Goal: Task Accomplishment & Management: Use online tool/utility

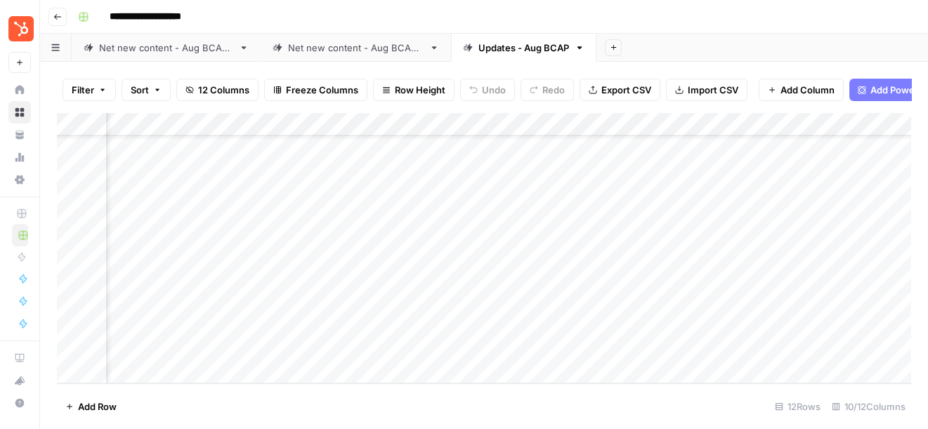
scroll to position [62, 0]
click at [673, 202] on div "Add Column" at bounding box center [484, 247] width 854 height 271
click at [674, 227] on div "Add Column" at bounding box center [484, 247] width 854 height 271
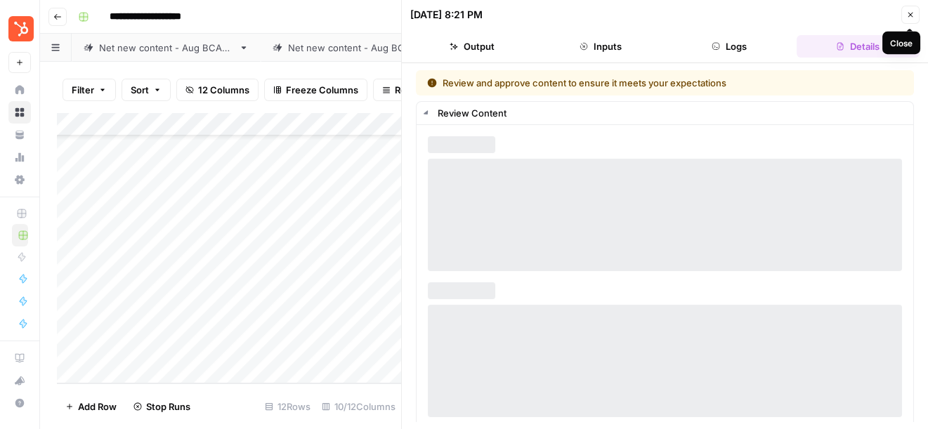
click at [912, 11] on icon "button" at bounding box center [910, 15] width 8 height 8
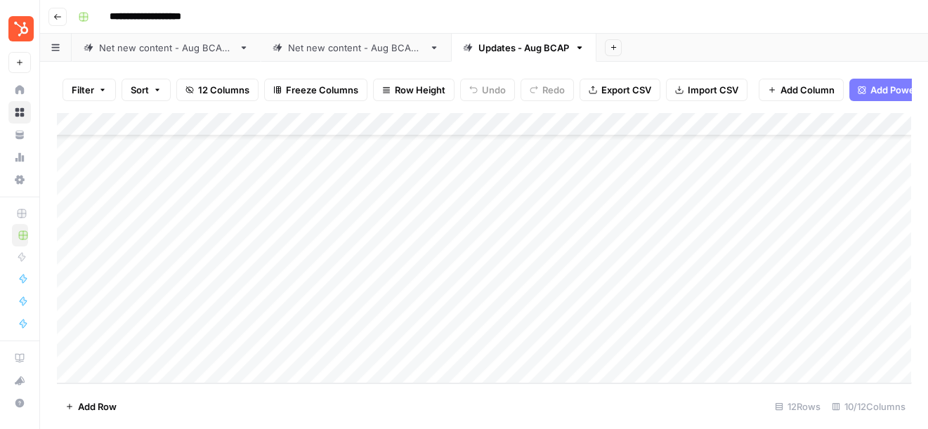
click at [676, 228] on div "Add Column" at bounding box center [484, 247] width 854 height 271
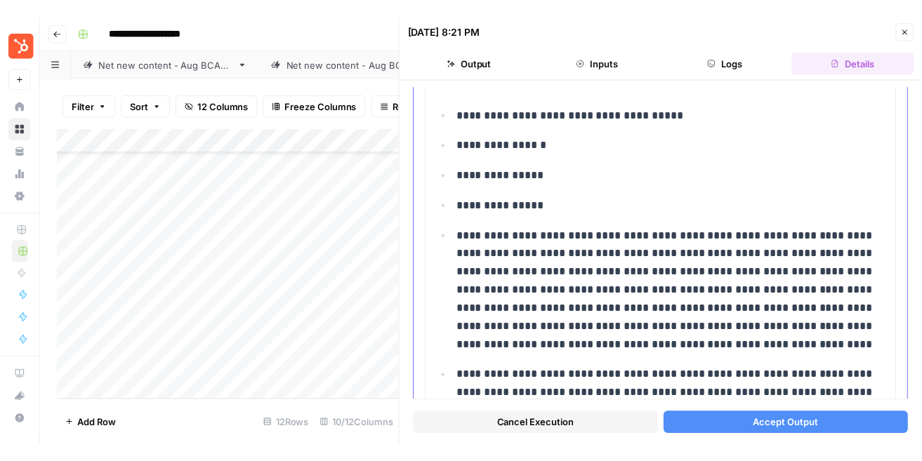
scroll to position [138, 0]
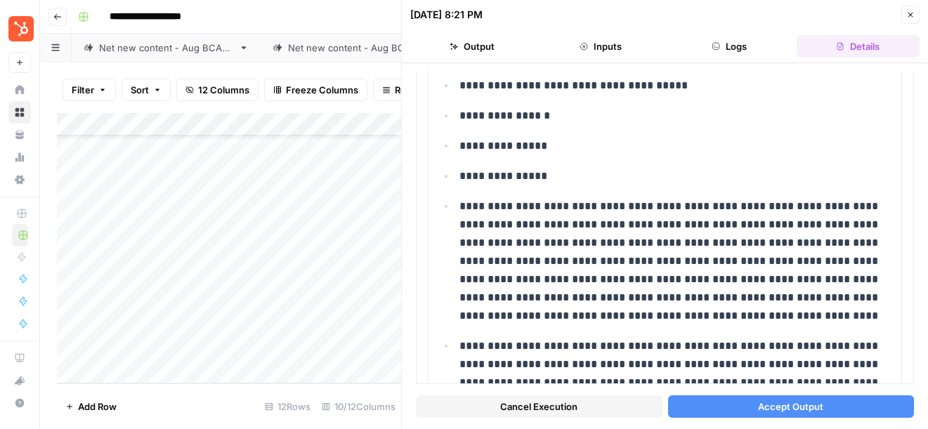
click at [752, 402] on button "Accept Output" at bounding box center [791, 406] width 246 height 22
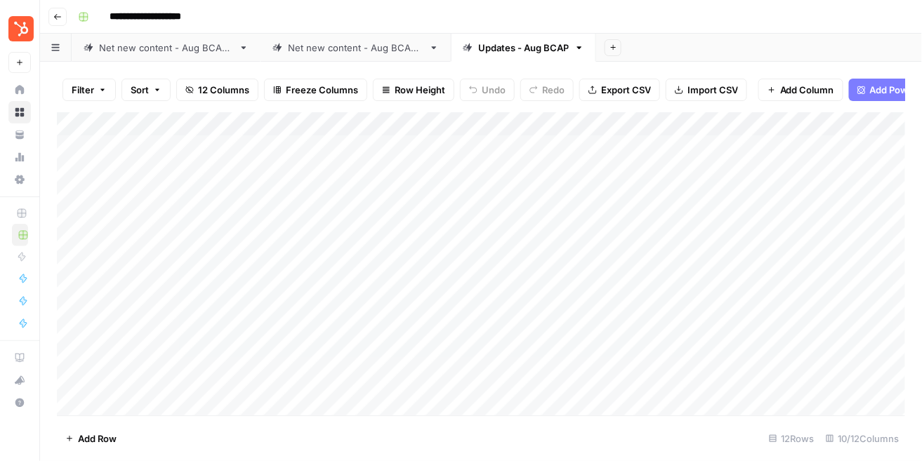
click at [367, 55] on link "Net new content - Aug BCAP 2" at bounding box center [356, 48] width 190 height 28
click at [763, 379] on div "Add Column" at bounding box center [481, 263] width 849 height 303
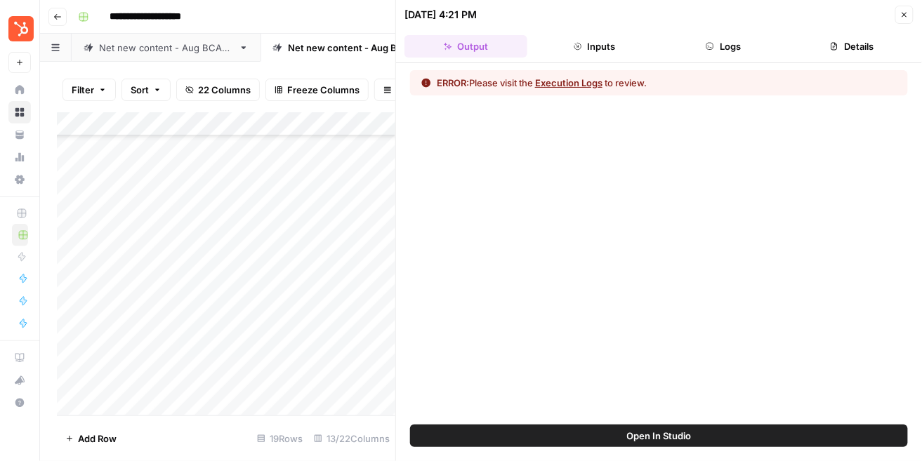
click at [607, 44] on button "Inputs" at bounding box center [594, 46] width 123 height 22
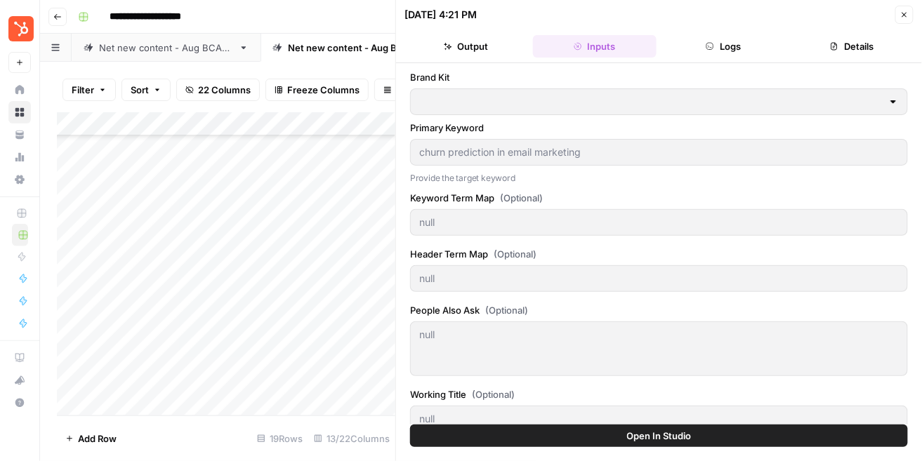
type input "HubSpot"
click at [720, 47] on button "Logs" at bounding box center [723, 46] width 123 height 22
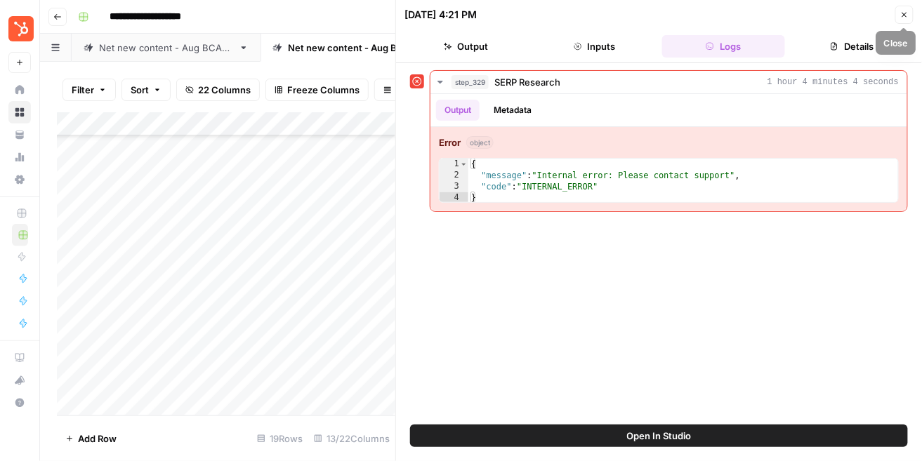
click at [903, 15] on icon "button" at bounding box center [904, 15] width 5 height 5
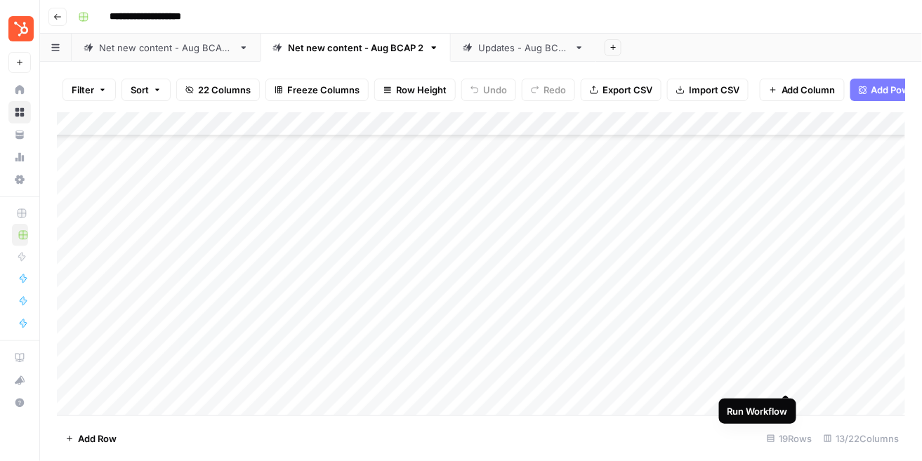
click at [791, 378] on div "Add Column" at bounding box center [481, 263] width 849 height 303
click at [237, 216] on div "Add Column" at bounding box center [481, 263] width 849 height 303
click at [246, 216] on div "Add Column" at bounding box center [481, 263] width 849 height 303
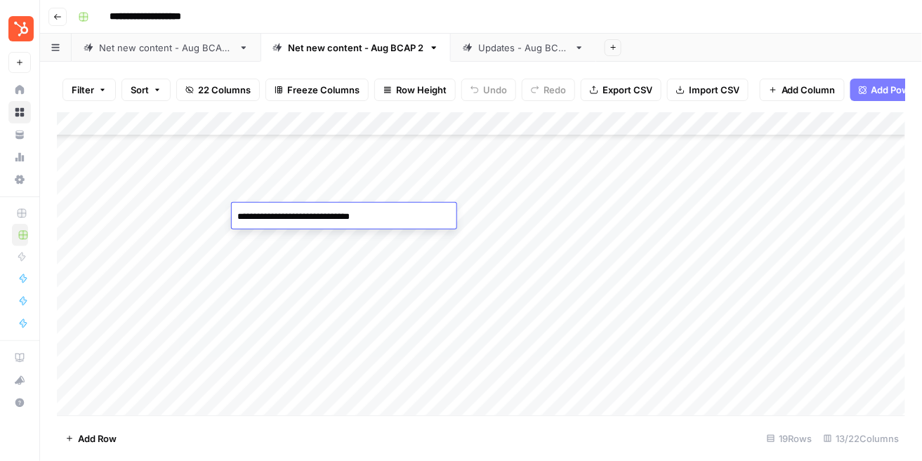
click at [236, 213] on textarea "**********" at bounding box center [344, 217] width 225 height 20
type textarea "**********"
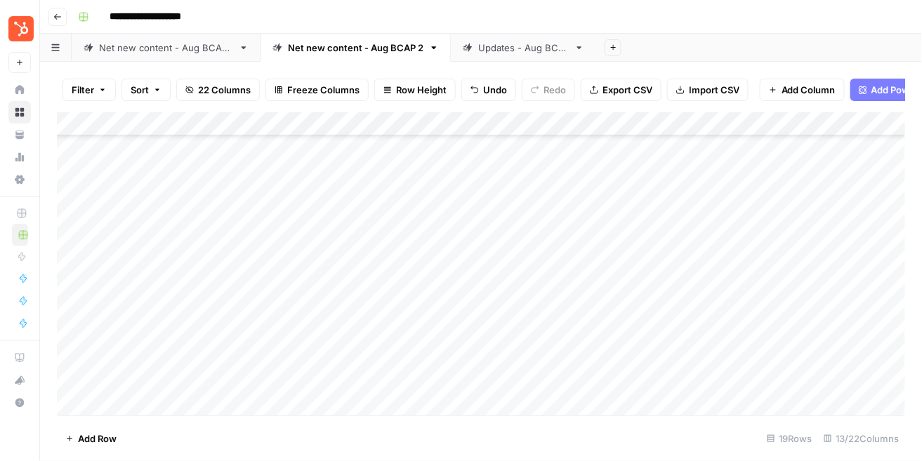
click at [402, 342] on div "Add Column" at bounding box center [481, 263] width 849 height 303
click at [582, 355] on div "Add Column" at bounding box center [481, 263] width 849 height 303
click at [516, 43] on div "Updates - Aug BCAP" at bounding box center [523, 48] width 91 height 14
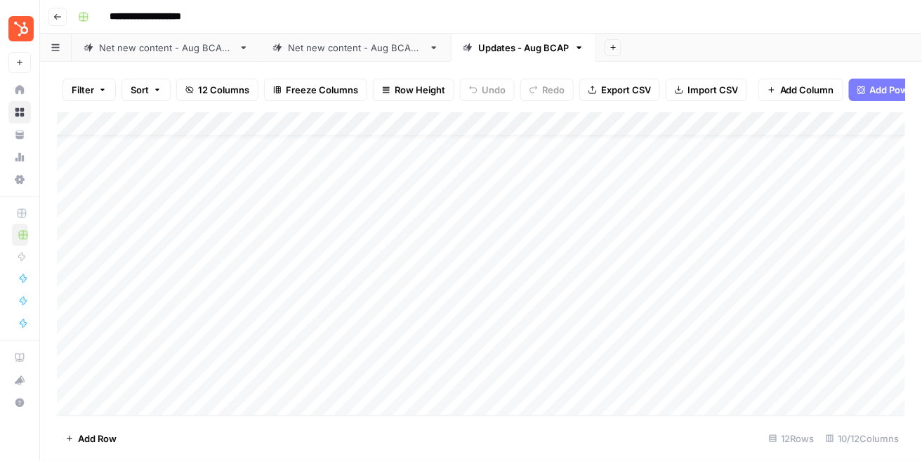
scroll to position [28, 1]
click at [675, 235] on div "Add Column" at bounding box center [481, 263] width 849 height 303
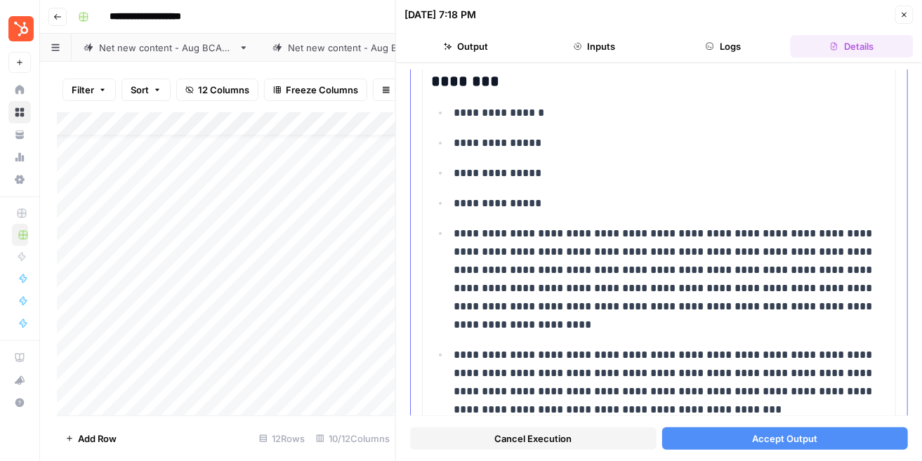
scroll to position [110, 0]
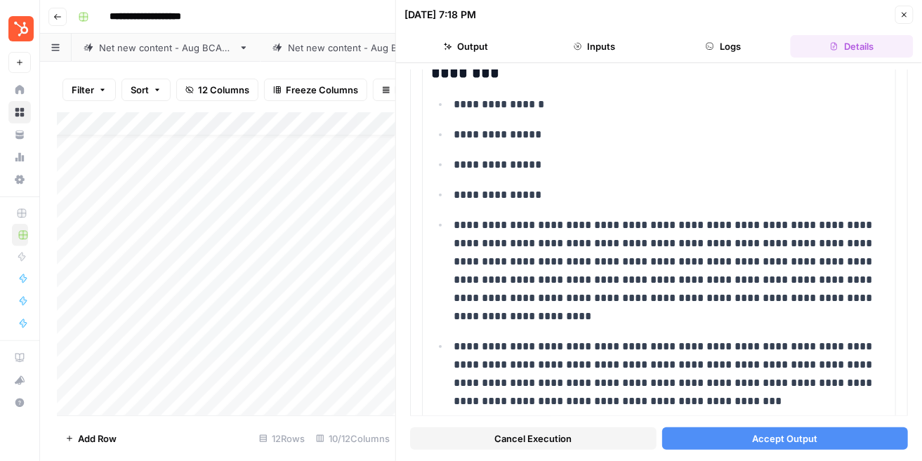
click at [746, 428] on button "Accept Output" at bounding box center [785, 439] width 246 height 22
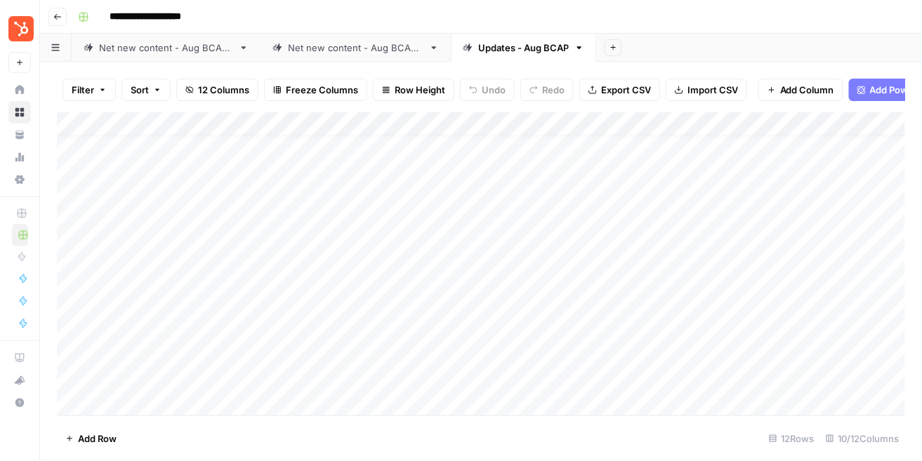
scroll to position [0, 1]
click at [375, 48] on div "Net new content - Aug BCAP 2" at bounding box center [356, 48] width 136 height 14
click at [690, 260] on div "Add Column" at bounding box center [481, 263] width 849 height 303
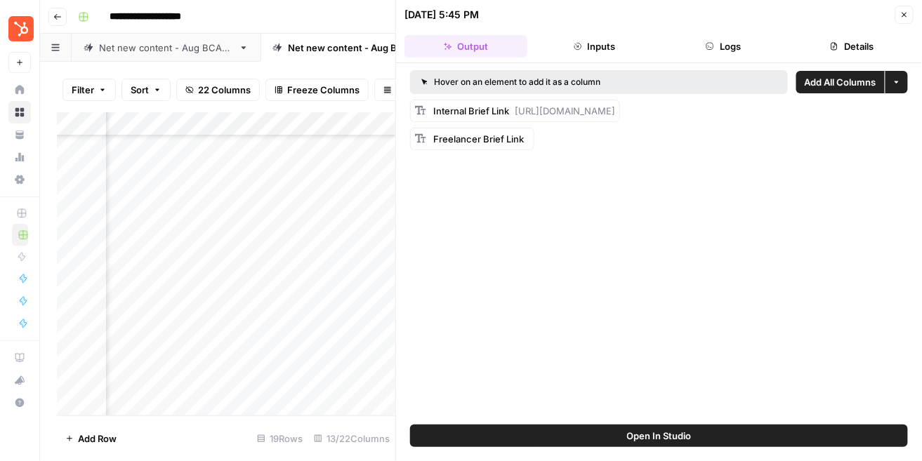
drag, startPoint x: 502, startPoint y: 120, endPoint x: 514, endPoint y: 110, distance: 15.5
click at [514, 110] on div "Internal Brief Link https://docs.google.com/document/d/1L_Ze8M31inEPXgW7wBvb9IW…" at bounding box center [524, 111] width 182 height 14
copy span "https://docs.google.com/document/d/1L_Ze8M31inEPXgW7wBvb9IWbY_YV99hmSxnx1izEk3E…"
click at [902, 11] on icon "button" at bounding box center [904, 15] width 8 height 8
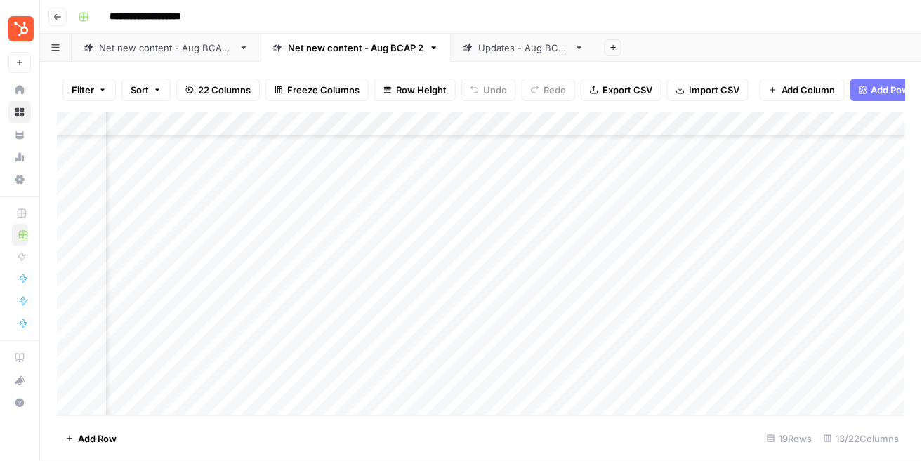
scroll to position [196, 0]
click at [317, 265] on div "Add Column" at bounding box center [481, 263] width 849 height 303
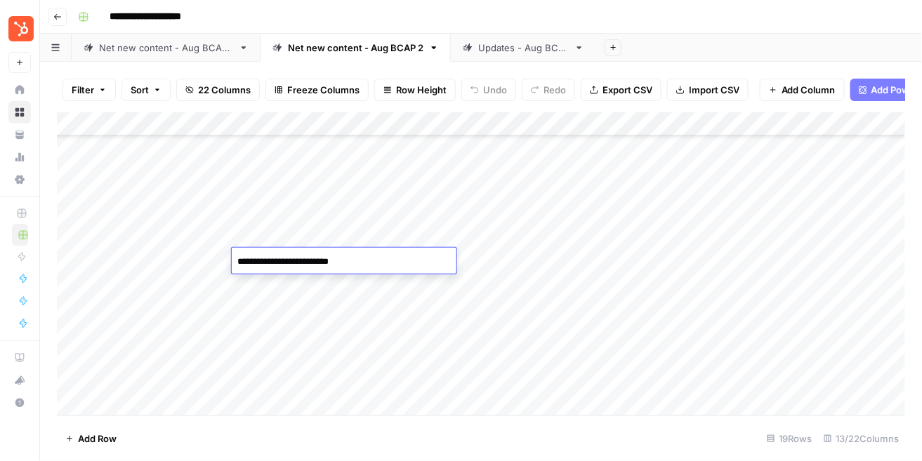
click at [239, 260] on textarea "**********" at bounding box center [344, 262] width 225 height 20
type textarea "**********"
click at [441, 357] on div "Add Column" at bounding box center [481, 263] width 849 height 303
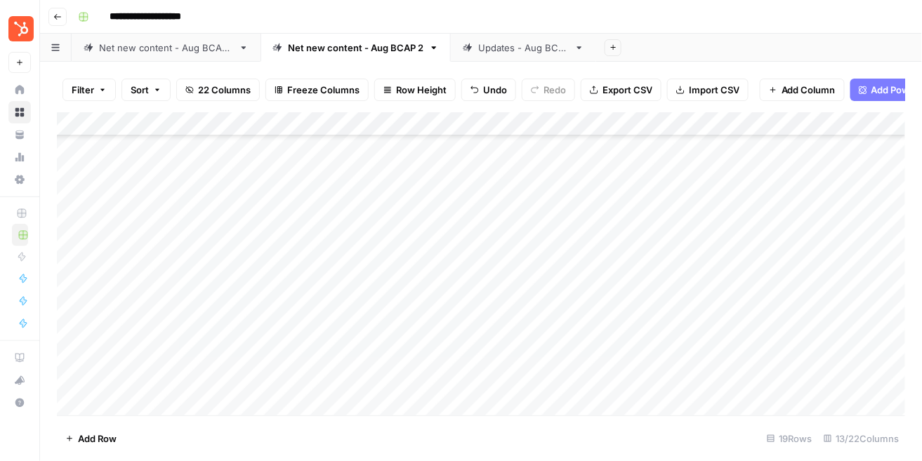
click at [383, 298] on div "Add Column" at bounding box center [481, 263] width 849 height 303
click at [395, 251] on div "Add Column" at bounding box center [481, 263] width 849 height 303
click at [691, 251] on div "Add Column" at bounding box center [481, 263] width 849 height 303
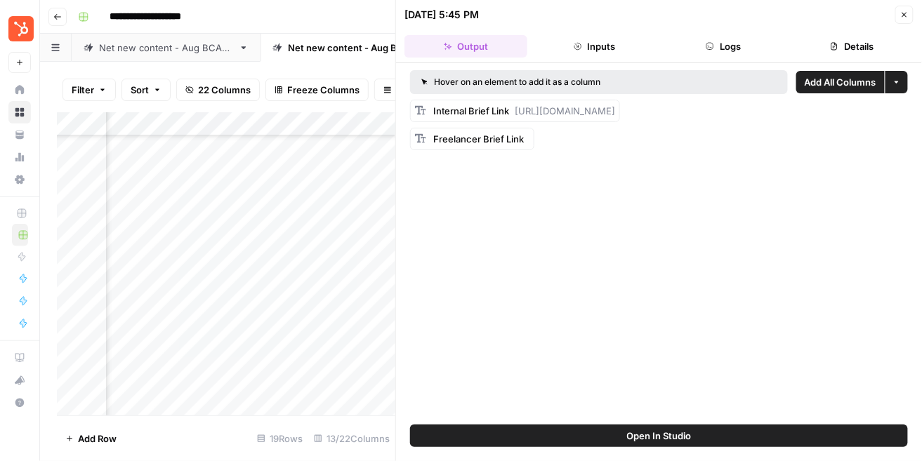
click at [614, 118] on div "Internal Brief Link https://docs.google.com/document/d/1WiEOkWjvS2MwClI9-0XaqJh…" at bounding box center [524, 111] width 182 height 14
drag, startPoint x: 514, startPoint y: 123, endPoint x: 518, endPoint y: 107, distance: 16.5
click at [518, 107] on div "Internal Brief Link https://docs.google.com/document/d/1WiEOkWjvS2MwClI9-0XaqJh…" at bounding box center [524, 111] width 182 height 14
copy span "https://docs.google.com/document/d/1WiEOkWjvS2MwClI9-0XaqJhxyHoXpHSjJ82lTqWtVZE…"
click at [909, 11] on button "Close" at bounding box center [904, 15] width 18 height 18
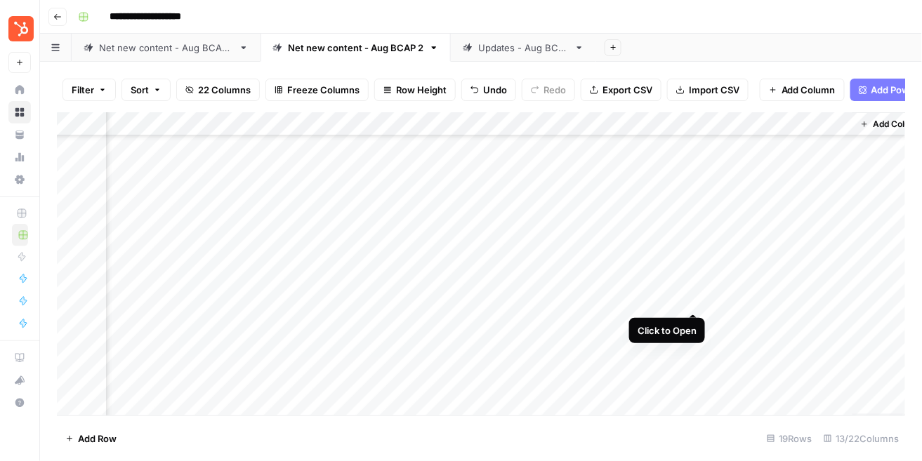
click at [692, 295] on div "Add Column" at bounding box center [481, 263] width 849 height 303
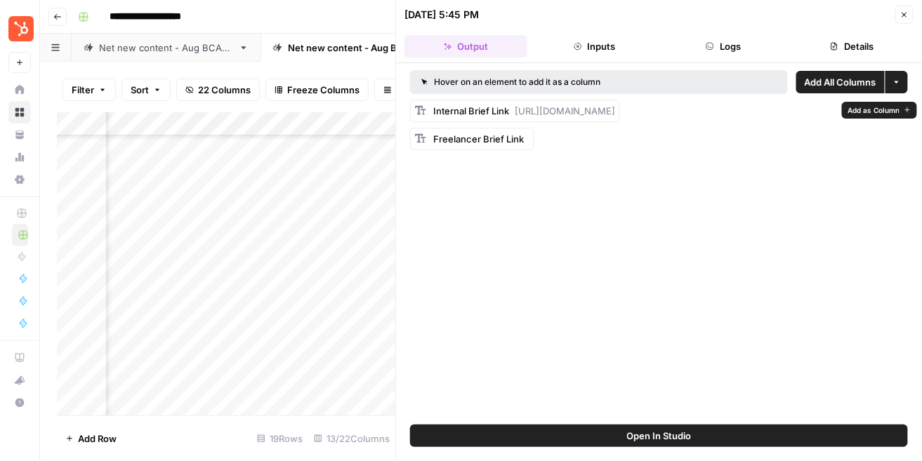
drag, startPoint x: 497, startPoint y: 132, endPoint x: 516, endPoint y: 107, distance: 31.0
click at [516, 107] on div "Internal Brief Link https://docs.google.com/document/d/14XpZ1MejE_dmG5xptaBdpY_…" at bounding box center [515, 111] width 210 height 22
copy span "https://docs.google.com/document/d/14XpZ1MejE_dmG5xptaBdpY_RX223v3azwA3btMqhl6Y…"
click at [903, 13] on icon "button" at bounding box center [904, 15] width 5 height 5
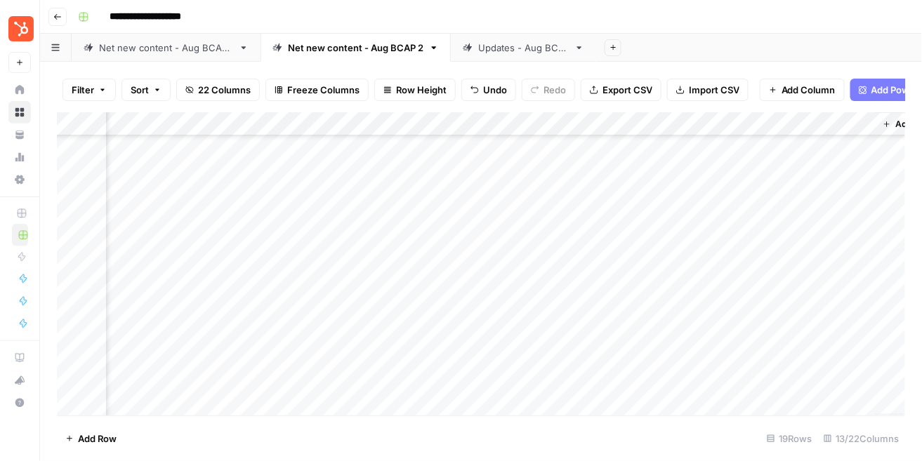
scroll to position [196, 1244]
click at [718, 308] on div "Add Column" at bounding box center [481, 263] width 849 height 303
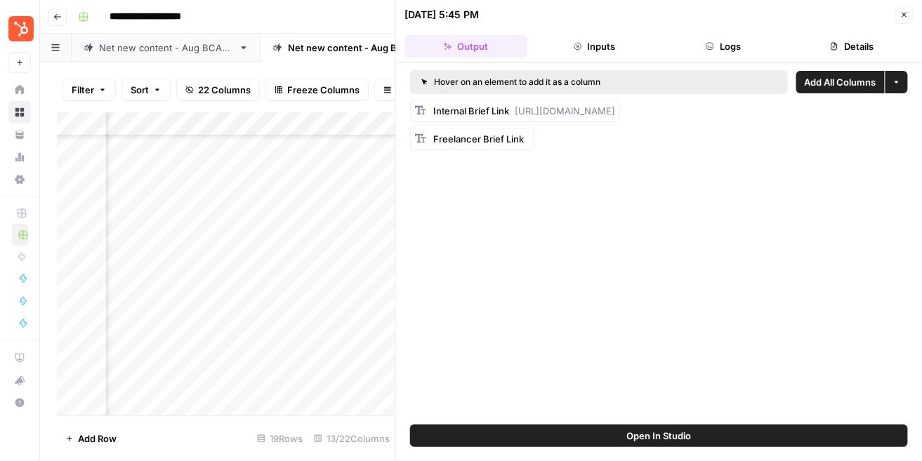
click at [615, 118] on div "Internal Brief Link https://docs.google.com/document/d/1913upxPlKncxX9YhRp1ayO6…" at bounding box center [524, 111] width 182 height 14
drag, startPoint x: 480, startPoint y: 125, endPoint x: 515, endPoint y: 112, distance: 38.2
click at [515, 112] on div "Internal Brief Link https://docs.google.com/document/d/1913upxPlKncxX9YhRp1ayO6…" at bounding box center [524, 111] width 182 height 14
copy span "https://docs.google.com/document/d/1913upxPlKncxX9YhRp1ayO6coeaxiUa8dtLCoaBcWJ8…"
click at [904, 15] on icon "button" at bounding box center [904, 15] width 8 height 8
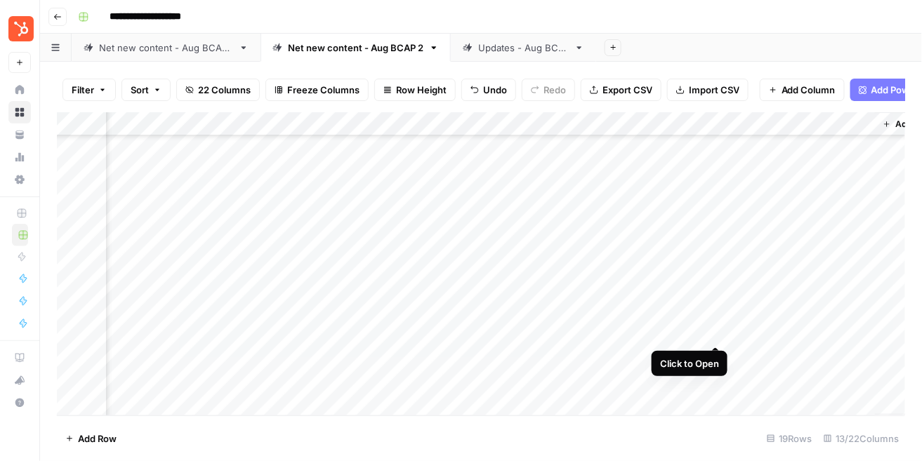
click at [717, 329] on div "Add Column" at bounding box center [481, 263] width 849 height 303
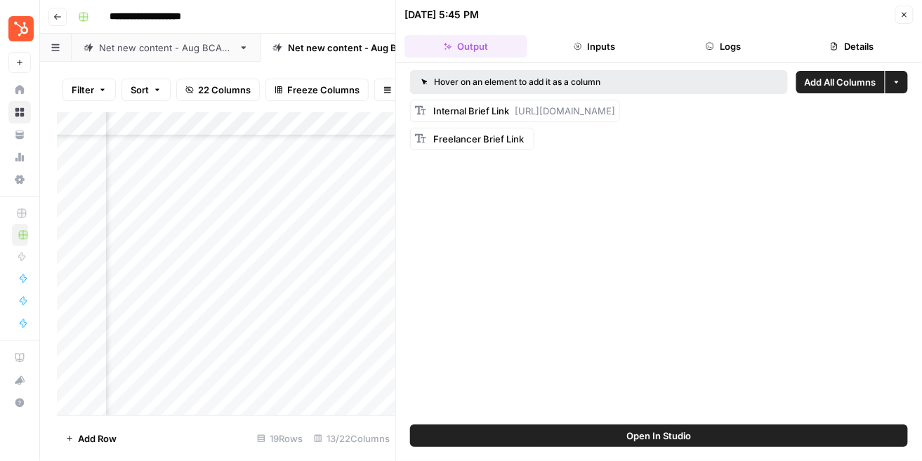
click at [610, 118] on div "Internal Brief Link https://docs.google.com/document/d/17UptrbvKQFg1j3kzyyvCOOE…" at bounding box center [524, 111] width 182 height 14
drag, startPoint x: 600, startPoint y: 122, endPoint x: 514, endPoint y: 109, distance: 86.7
click at [514, 109] on div "Internal Brief Link https://docs.google.com/document/d/17UptrbvKQFg1j3kzyyvCOOE…" at bounding box center [524, 111] width 182 height 14
copy span "https://docs.google.com/document/d/17UptrbvKQFg1j3kzyyvCOOEEKS3RcRU51bj4pdwDrCg…"
click at [909, 11] on button "Close" at bounding box center [904, 15] width 18 height 18
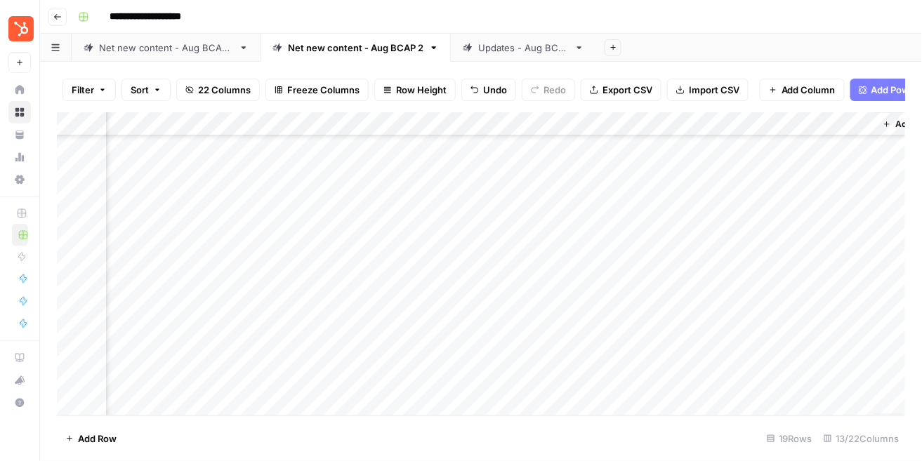
click at [713, 357] on div "Add Column" at bounding box center [481, 263] width 849 height 303
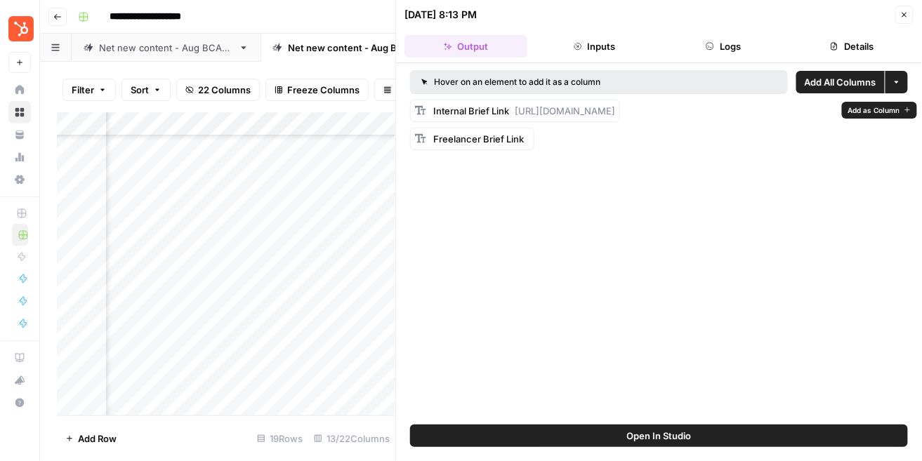
drag, startPoint x: 497, startPoint y: 127, endPoint x: 509, endPoint y: 112, distance: 19.0
click at [509, 112] on div "Internal Brief Link https://docs.google.com/document/d/1IEd8gxzA1EdpkDgq2_rnAWL…" at bounding box center [524, 111] width 182 height 14
copy span "https://docs.google.com/document/d/1IEd8gxzA1EdpkDgq2_rnAWLpfRqSwGoDCvpq7D-BBhs…"
click at [902, 13] on icon "button" at bounding box center [904, 15] width 8 height 8
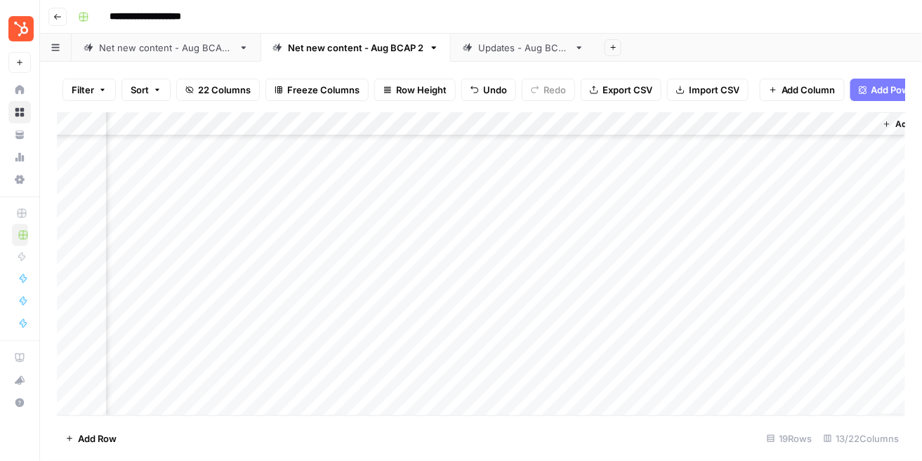
click at [499, 49] on div "Updates - Aug BCAP" at bounding box center [523, 48] width 91 height 14
click at [671, 284] on div "Add Column" at bounding box center [481, 263] width 849 height 303
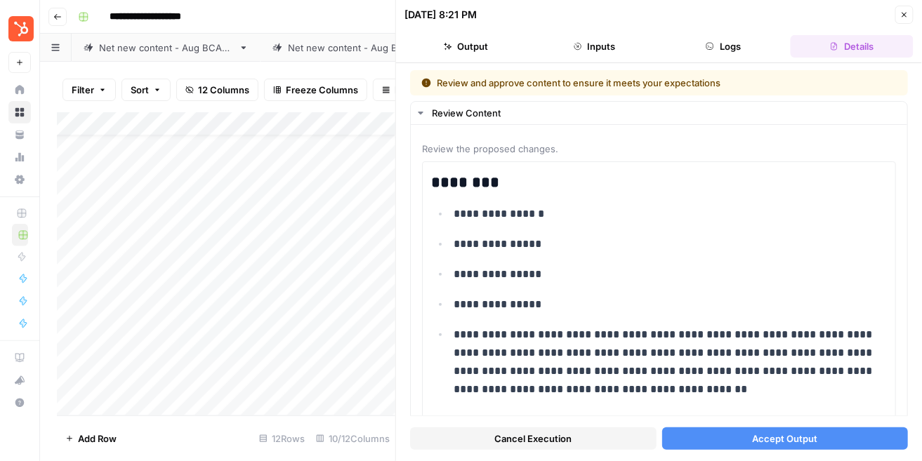
click at [788, 428] on span "Accept Output" at bounding box center [784, 439] width 65 height 14
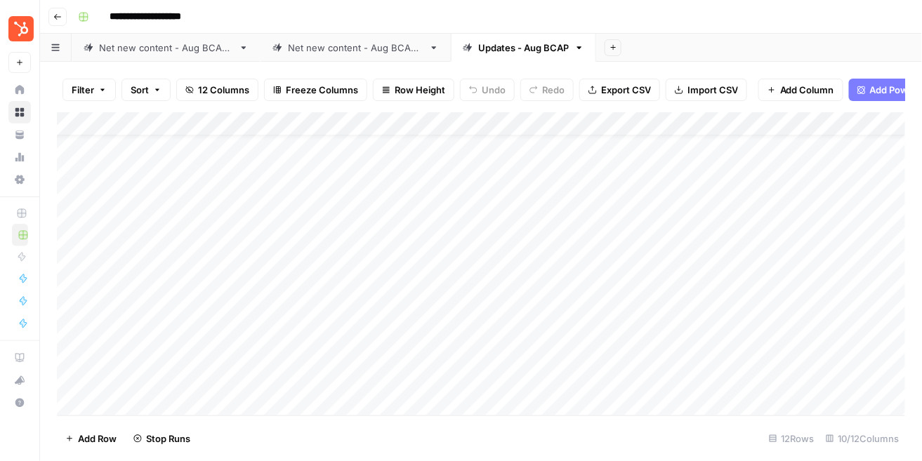
click at [672, 308] on div "Add Column" at bounding box center [481, 263] width 849 height 303
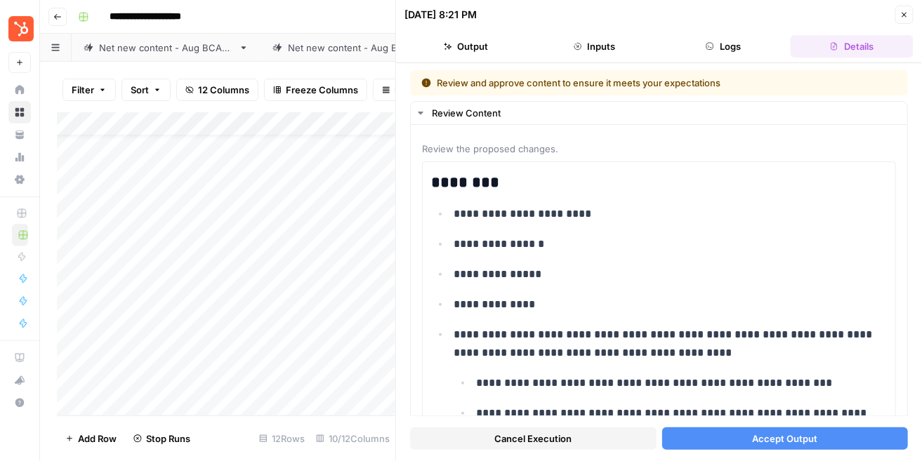
click at [761, 428] on span "Accept Output" at bounding box center [784, 439] width 65 height 14
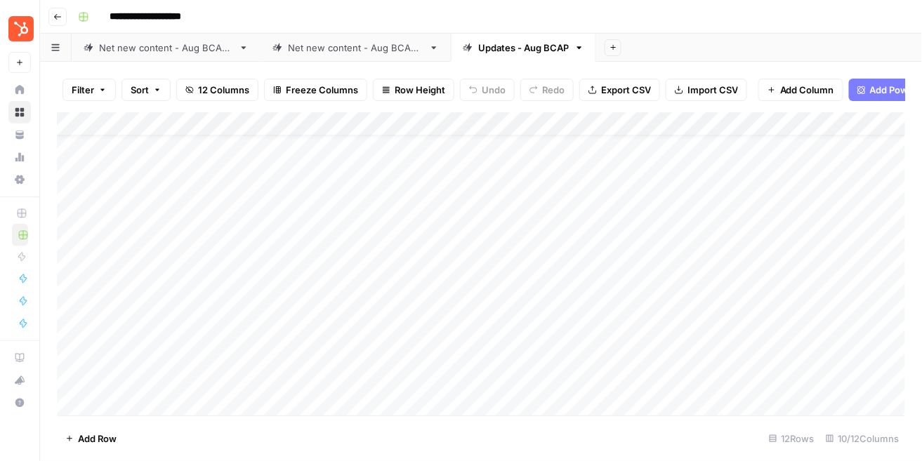
scroll to position [29, 0]
click at [673, 334] on div "Add Column" at bounding box center [481, 263] width 849 height 303
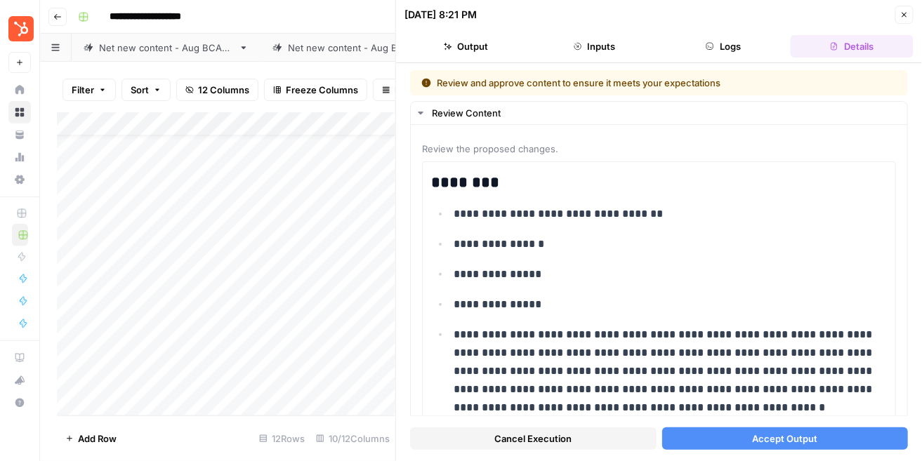
click at [901, 12] on icon "button" at bounding box center [904, 15] width 8 height 8
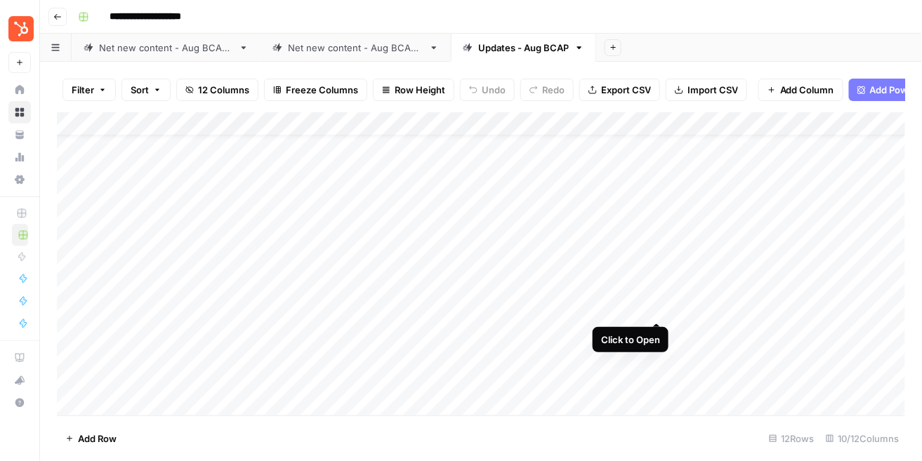
click at [658, 308] on div "Add Column" at bounding box center [481, 263] width 849 height 303
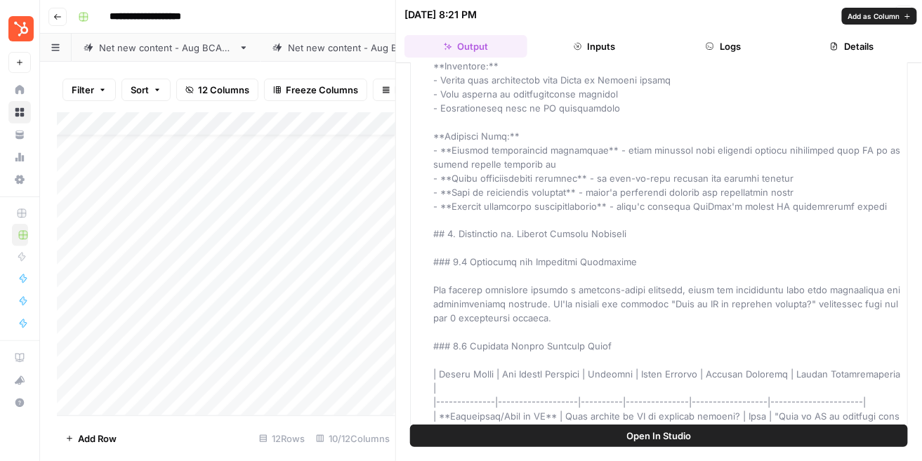
scroll to position [586, 0]
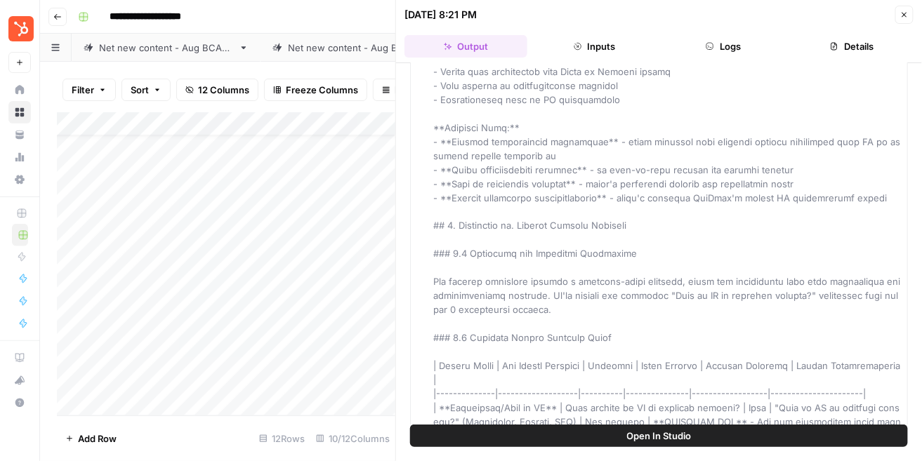
click at [895, 8] on div "[DATE] 8:21 PM Close" at bounding box center [658, 15] width 509 height 18
click at [902, 11] on icon "button" at bounding box center [904, 15] width 8 height 8
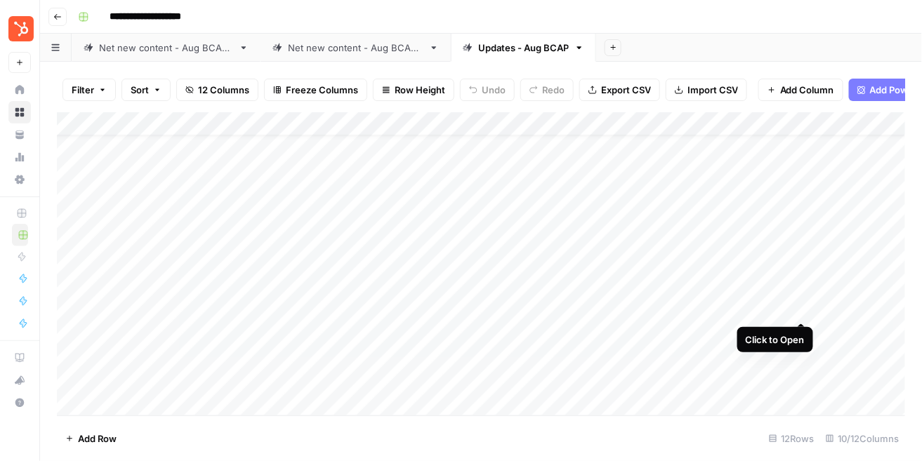
click at [804, 310] on div "Add Column" at bounding box center [481, 263] width 849 height 303
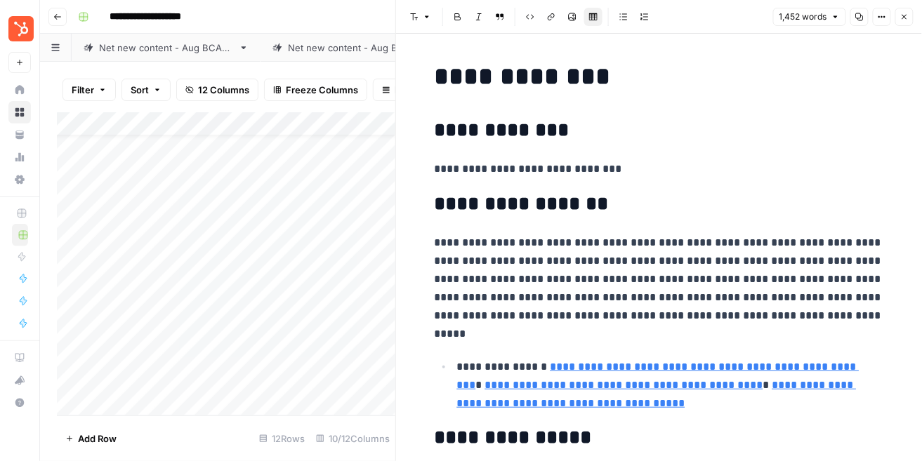
click at [913, 18] on button "Close" at bounding box center [904, 17] width 18 height 18
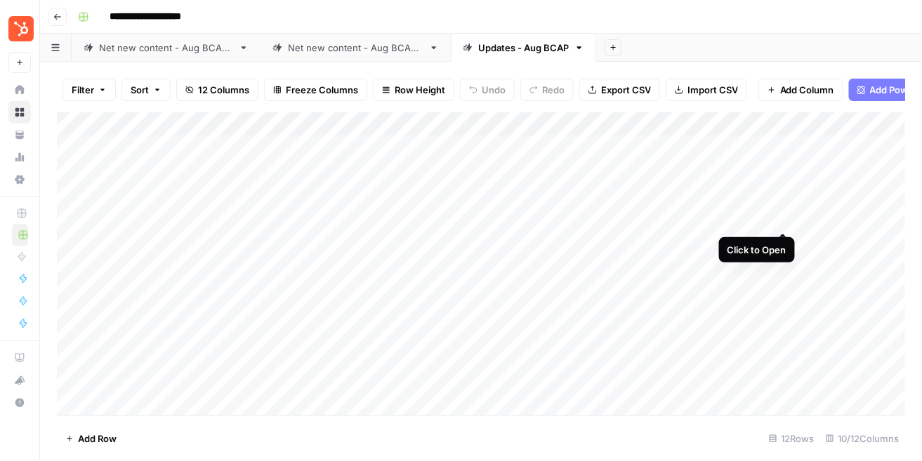
click at [780, 218] on div "Add Column" at bounding box center [481, 263] width 849 height 303
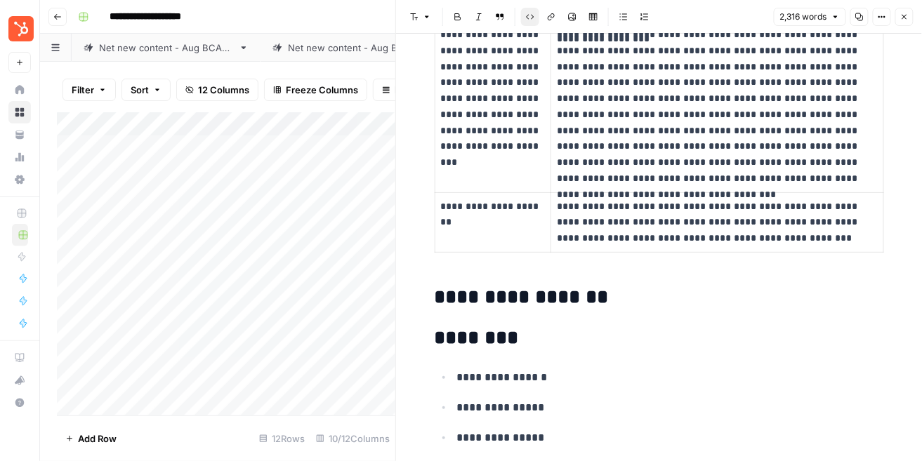
scroll to position [2841, 0]
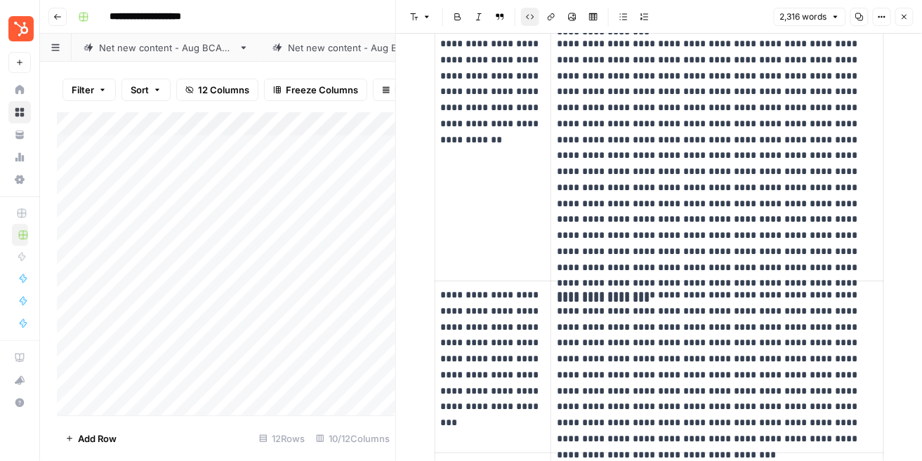
click at [897, 22] on button "Close" at bounding box center [904, 17] width 18 height 18
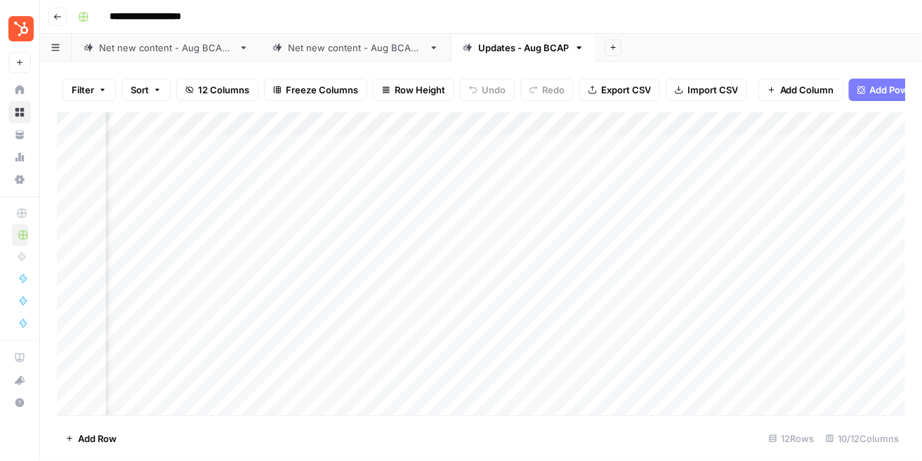
scroll to position [0, 294]
click at [488, 217] on div "Add Column" at bounding box center [481, 263] width 849 height 303
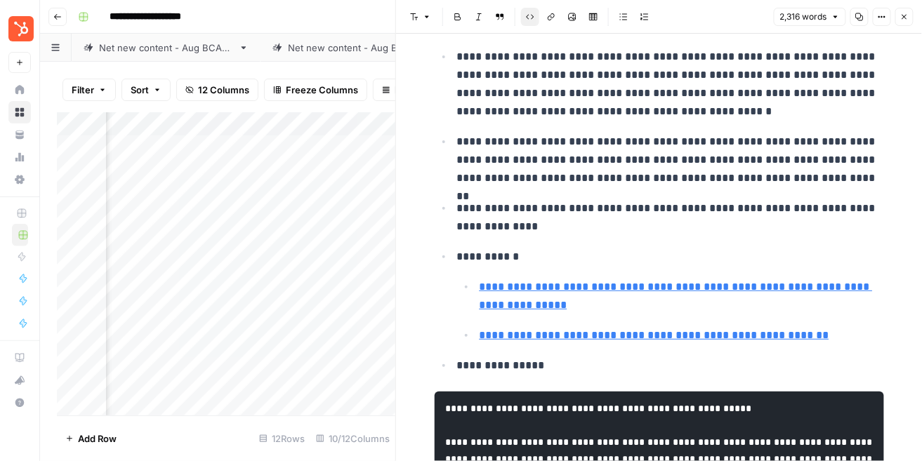
scroll to position [3743, 0]
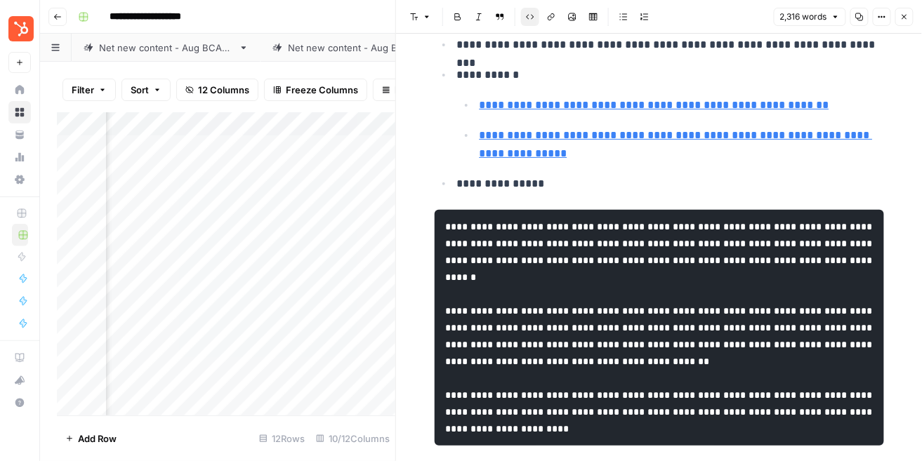
click at [904, 15] on icon "button" at bounding box center [904, 17] width 8 height 8
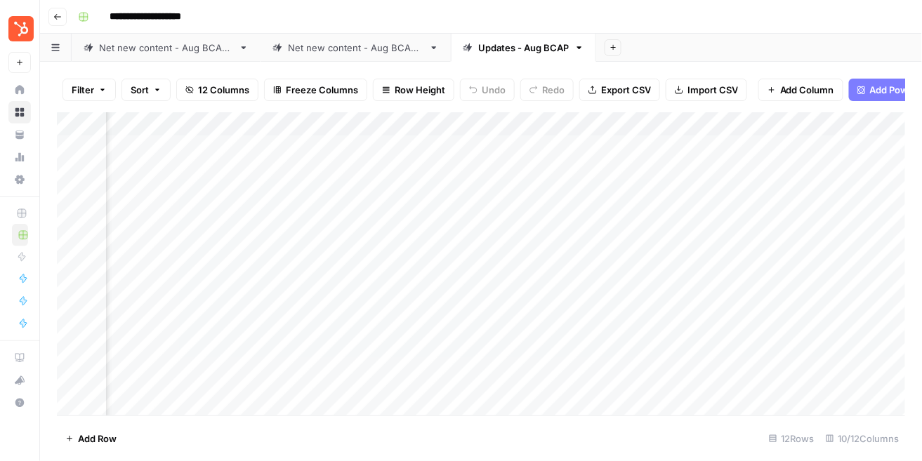
click at [504, 239] on div "Add Column" at bounding box center [481, 263] width 849 height 303
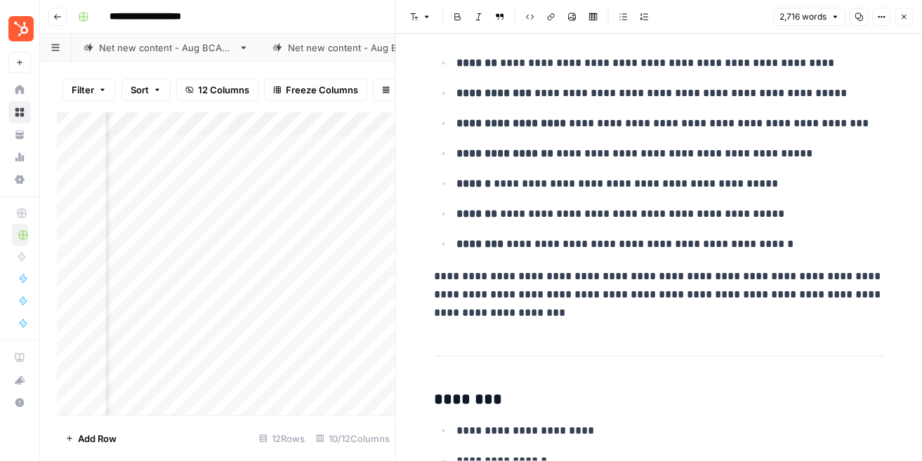
scroll to position [5948, 0]
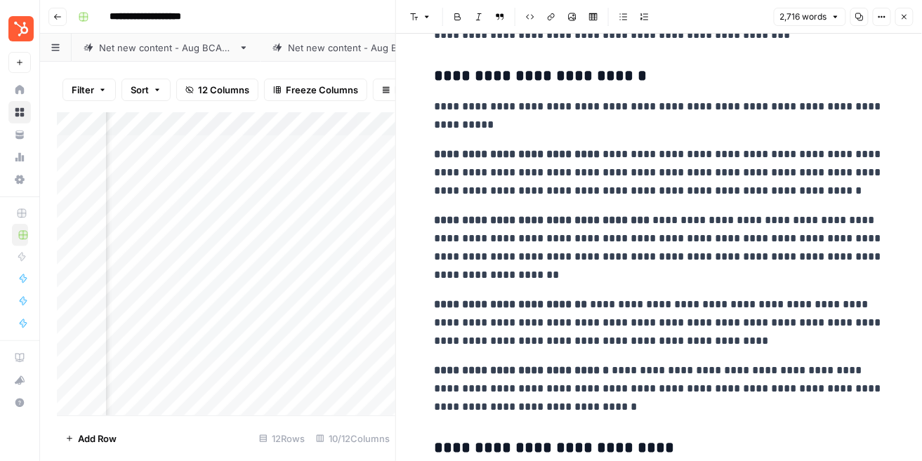
click at [906, 18] on icon "button" at bounding box center [904, 17] width 5 height 5
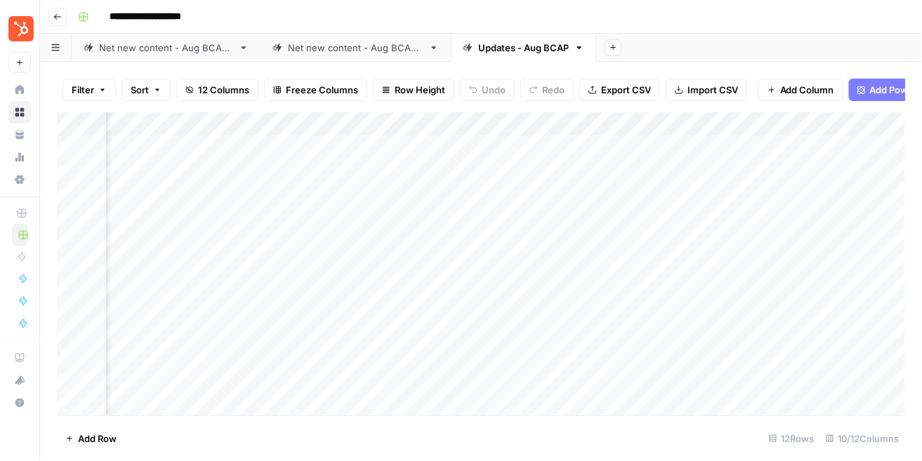
click at [504, 267] on div "Add Column" at bounding box center [481, 263] width 849 height 303
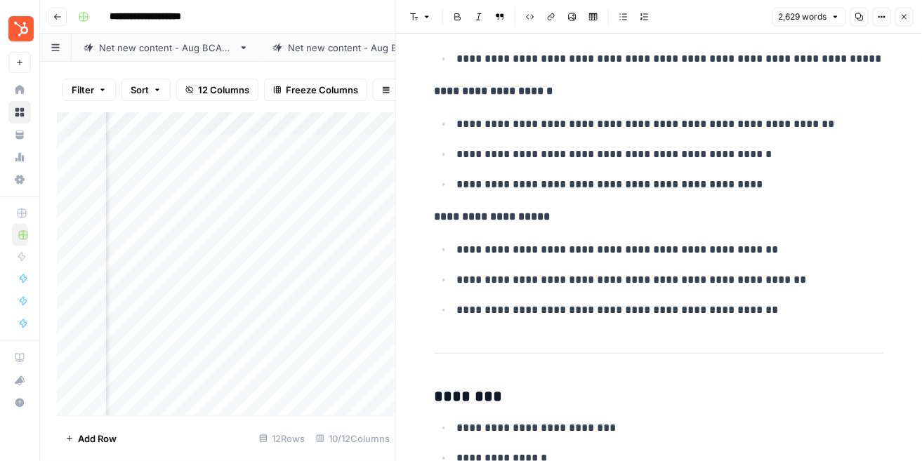
scroll to position [4747, 0]
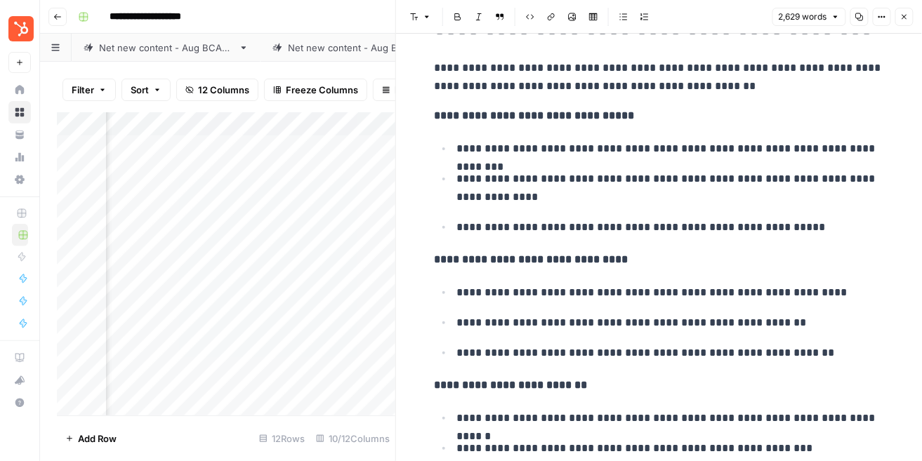
click at [912, 25] on div "2,629 words Copy Options Close" at bounding box center [842, 17] width 141 height 18
click at [908, 21] on button "Close" at bounding box center [904, 17] width 18 height 18
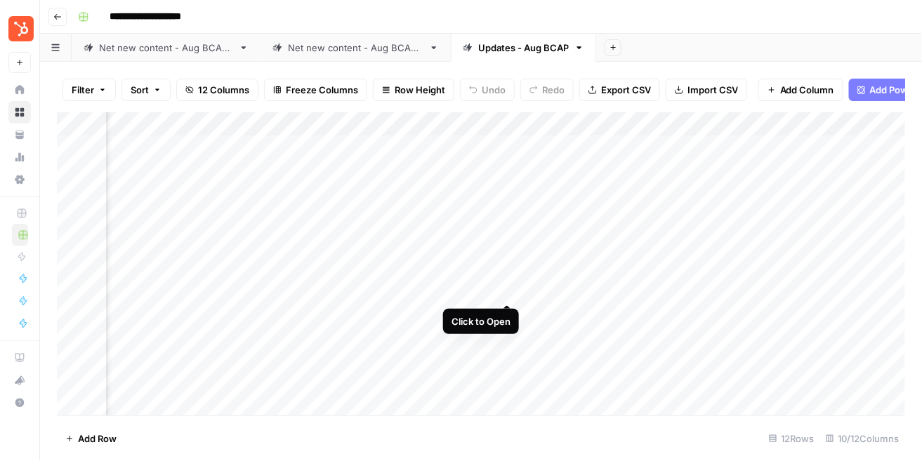
click at [506, 294] on div "Add Column" at bounding box center [481, 263] width 849 height 303
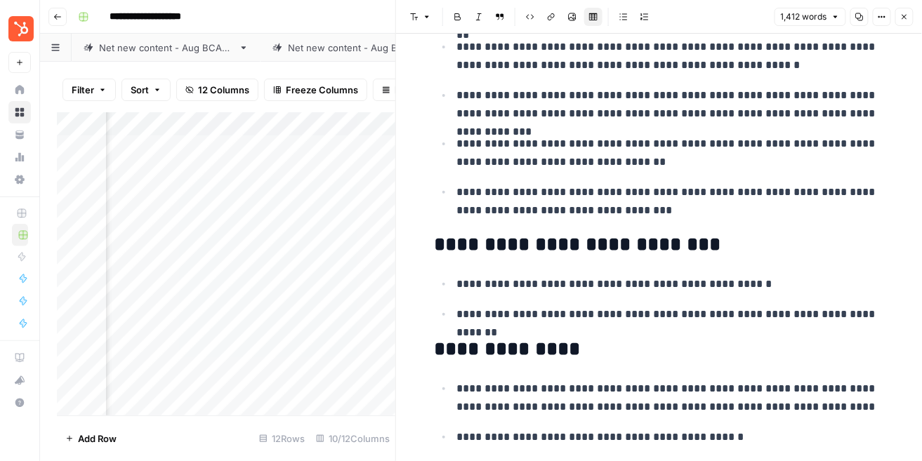
scroll to position [1244, 0]
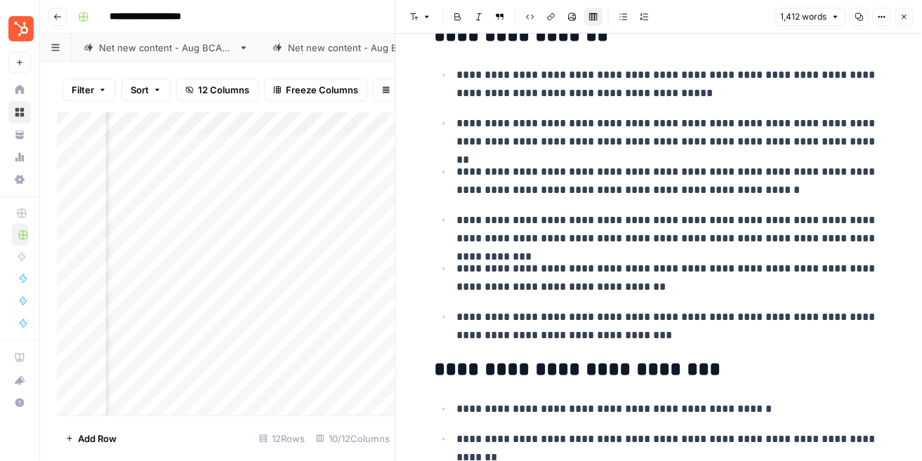
click at [904, 15] on icon "button" at bounding box center [904, 17] width 8 height 8
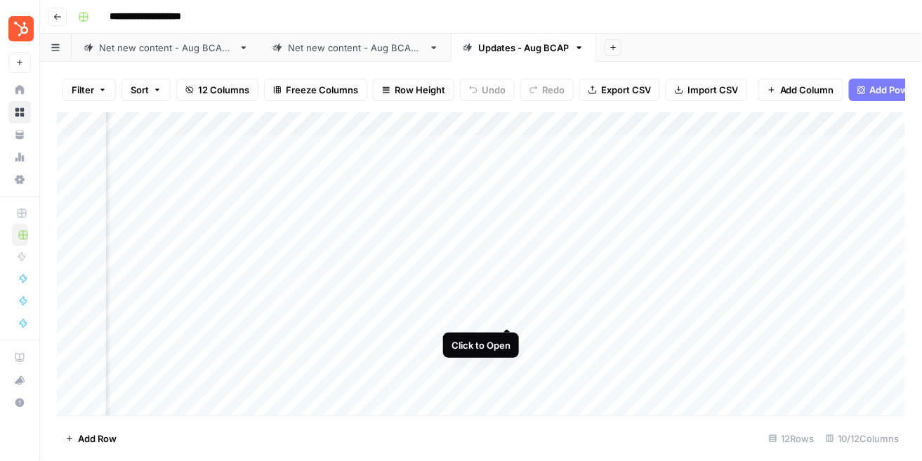
click at [506, 312] on div "Add Column" at bounding box center [481, 263] width 849 height 303
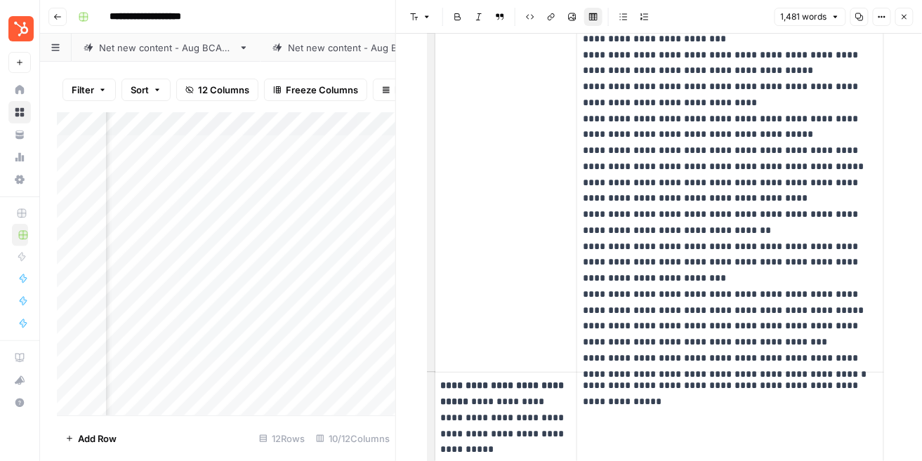
scroll to position [3926, 0]
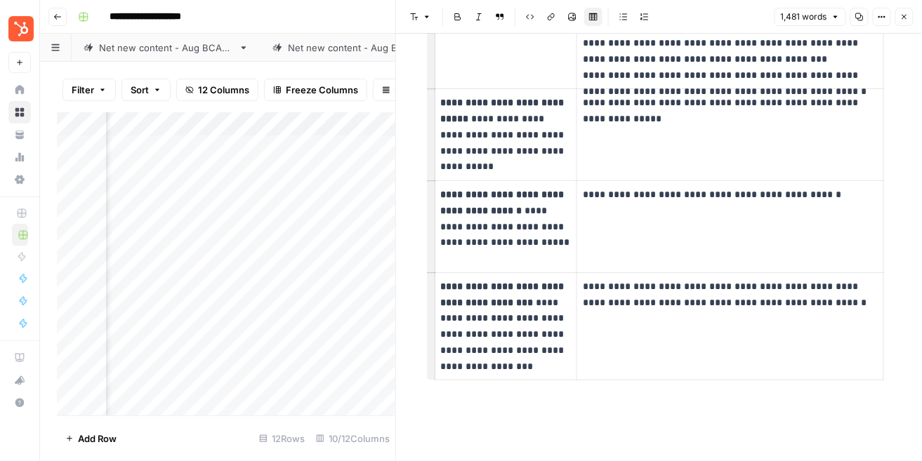
click at [907, 19] on icon "button" at bounding box center [904, 17] width 8 height 8
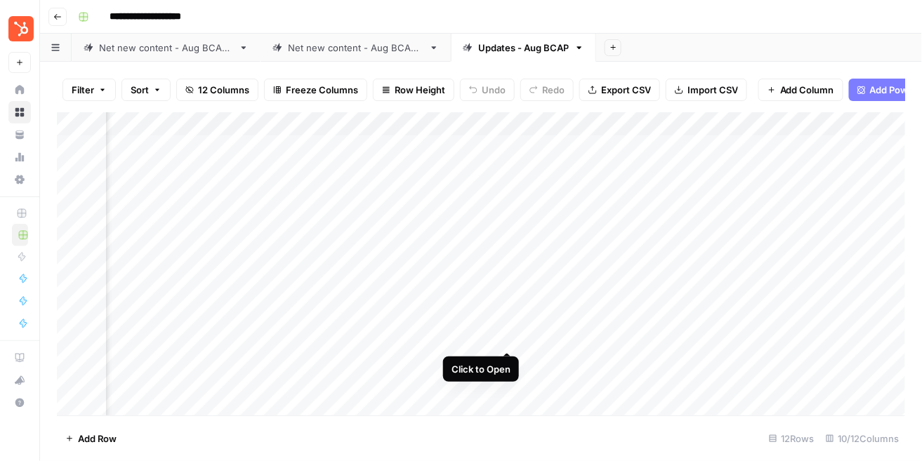
click at [506, 335] on div "Add Column" at bounding box center [481, 263] width 849 height 303
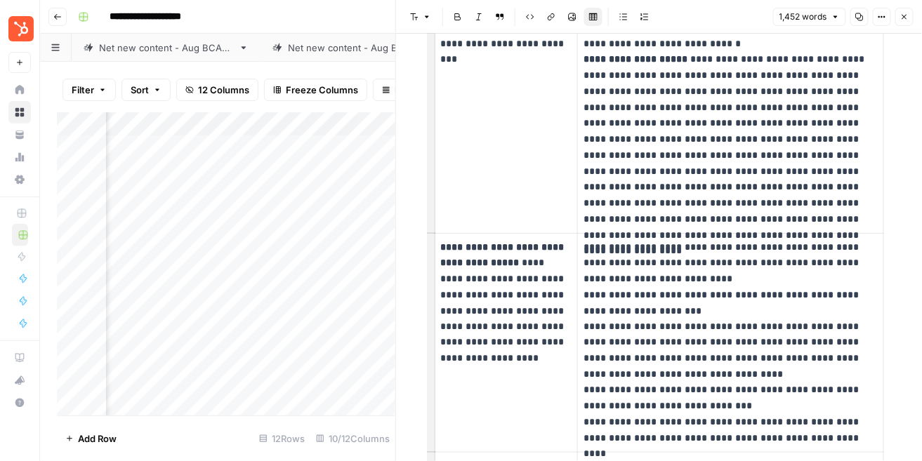
scroll to position [3206, 0]
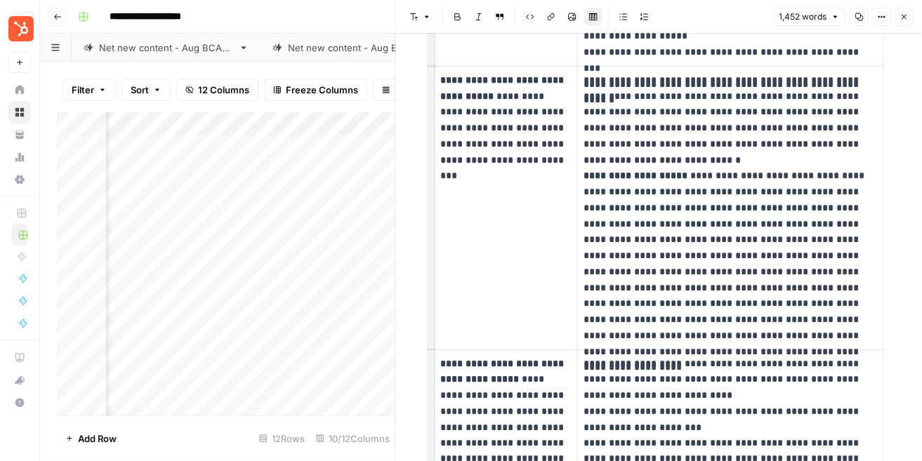
click at [902, 11] on button "Close" at bounding box center [904, 17] width 18 height 18
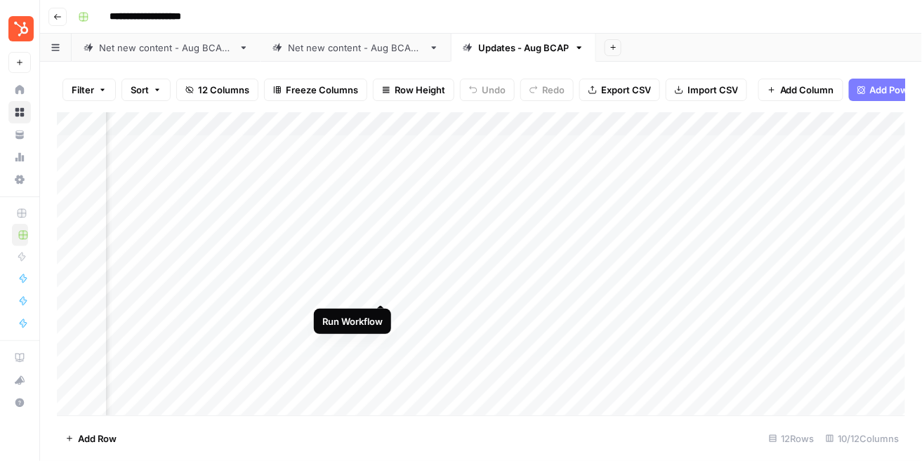
click at [379, 293] on div "Add Column" at bounding box center [481, 263] width 849 height 303
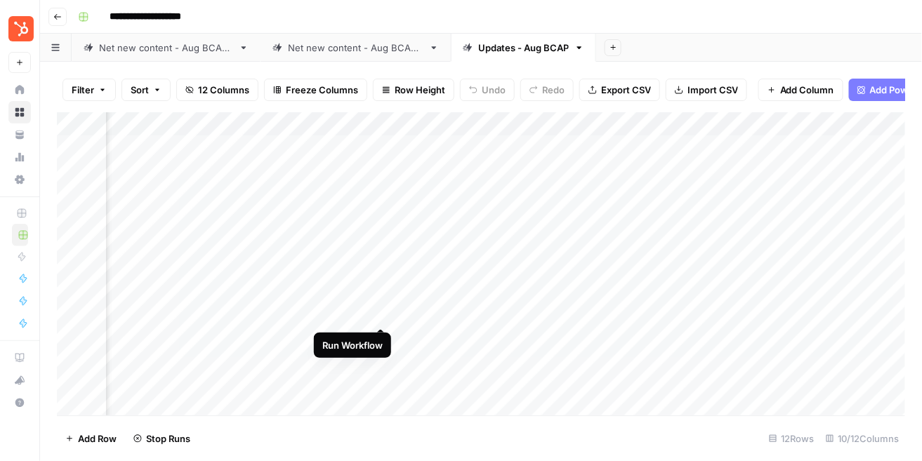
click at [383, 312] on div "Add Column" at bounding box center [481, 263] width 849 height 303
click at [386, 334] on div "Add Column" at bounding box center [481, 263] width 849 height 303
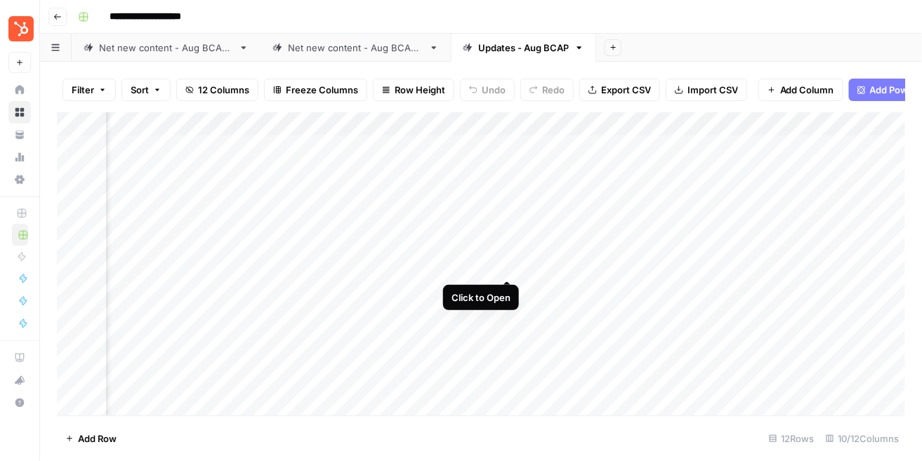
click at [502, 263] on div "Add Column" at bounding box center [481, 263] width 849 height 303
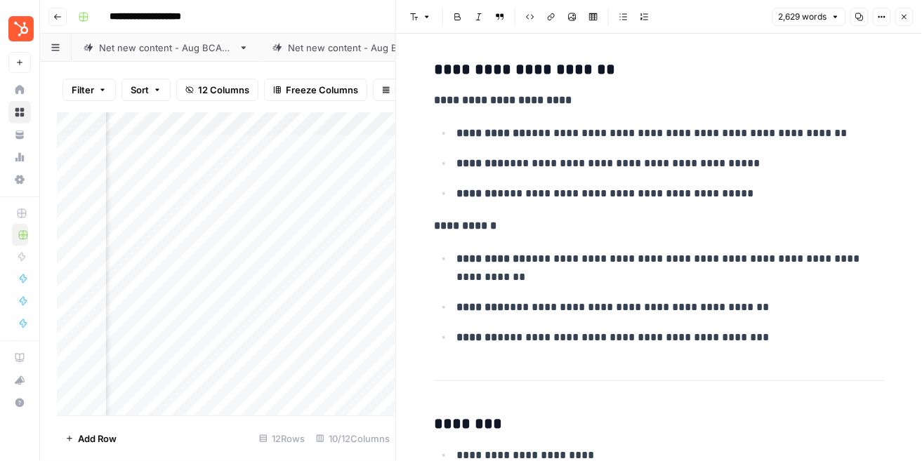
scroll to position [7197, 0]
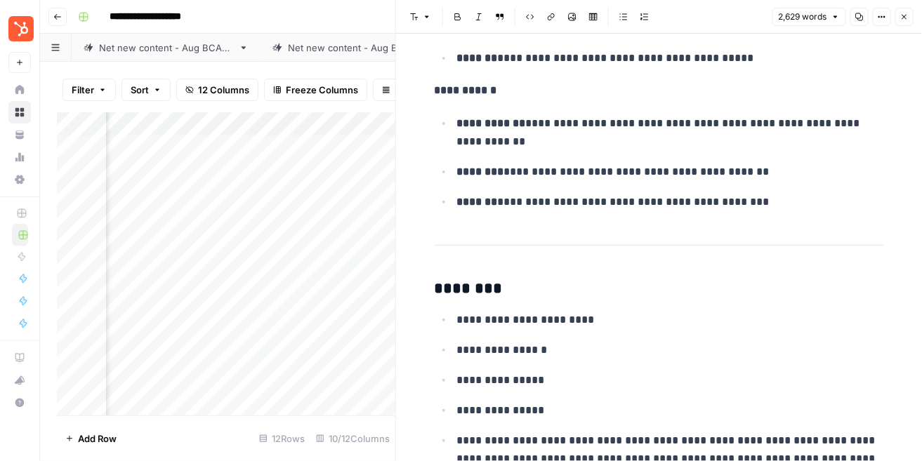
click at [909, 17] on button "Close" at bounding box center [904, 17] width 18 height 18
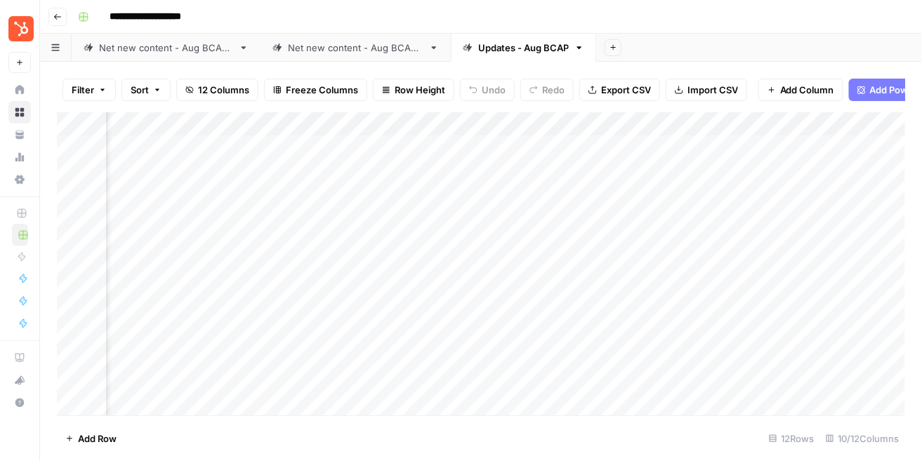
scroll to position [0, 358]
click at [824, 194] on div "Add Column" at bounding box center [481, 263] width 849 height 303
click at [793, 222] on div "Add Column" at bounding box center [481, 263] width 849 height 303
click at [791, 246] on div "Add Column" at bounding box center [481, 263] width 849 height 303
click at [786, 264] on div "Add Column" at bounding box center [481, 263] width 849 height 303
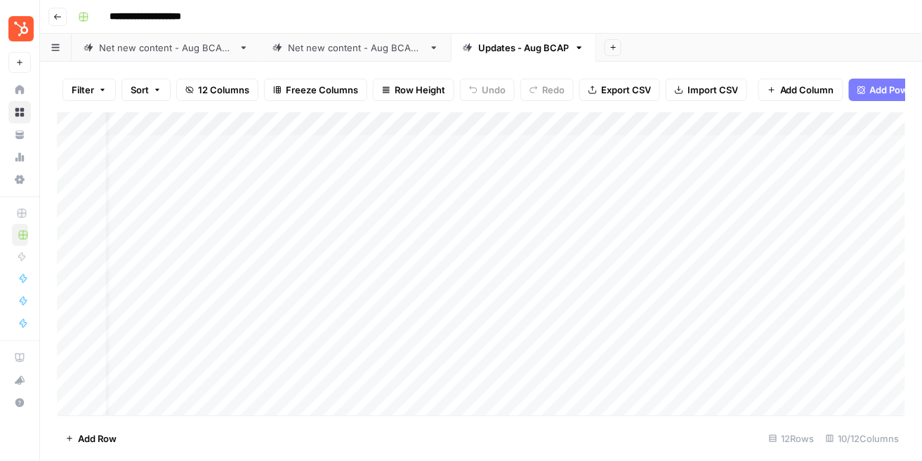
scroll to position [0, 246]
click at [556, 124] on div "Add Column" at bounding box center [481, 263] width 849 height 303
click at [556, 124] on div at bounding box center [505, 126] width 127 height 28
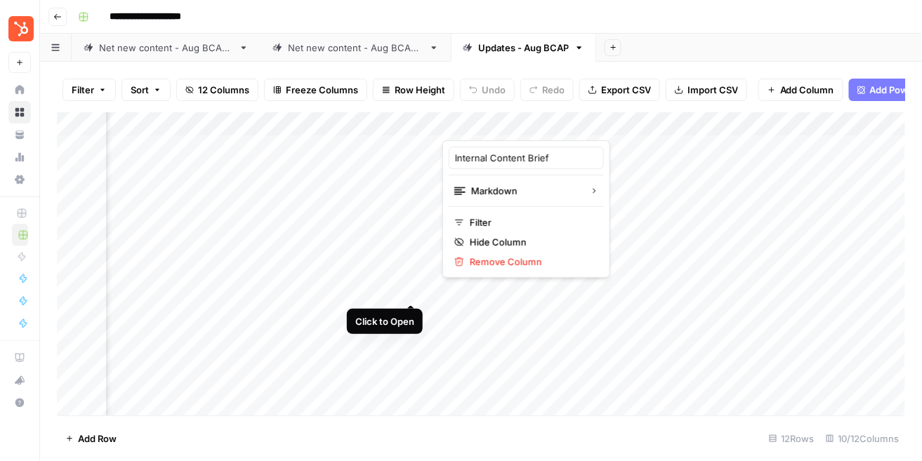
click at [404, 289] on div "Add Column" at bounding box center [481, 263] width 849 height 303
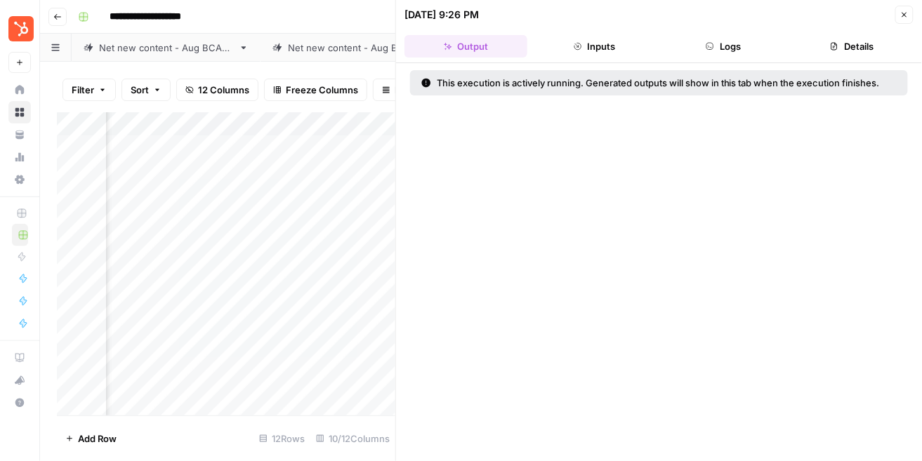
click at [765, 50] on button "Logs" at bounding box center [723, 46] width 123 height 22
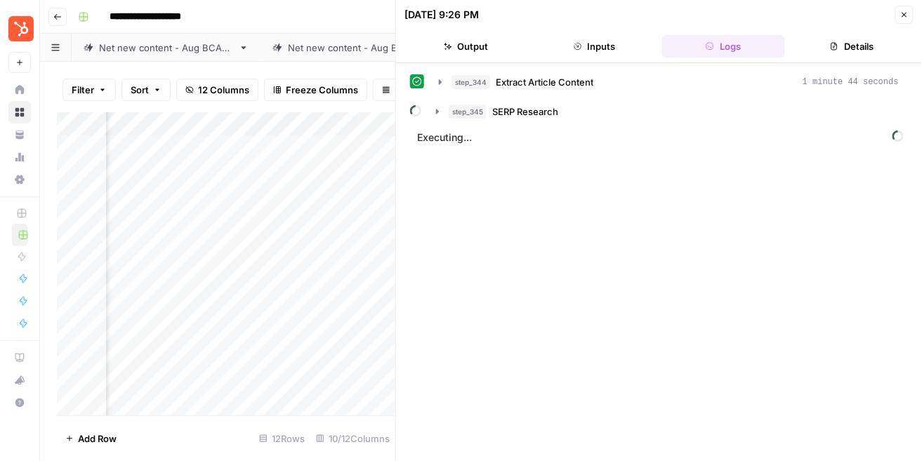
click at [907, 9] on button "Close" at bounding box center [904, 15] width 18 height 18
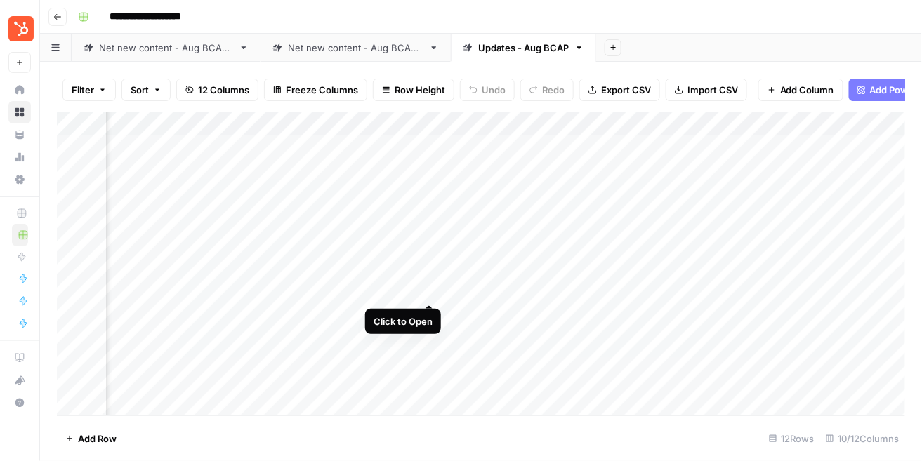
click at [435, 287] on div "Add Column" at bounding box center [481, 263] width 849 height 303
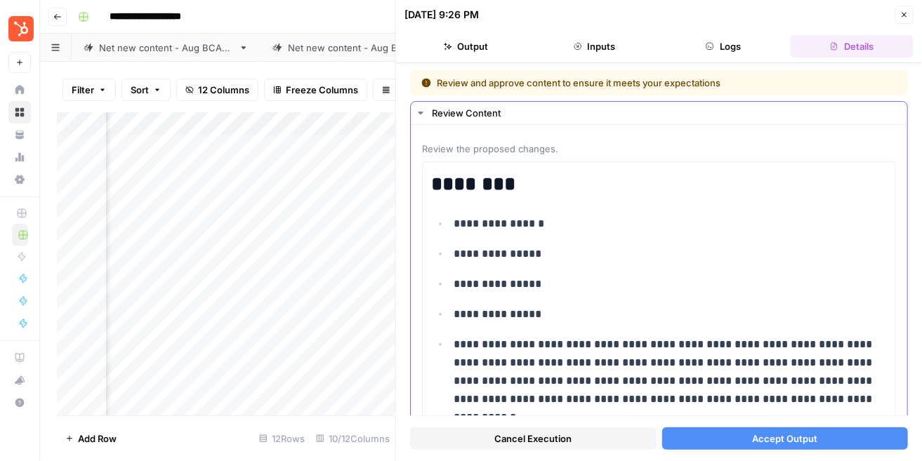
scroll to position [11, 0]
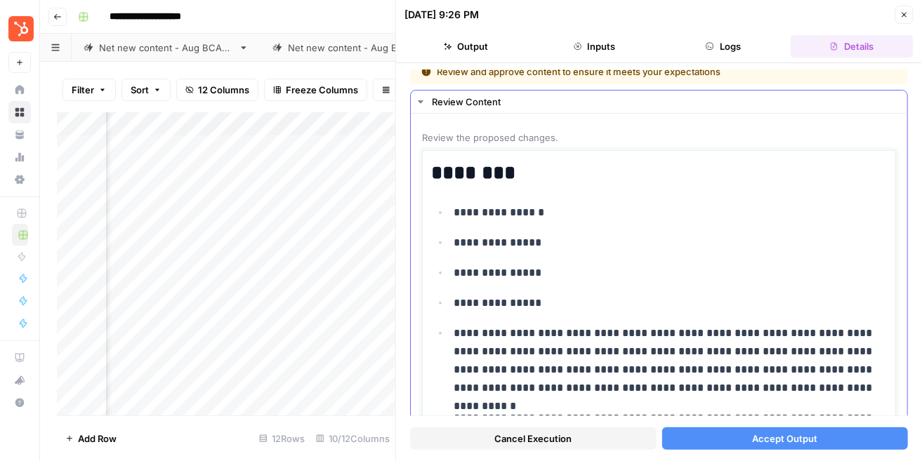
click at [486, 296] on p "**********" at bounding box center [670, 303] width 433 height 18
copy div "**********"
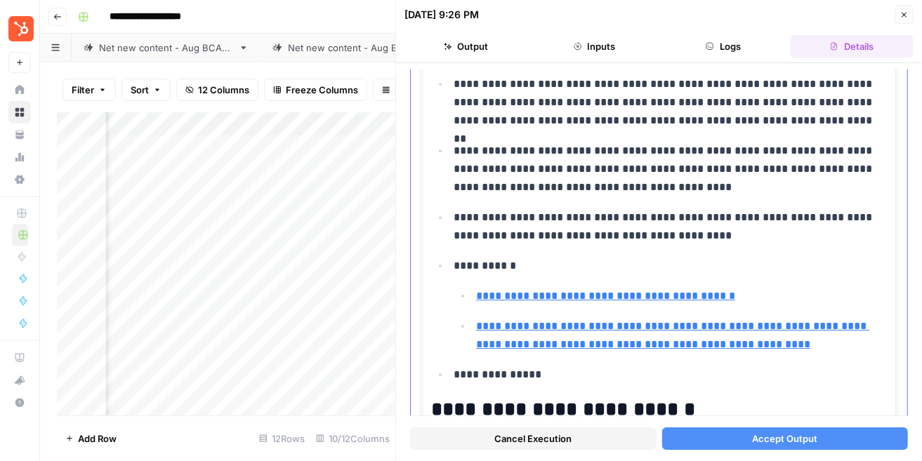
scroll to position [2067, 0]
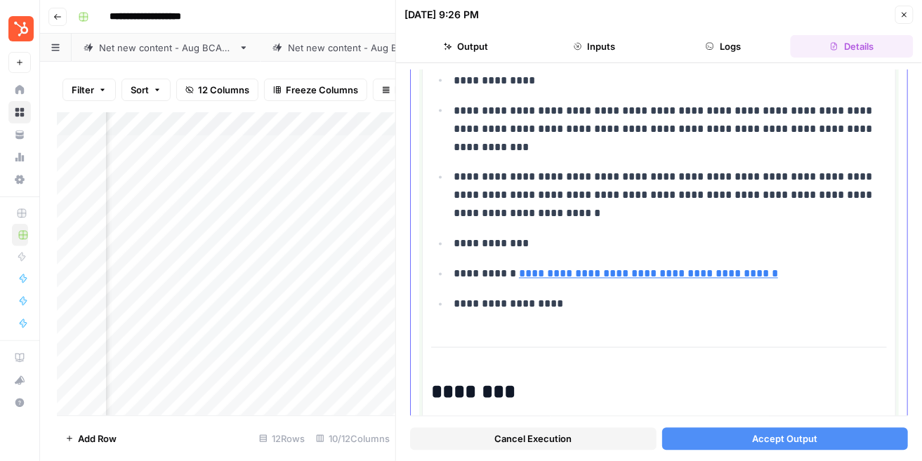
click at [689, 270] on link "**********" at bounding box center [648, 274] width 259 height 11
click at [618, 206] on p "**********" at bounding box center [670, 196] width 433 height 55
click at [626, 216] on p "**********" at bounding box center [670, 196] width 433 height 55
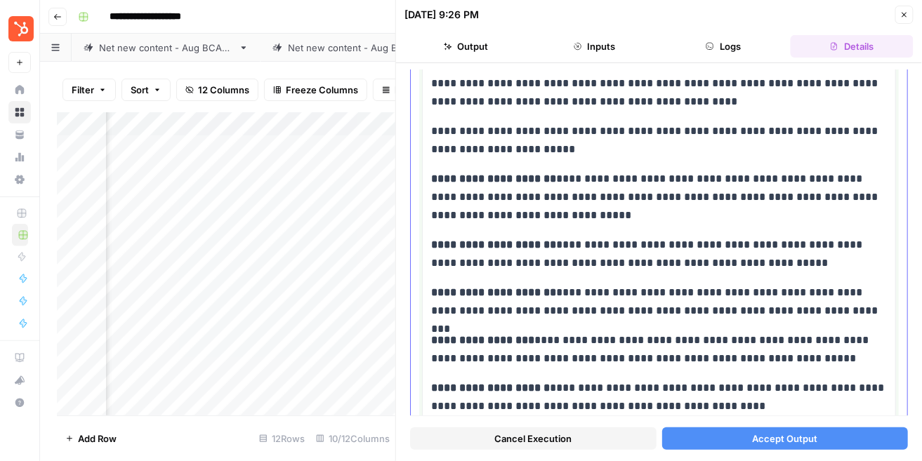
click at [578, 213] on p "**********" at bounding box center [659, 197] width 456 height 55
copy div "**********"
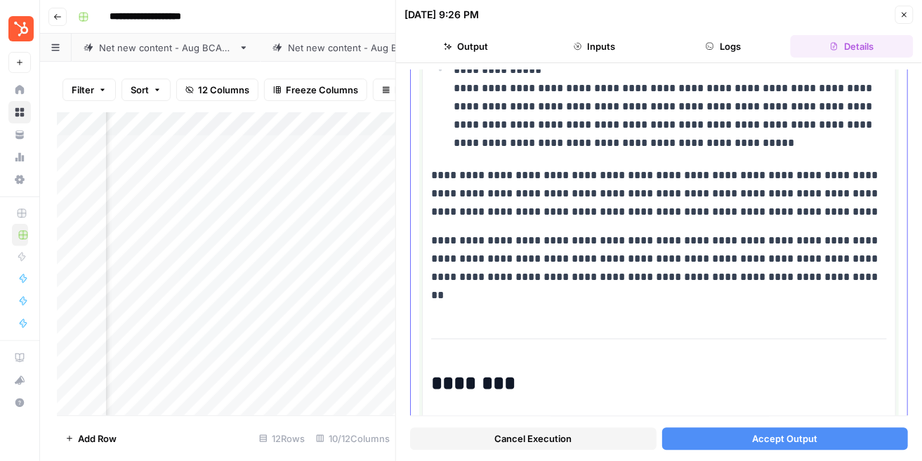
scroll to position [0, 0]
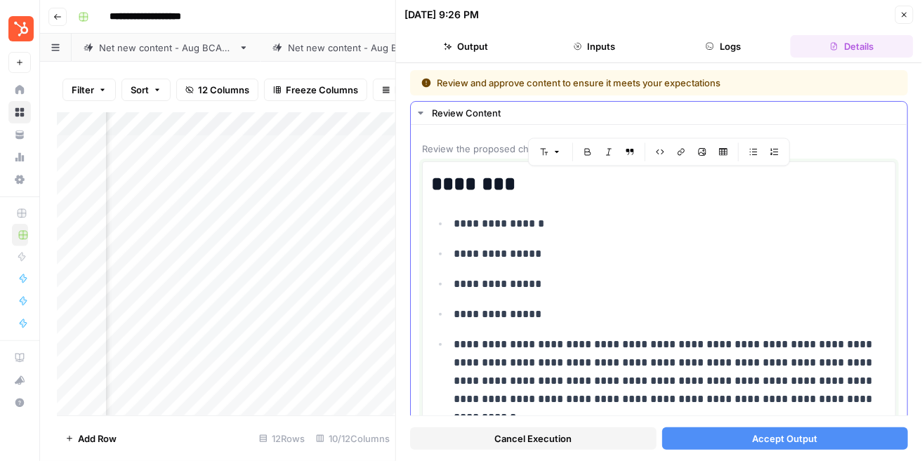
copy div "**********"
click at [903, 9] on button "Close" at bounding box center [904, 15] width 18 height 18
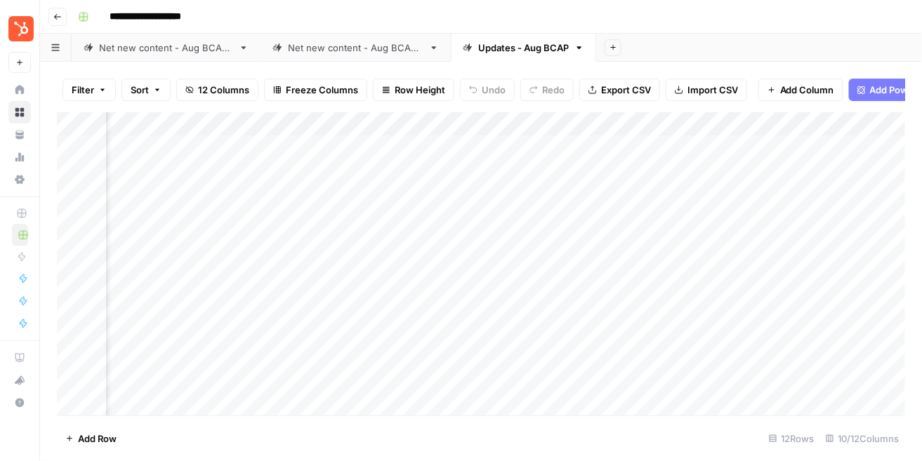
click at [783, 83] on span "Add Column" at bounding box center [807, 90] width 54 height 14
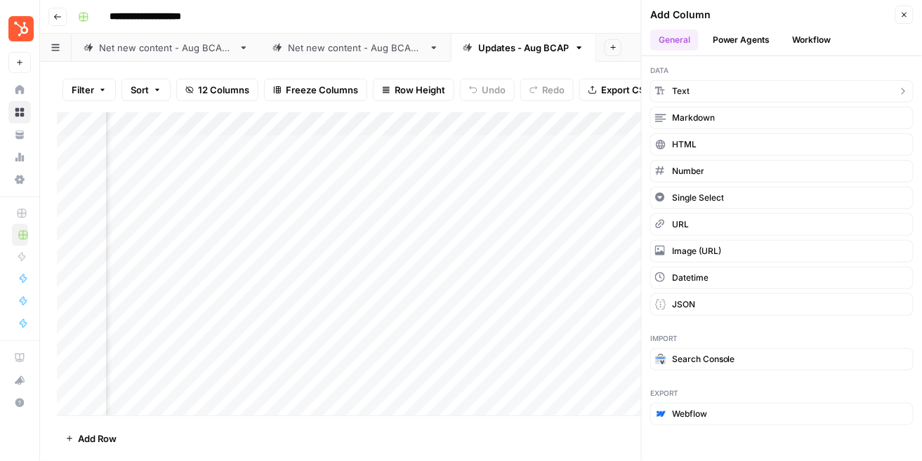
click at [743, 86] on button "Text" at bounding box center [781, 91] width 263 height 22
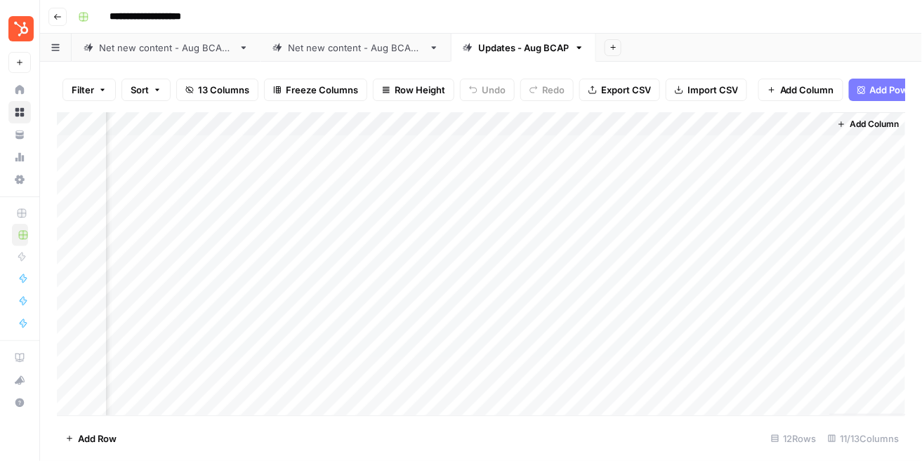
scroll to position [0, 822]
click at [725, 141] on div "Add Column" at bounding box center [481, 263] width 849 height 303
click at [726, 147] on div "Add Column" at bounding box center [481, 263] width 849 height 303
click at [726, 147] on textarea at bounding box center [736, 148] width 225 height 20
type textarea "**********"
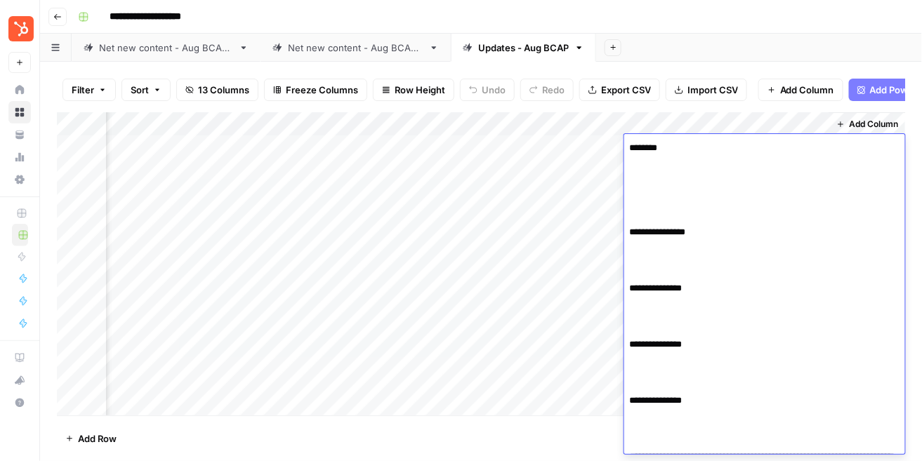
scroll to position [10991, 0]
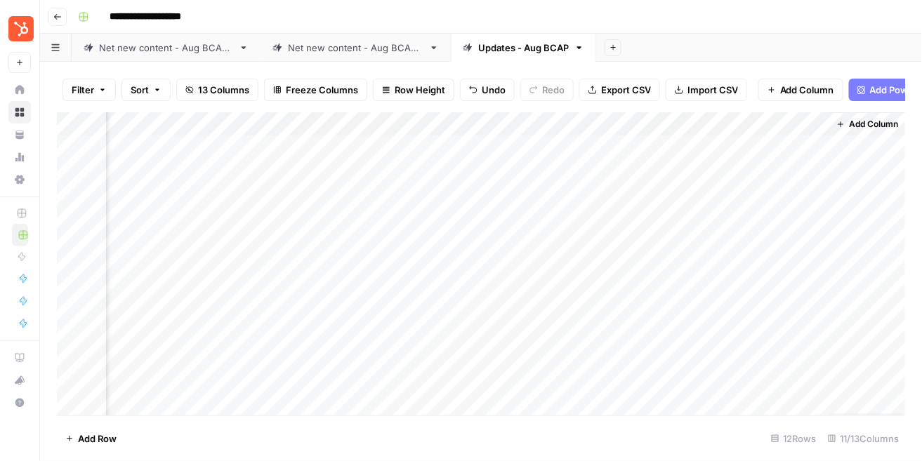
click at [527, 263] on div "Add Column" at bounding box center [481, 263] width 849 height 303
click at [688, 269] on div "Add Column" at bounding box center [481, 263] width 849 height 303
type textarea "**********"
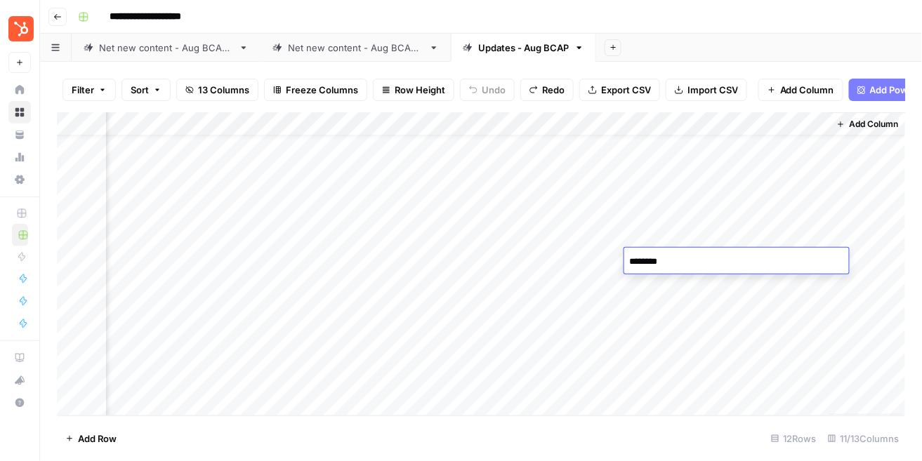
scroll to position [11104, 0]
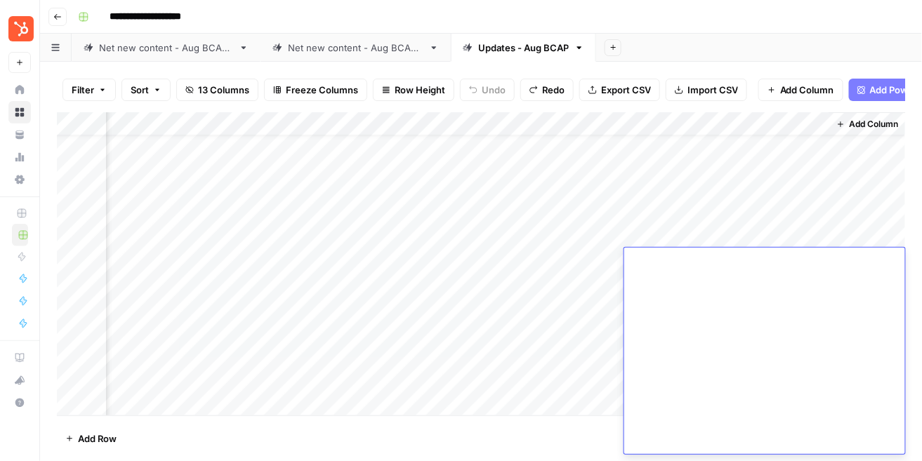
click at [563, 272] on div "Add Column" at bounding box center [481, 263] width 849 height 303
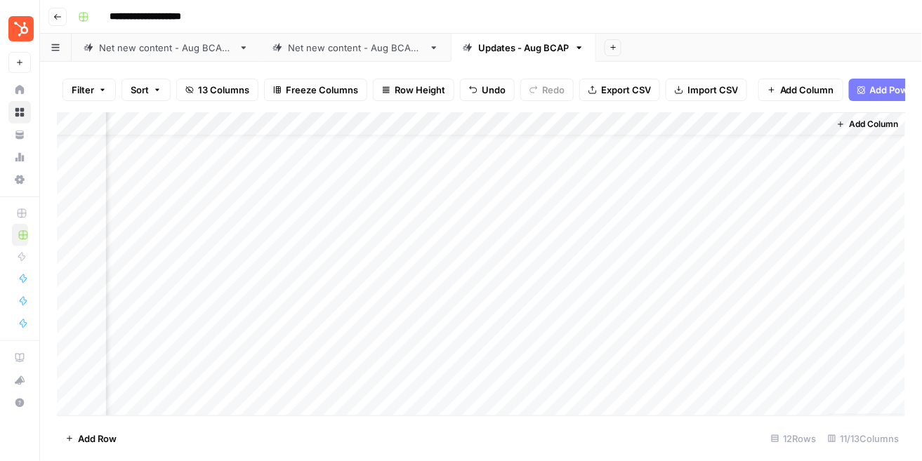
click at [645, 263] on div "Add Column" at bounding box center [481, 263] width 849 height 303
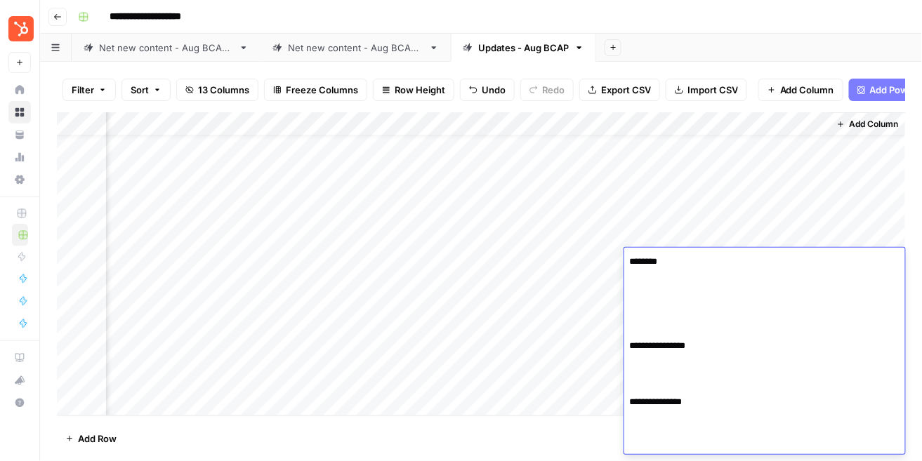
scroll to position [11109, 0]
click at [567, 276] on div "Add Column" at bounding box center [481, 263] width 849 height 303
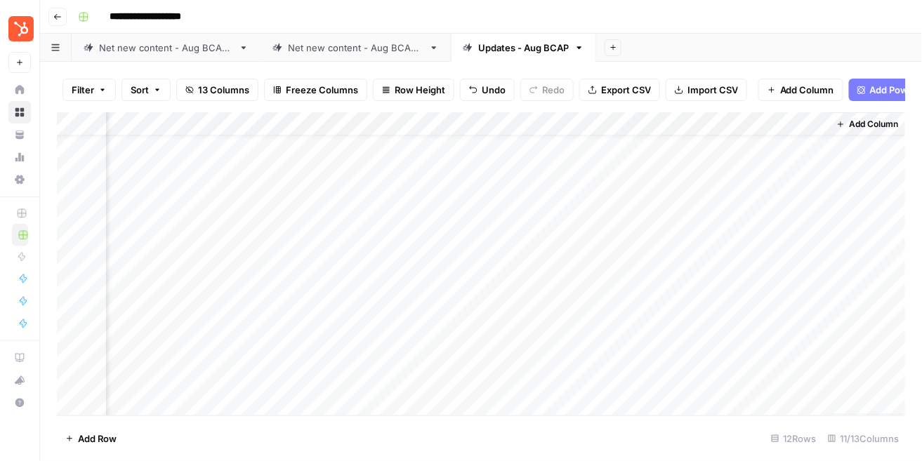
click at [639, 267] on div "Add Column" at bounding box center [481, 263] width 849 height 303
click at [785, 261] on div "Add Column" at bounding box center [481, 263] width 849 height 303
click at [814, 121] on div "Add Column" at bounding box center [481, 263] width 849 height 303
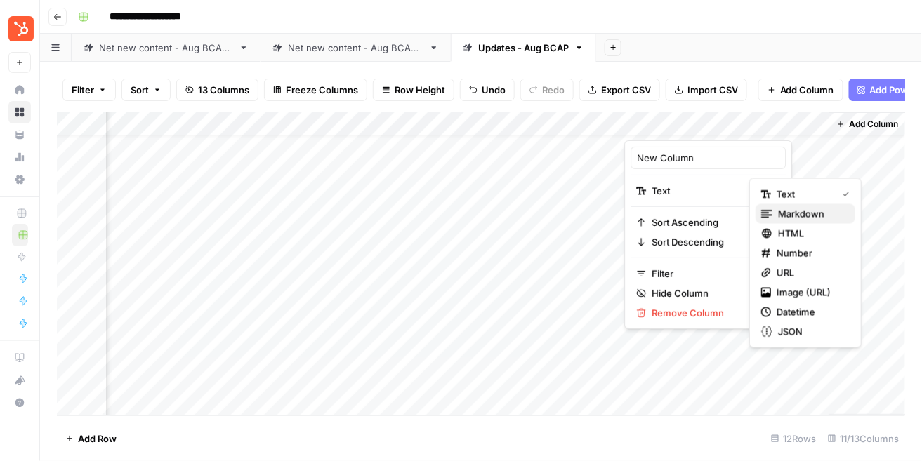
click at [802, 218] on span "Markdown" at bounding box center [811, 214] width 66 height 14
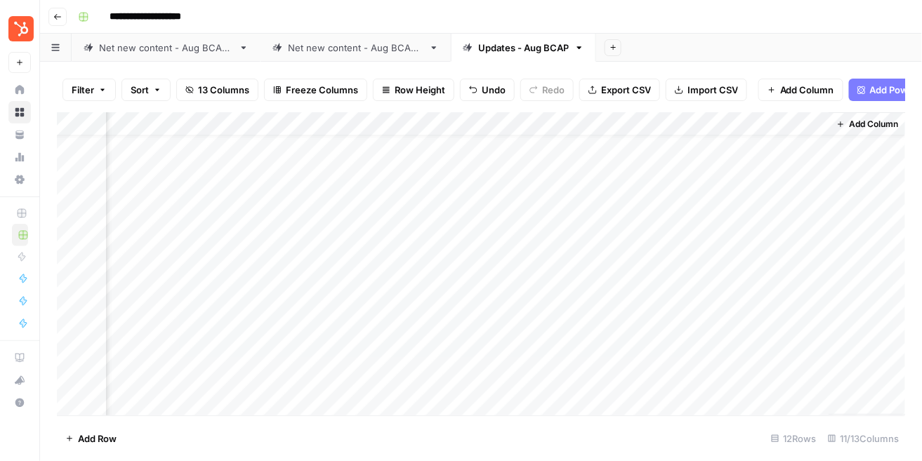
click at [667, 270] on div "Add Column" at bounding box center [481, 263] width 849 height 303
click at [667, 263] on div "Add Column" at bounding box center [481, 263] width 849 height 303
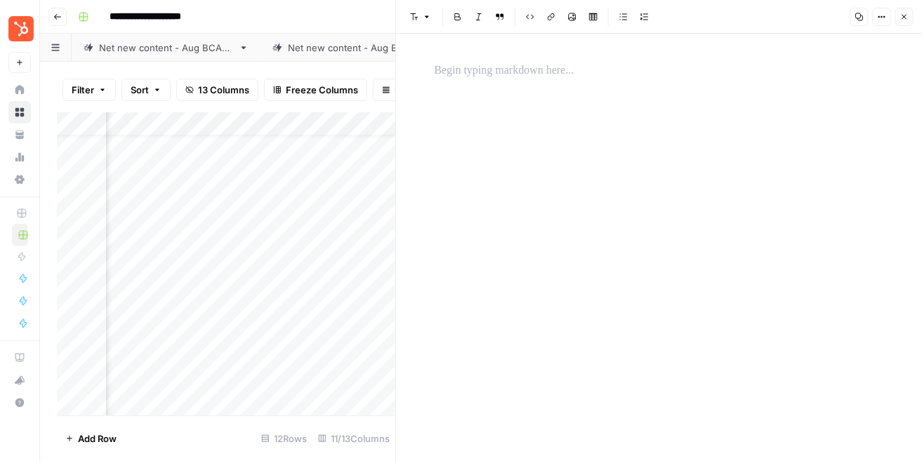
click at [624, 196] on div at bounding box center [659, 248] width 466 height 428
click at [541, 106] on div at bounding box center [659, 248] width 466 height 428
click at [463, 60] on div at bounding box center [659, 70] width 466 height 29
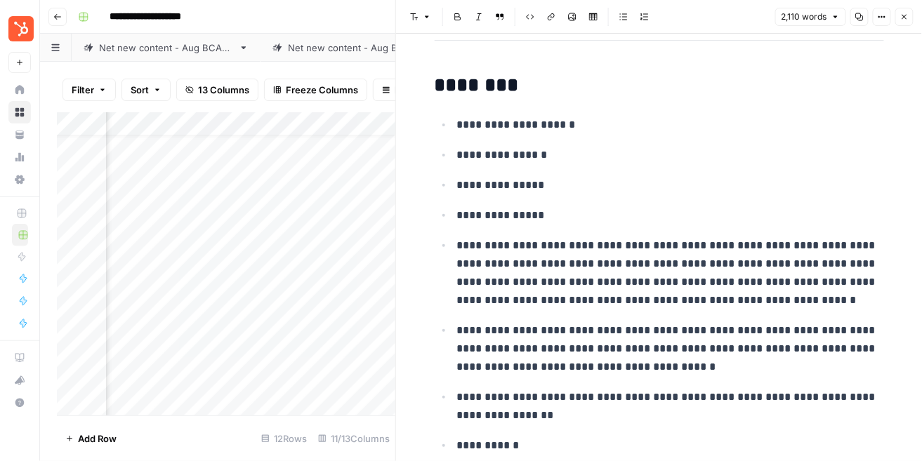
scroll to position [0, 0]
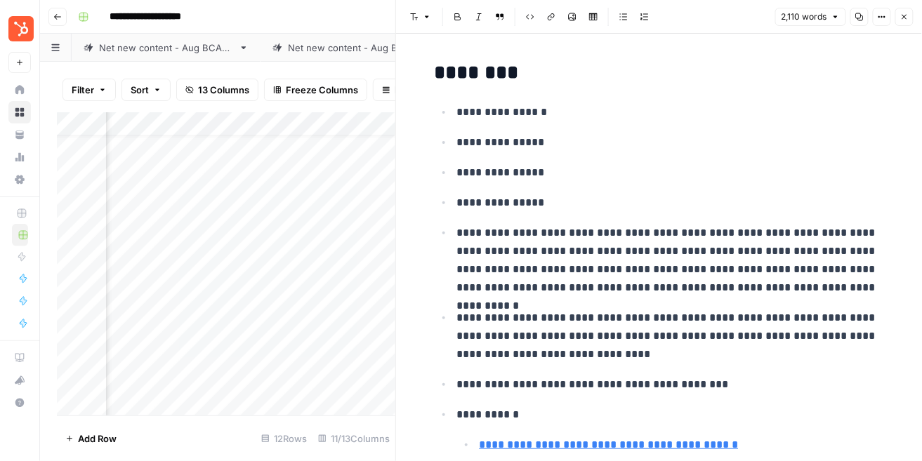
click at [902, 18] on icon "button" at bounding box center [904, 17] width 5 height 5
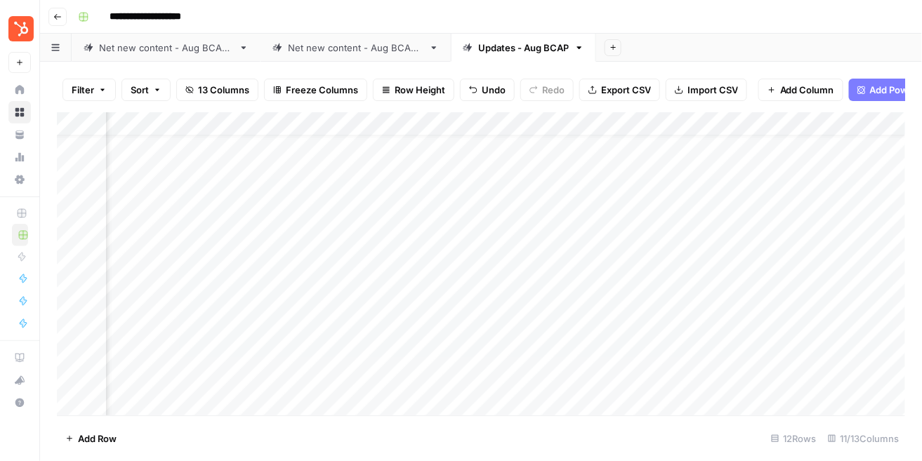
scroll to position [28, 822]
drag, startPoint x: 704, startPoint y: 122, endPoint x: 204, endPoint y: 138, distance: 500.3
click at [204, 138] on div "Add Column" at bounding box center [481, 263] width 849 height 303
drag, startPoint x: 487, startPoint y: 119, endPoint x: 226, endPoint y: 138, distance: 261.3
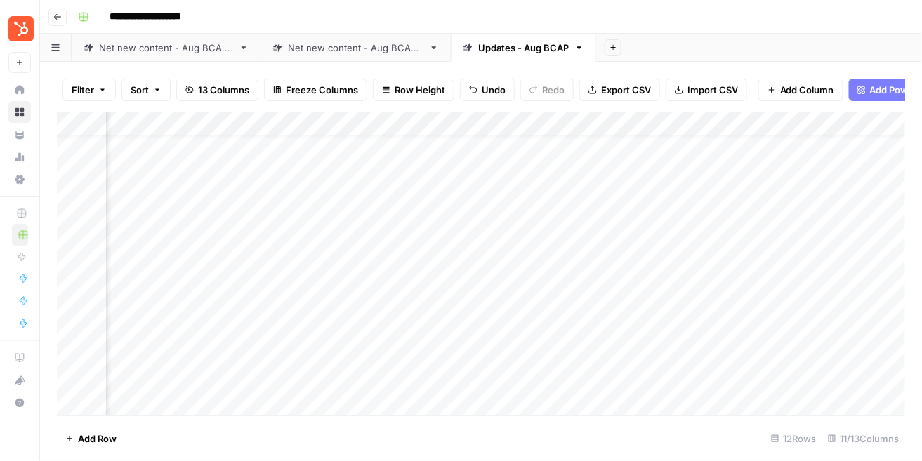
click at [226, 138] on div "Add Column" at bounding box center [481, 263] width 849 height 303
drag, startPoint x: 277, startPoint y: 117, endPoint x: 479, endPoint y: 122, distance: 201.6
click at [479, 122] on div "Add Column" at bounding box center [481, 263] width 849 height 303
click at [435, 131] on div "Add Column" at bounding box center [481, 263] width 849 height 303
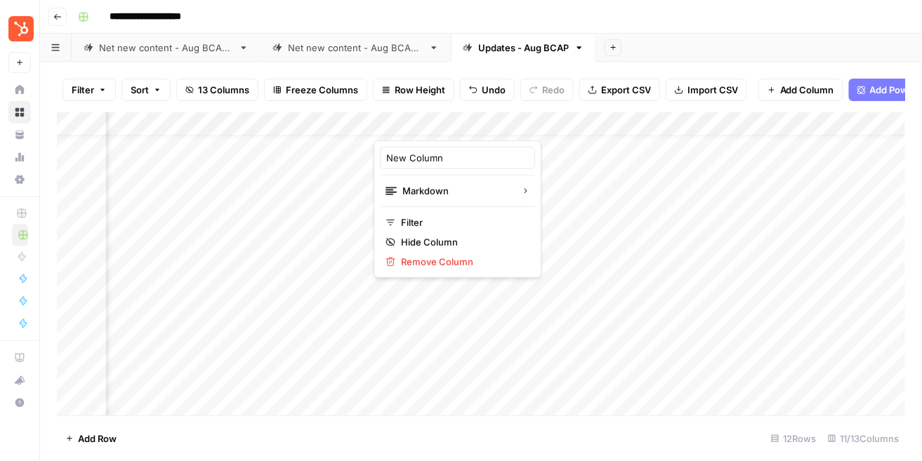
click at [432, 165] on div "New Column" at bounding box center [457, 158] width 155 height 22
click at [420, 132] on div "Add Column" at bounding box center [481, 263] width 849 height 303
click at [422, 153] on input "New Column" at bounding box center [457, 158] width 143 height 14
type input "Suggested Changes"
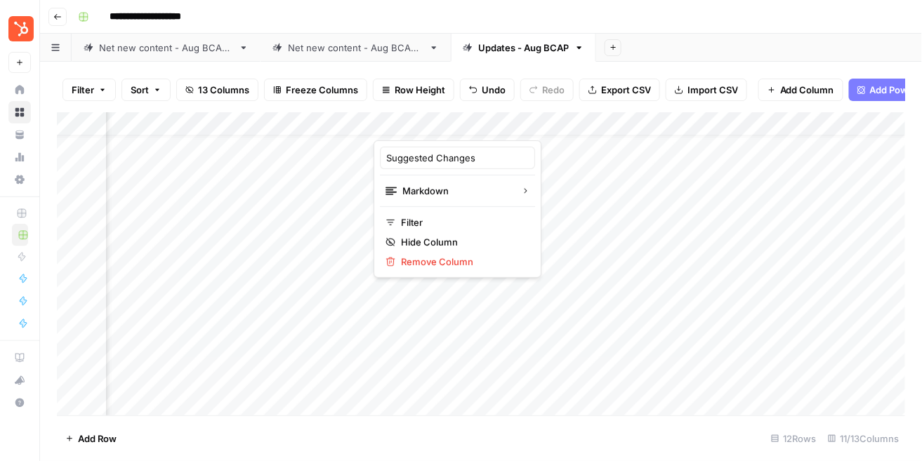
click at [229, 258] on div "Add Column" at bounding box center [481, 263] width 849 height 303
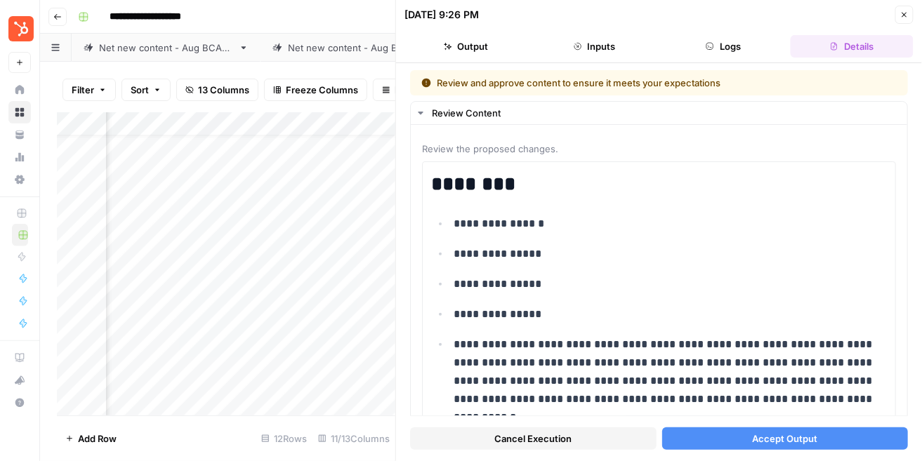
click at [748, 445] on button "Accept Output" at bounding box center [785, 439] width 246 height 22
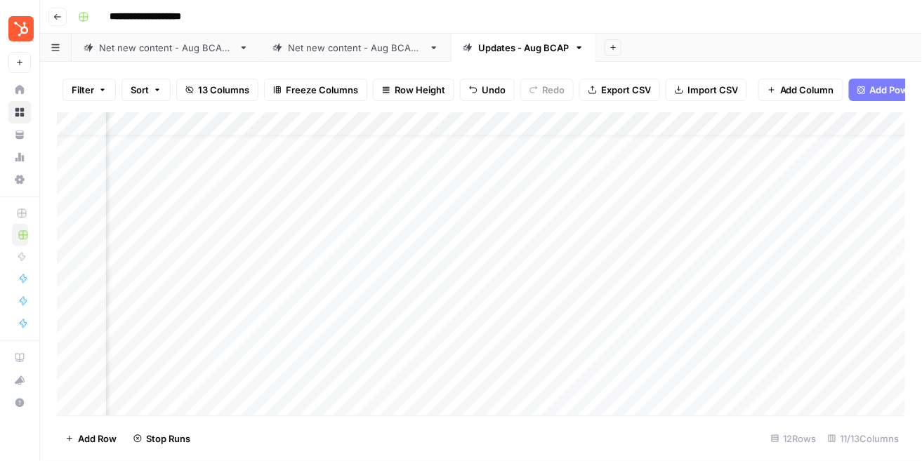
click at [454, 123] on div "Add Column" at bounding box center [481, 263] width 849 height 303
click at [433, 165] on div "New Column" at bounding box center [457, 158] width 155 height 22
click at [414, 139] on div "Add Column" at bounding box center [481, 263] width 849 height 303
click at [419, 114] on div "Add Column" at bounding box center [481, 263] width 849 height 303
click at [430, 160] on input "New Column" at bounding box center [457, 158] width 143 height 14
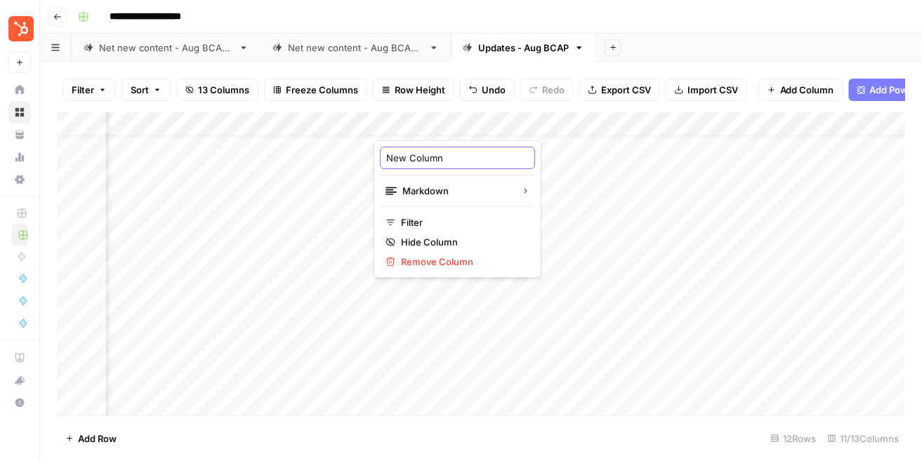
click at [430, 160] on input "New Column" at bounding box center [457, 158] width 143 height 14
type input "Suggested Changes"
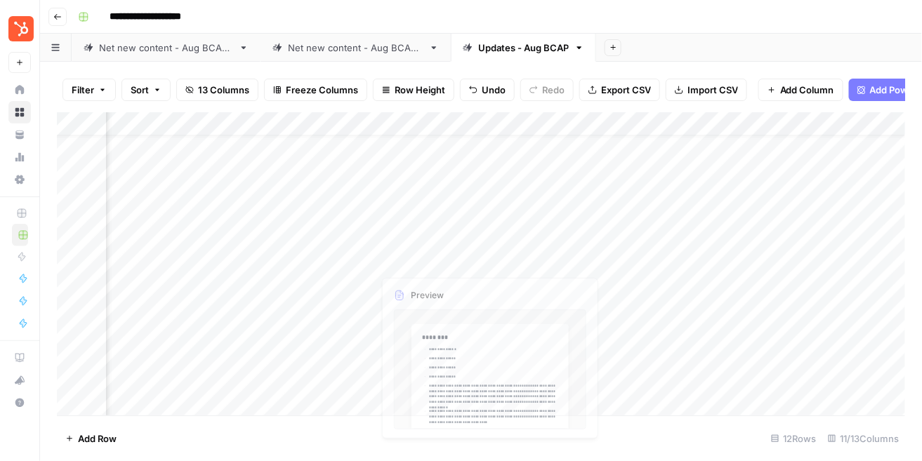
click at [448, 249] on div "Add Column" at bounding box center [481, 263] width 849 height 303
click at [488, 265] on div "Add Column" at bounding box center [481, 263] width 849 height 303
click at [565, 264] on div "Add Column" at bounding box center [481, 263] width 849 height 303
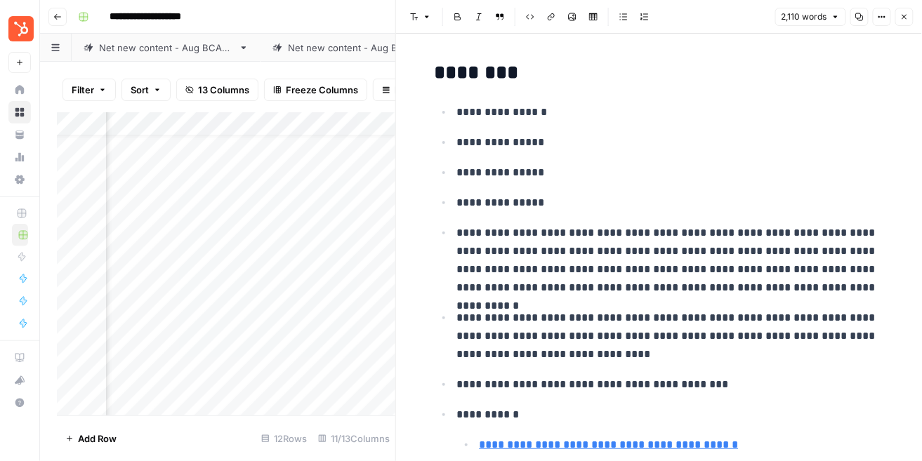
click at [902, 18] on icon "button" at bounding box center [904, 17] width 5 height 5
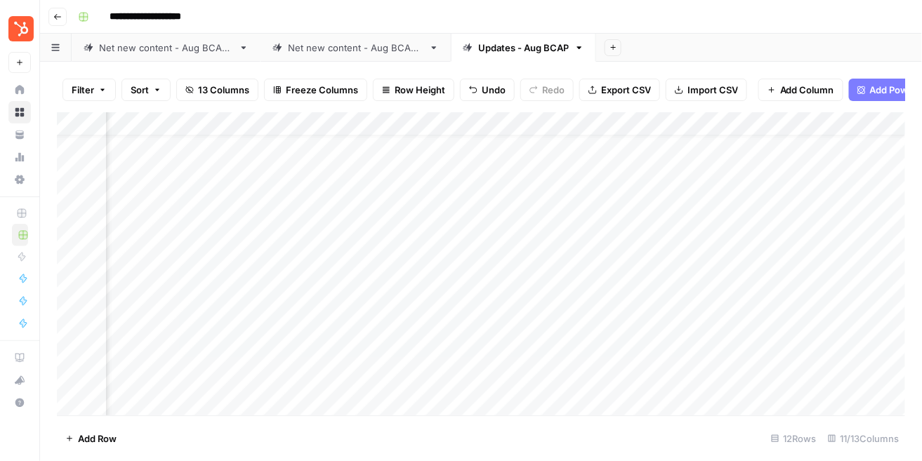
drag, startPoint x: 479, startPoint y: 121, endPoint x: 275, endPoint y: 133, distance: 204.7
click at [275, 133] on div "Add Column" at bounding box center [481, 263] width 849 height 303
drag, startPoint x: 448, startPoint y: 124, endPoint x: 374, endPoint y: 124, distance: 73.7
click at [374, 124] on div "Add Column" at bounding box center [481, 263] width 849 height 303
click at [376, 124] on div "Add Column" at bounding box center [481, 263] width 849 height 303
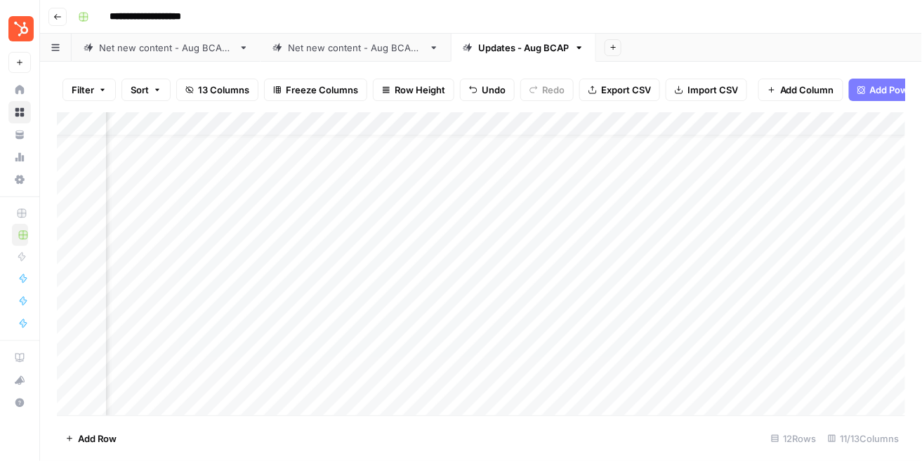
scroll to position [28, 74]
click at [580, 331] on div "Add Column" at bounding box center [481, 263] width 849 height 303
click at [598, 335] on div "Add Column" at bounding box center [481, 263] width 849 height 303
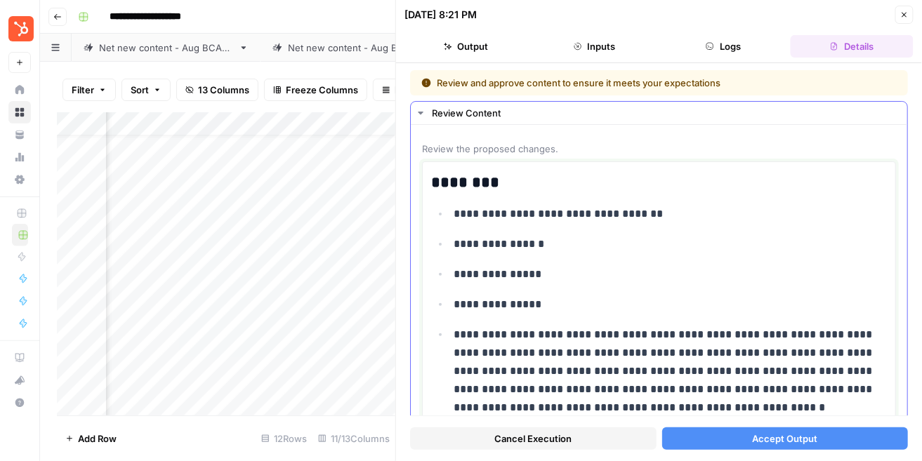
click at [664, 300] on p "**********" at bounding box center [670, 305] width 433 height 18
copy div "**********"
click at [900, 15] on icon "button" at bounding box center [904, 15] width 8 height 8
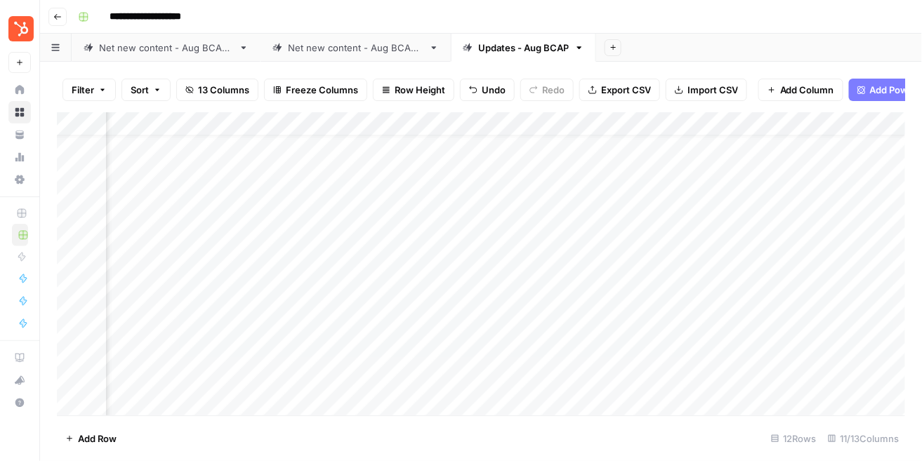
click at [643, 340] on div "Add Column" at bounding box center [481, 263] width 849 height 303
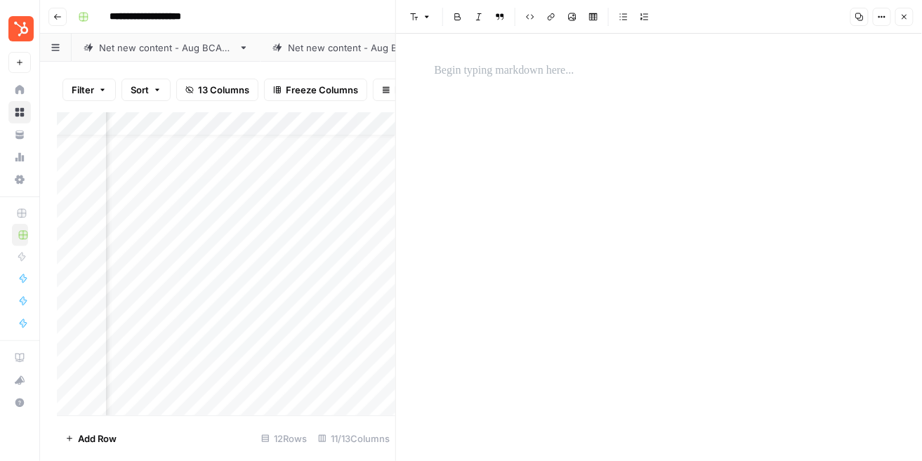
click at [442, 72] on p at bounding box center [659, 71] width 449 height 18
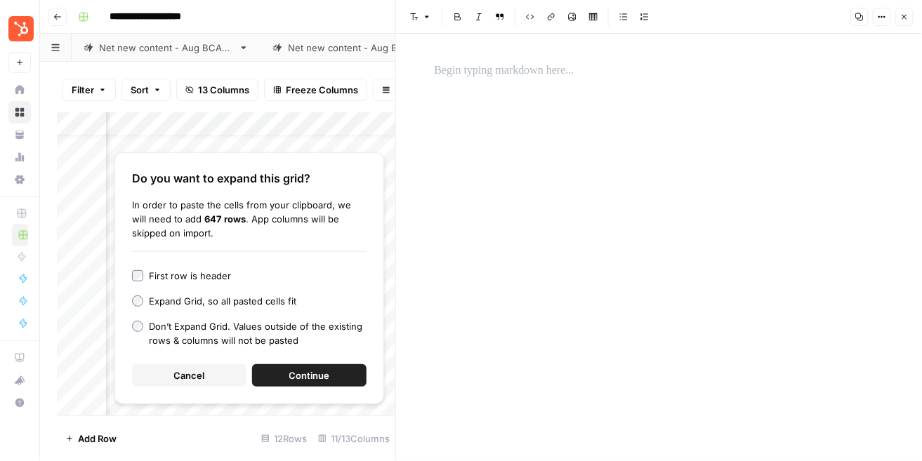
click at [465, 75] on p at bounding box center [659, 71] width 449 height 18
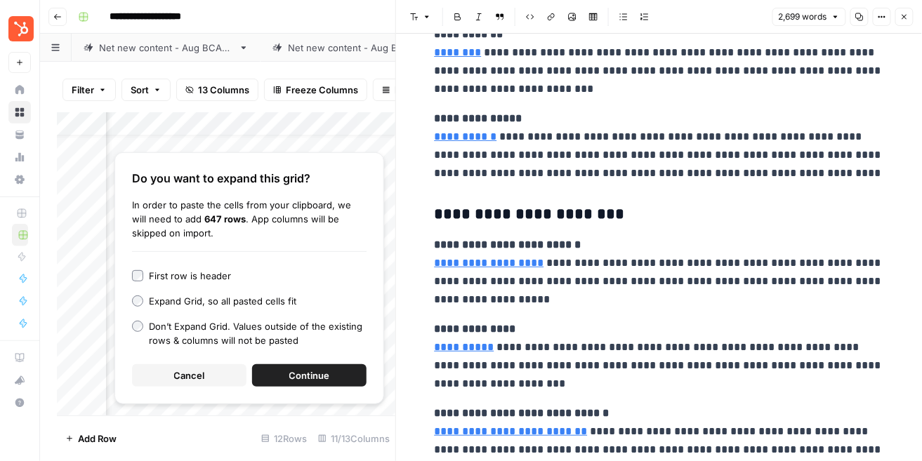
scroll to position [6014, 0]
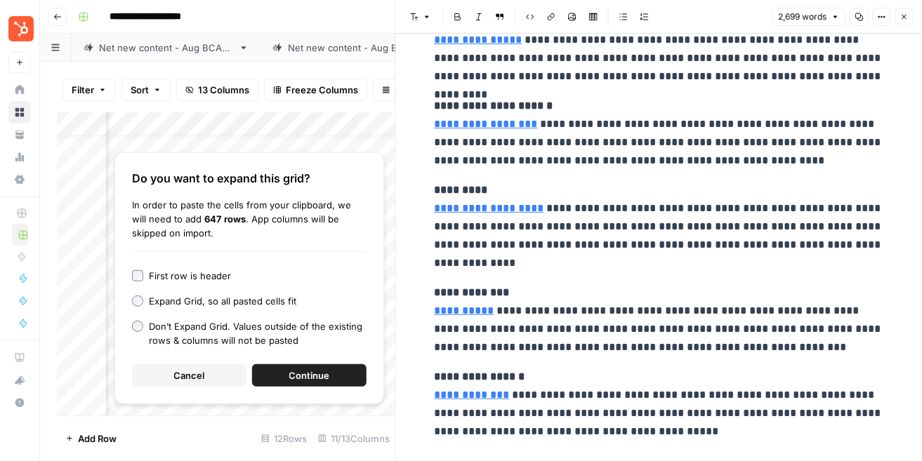
click at [160, 371] on button "Cancel" at bounding box center [189, 375] width 114 height 22
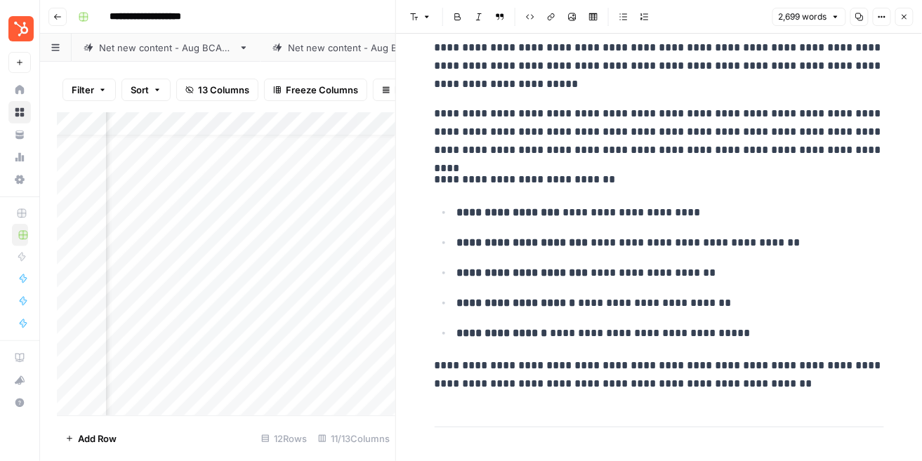
scroll to position [278, 0]
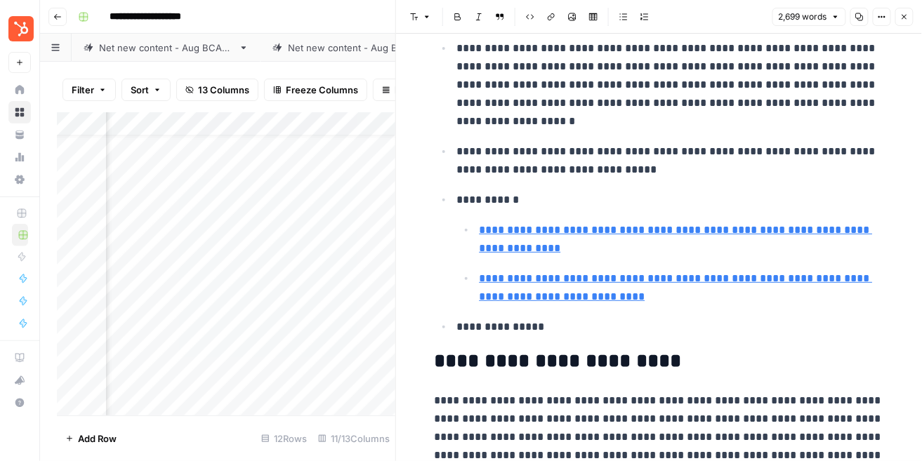
click at [897, 15] on button "Close" at bounding box center [904, 17] width 18 height 18
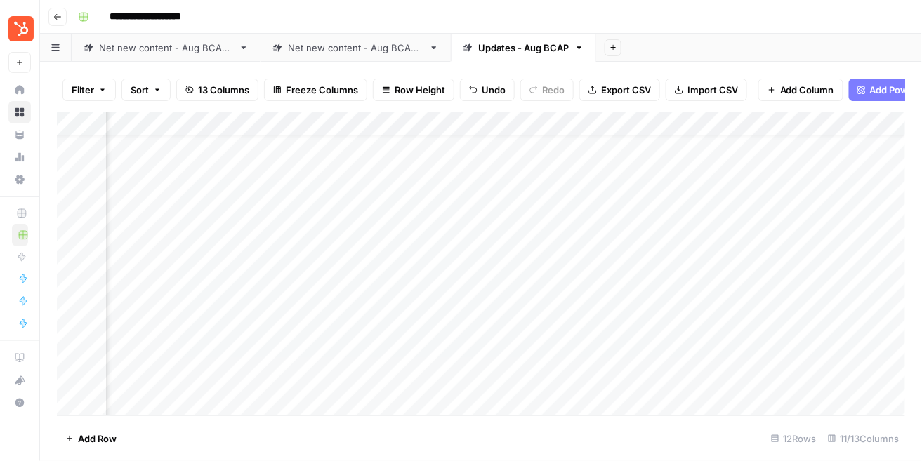
click at [600, 334] on div "Add Column" at bounding box center [481, 263] width 849 height 303
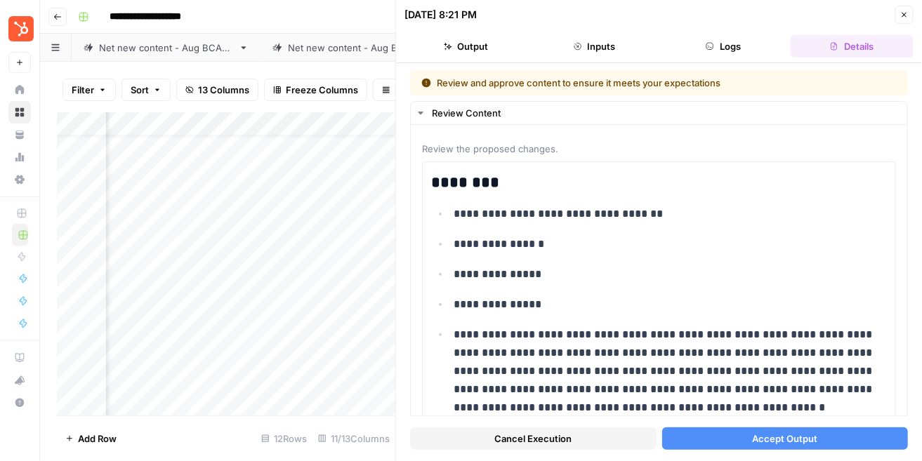
click at [727, 434] on button "Accept Output" at bounding box center [785, 439] width 246 height 22
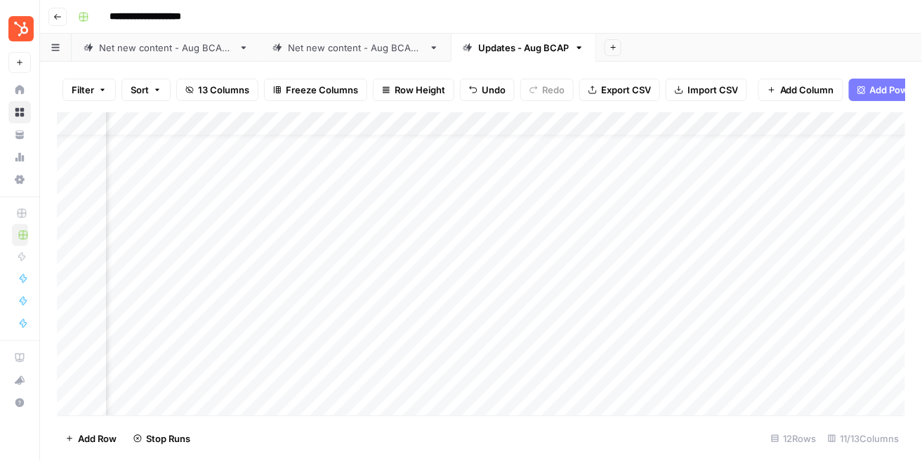
click at [603, 357] on div "Add Column" at bounding box center [481, 263] width 849 height 303
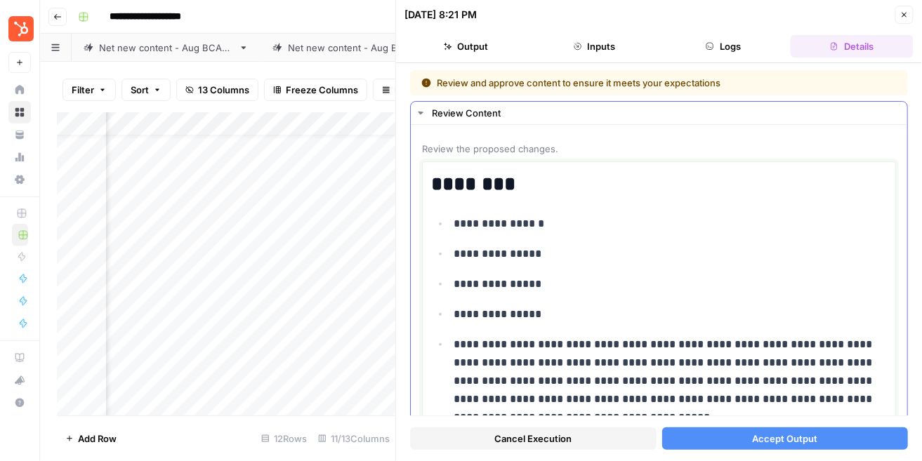
click at [559, 242] on ul "**********" at bounding box center [659, 460] width 456 height 492
click at [555, 279] on p "**********" at bounding box center [670, 284] width 433 height 18
copy div "**********"
click at [909, 15] on button "Close" at bounding box center [904, 15] width 18 height 18
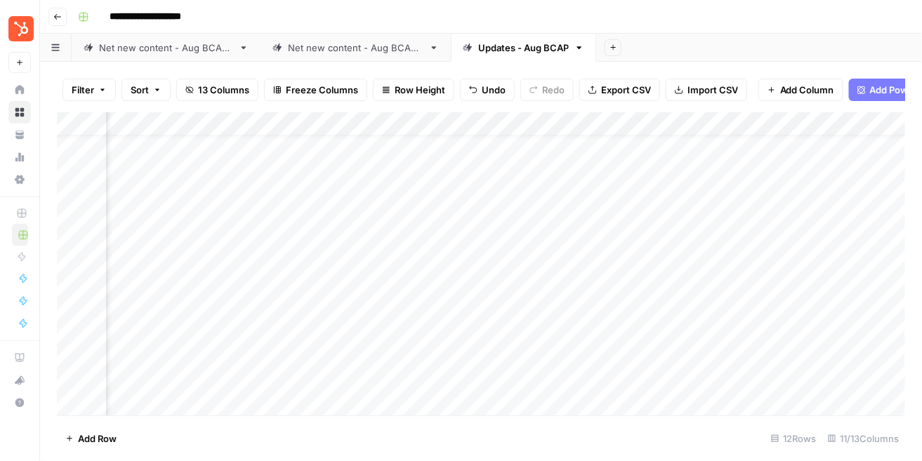
click at [639, 362] on div "Add Column" at bounding box center [481, 263] width 849 height 303
click at [647, 360] on div "Add Column" at bounding box center [481, 263] width 849 height 303
click at [647, 360] on div at bounding box center [679, 357] width 131 height 26
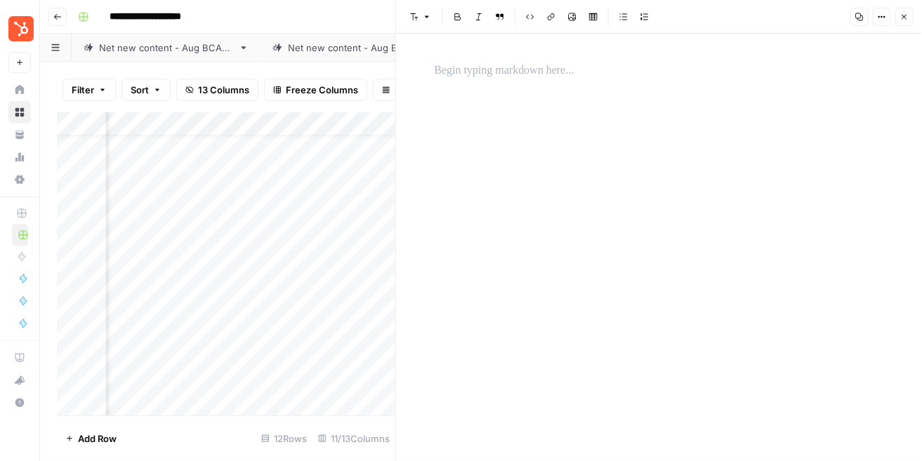
click at [617, 185] on div at bounding box center [659, 248] width 466 height 428
click at [522, 79] on p at bounding box center [659, 71] width 449 height 18
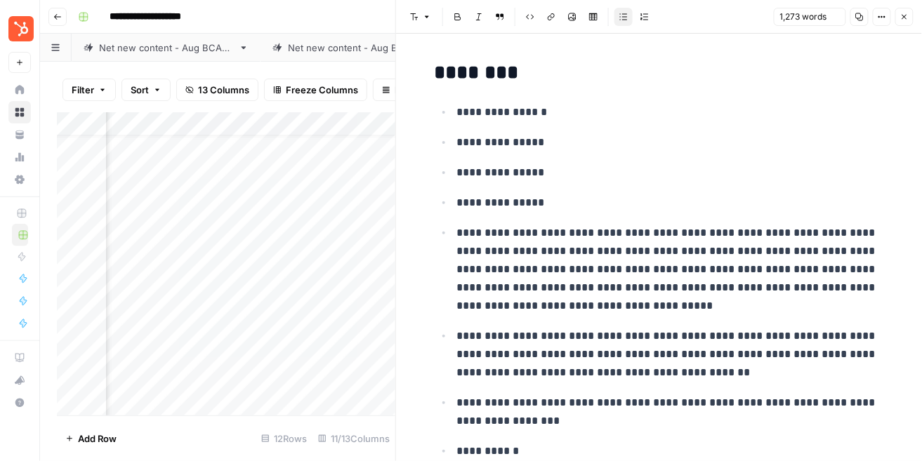
scroll to position [4536, 0]
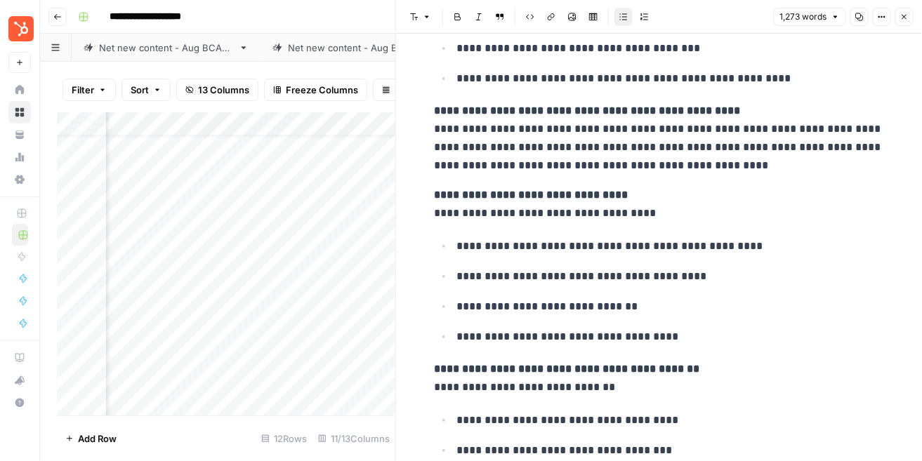
click at [907, 15] on icon "button" at bounding box center [904, 17] width 8 height 8
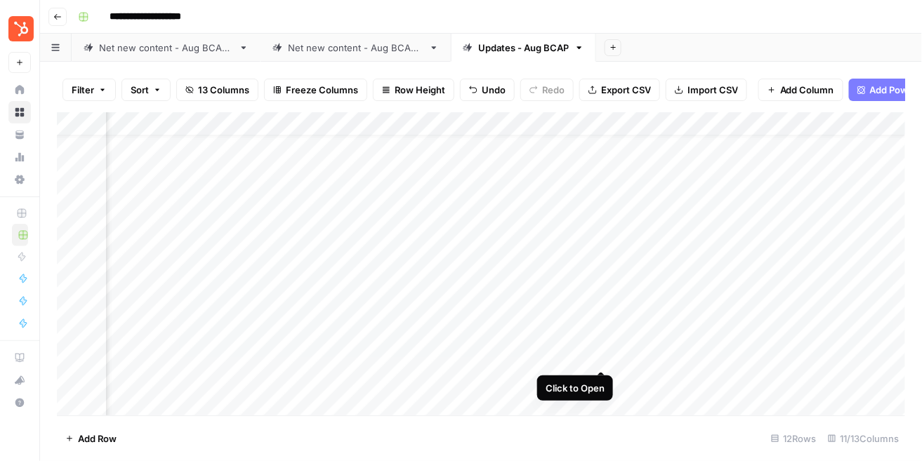
click at [586, 359] on div "Add Column" at bounding box center [481, 263] width 849 height 303
click at [598, 356] on div "Add Column" at bounding box center [481, 263] width 849 height 303
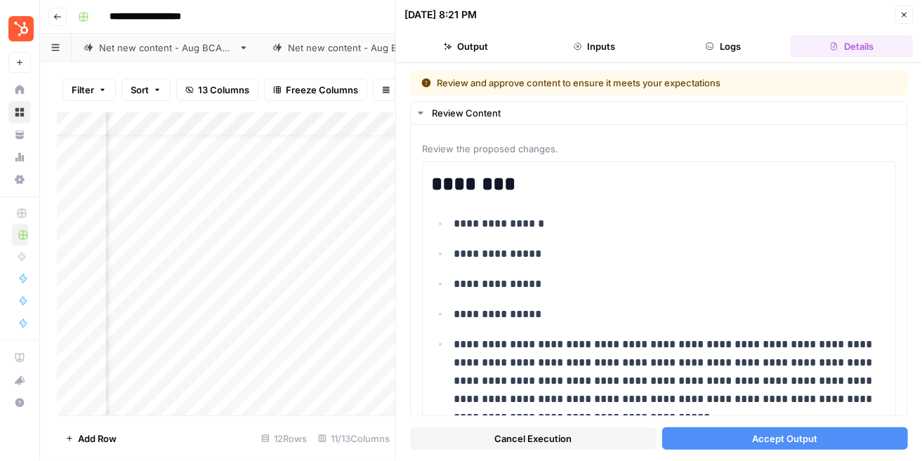
click at [796, 445] on span "Accept Output" at bounding box center [784, 439] width 65 height 14
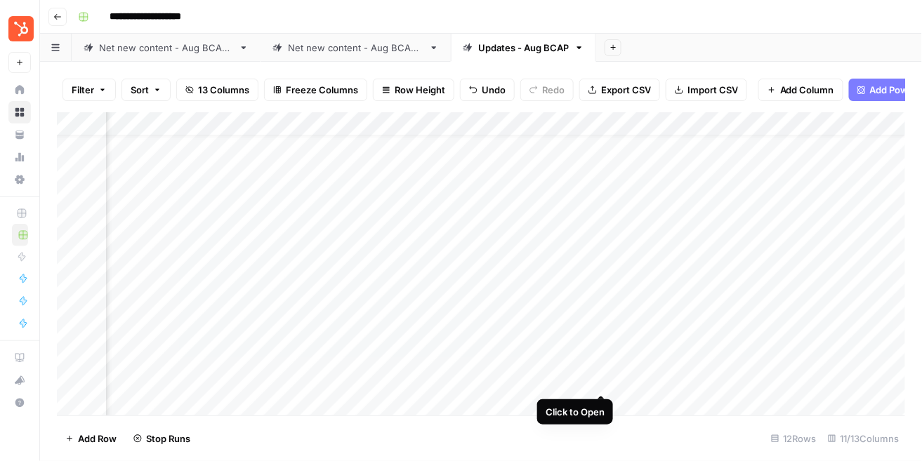
click at [602, 381] on div "Add Column" at bounding box center [481, 263] width 849 height 303
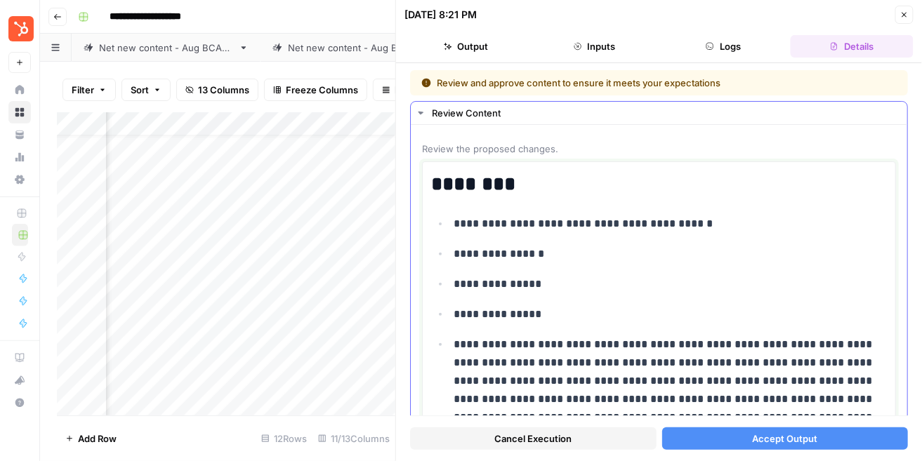
click at [605, 230] on p "**********" at bounding box center [670, 224] width 433 height 18
copy div "**********"
click at [904, 13] on icon "button" at bounding box center [904, 15] width 8 height 8
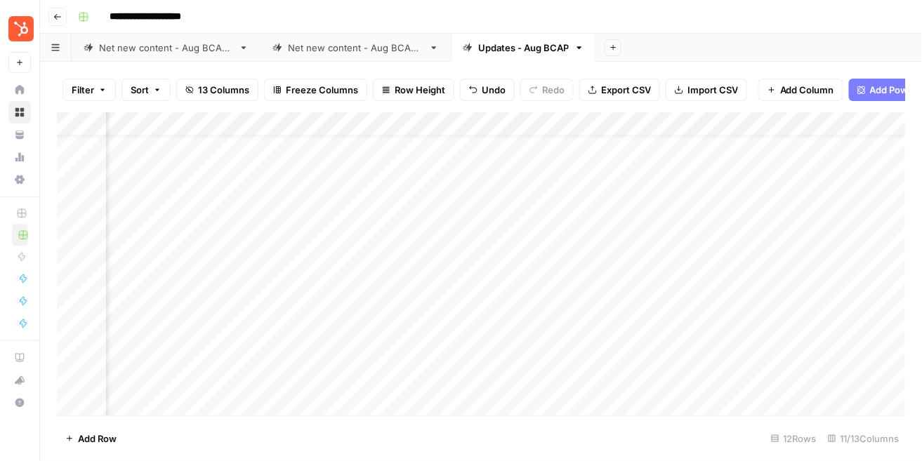
click at [631, 384] on div "Add Column" at bounding box center [481, 263] width 849 height 303
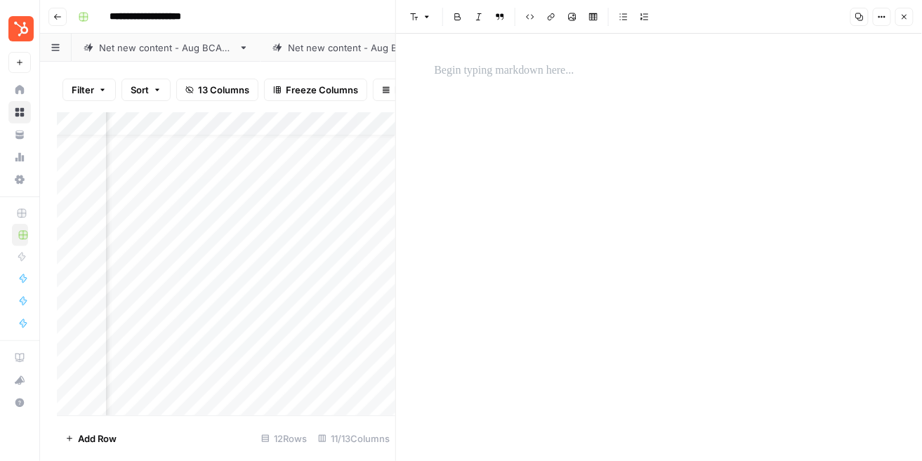
click at [572, 218] on div at bounding box center [659, 248] width 466 height 428
click at [473, 100] on div at bounding box center [659, 248] width 466 height 428
click at [469, 72] on p at bounding box center [659, 71] width 449 height 18
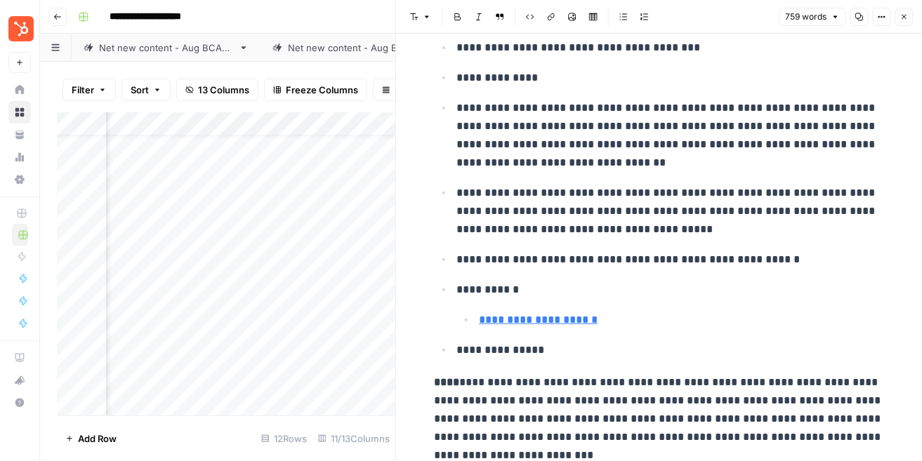
click at [904, 22] on button "Close" at bounding box center [904, 17] width 18 height 18
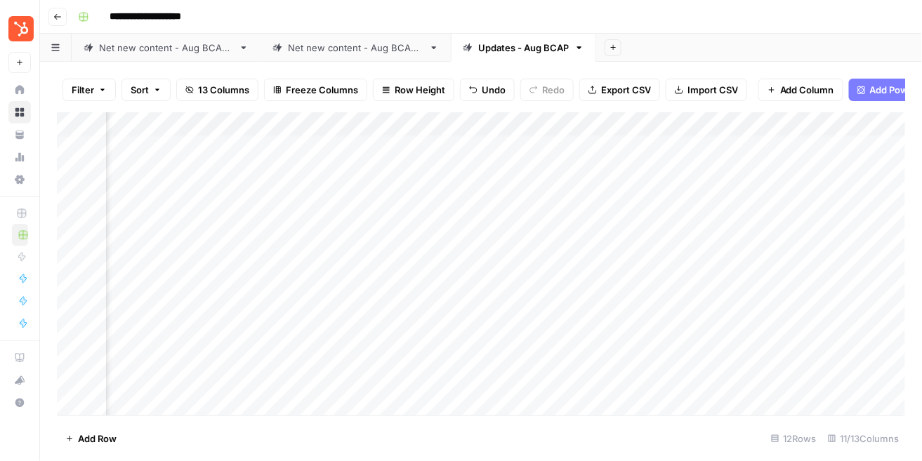
scroll to position [29, 74]
click at [602, 378] on div "Add Column" at bounding box center [481, 263] width 849 height 303
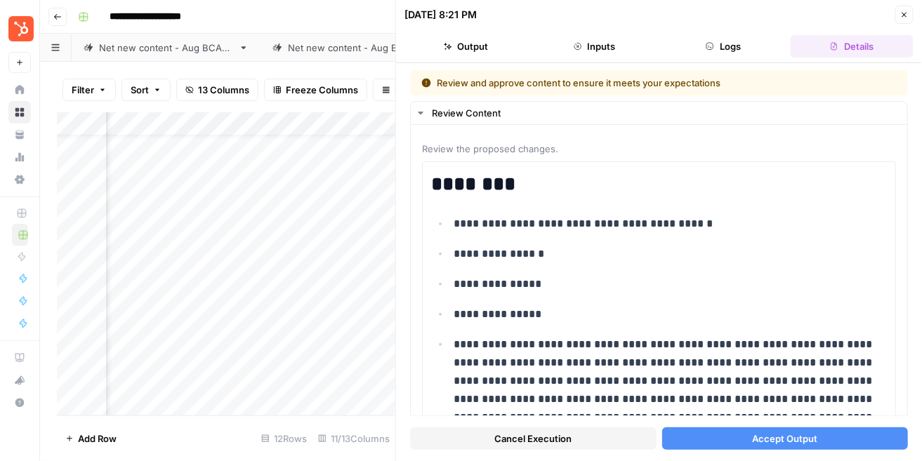
click at [738, 435] on button "Accept Output" at bounding box center [785, 439] width 246 height 22
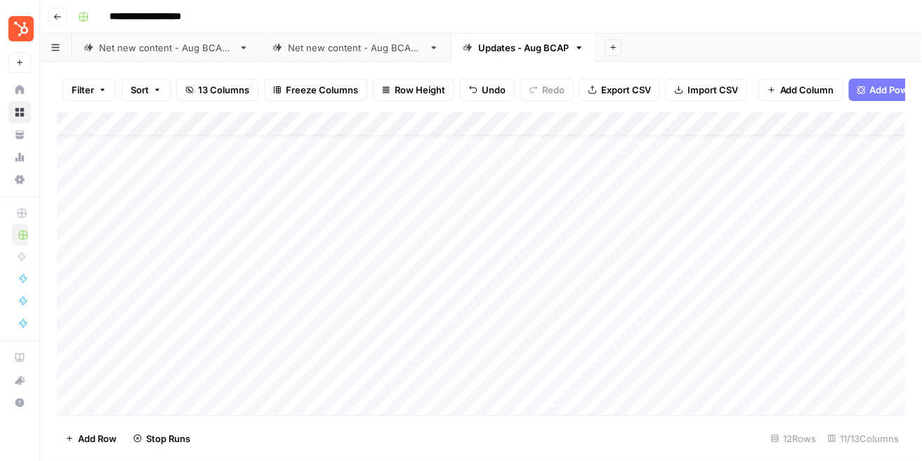
scroll to position [29, 0]
click at [673, 284] on div "Add Column" at bounding box center [481, 263] width 849 height 303
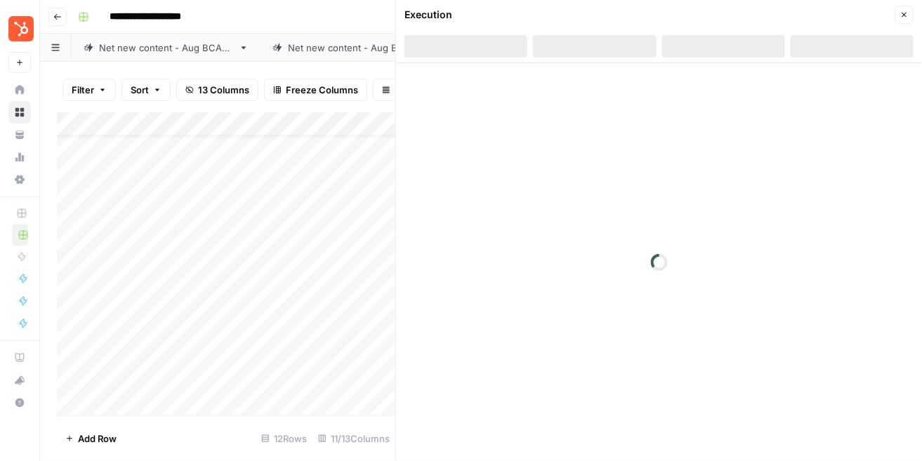
click at [736, 237] on div at bounding box center [659, 262] width 526 height 398
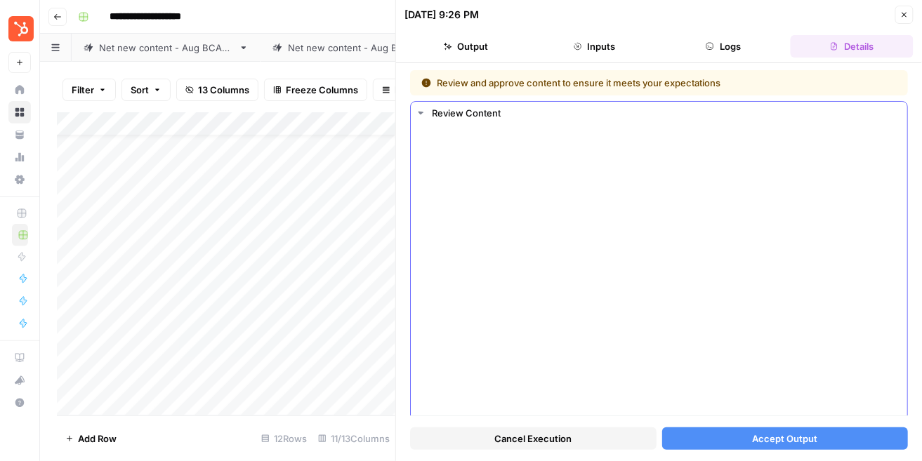
click at [557, 293] on ul "**********" at bounding box center [659, 447] width 456 height 467
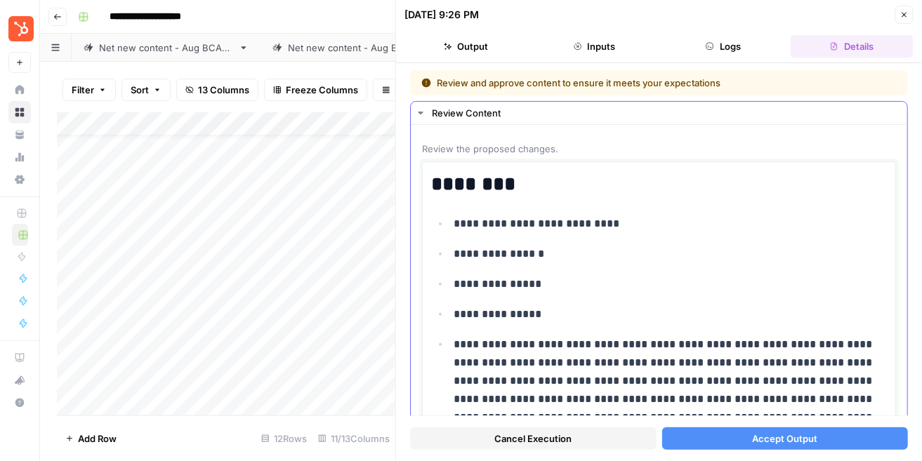
click at [557, 293] on ul "**********" at bounding box center [659, 447] width 456 height 467
copy div "**********"
click at [900, 15] on icon "button" at bounding box center [904, 15] width 8 height 8
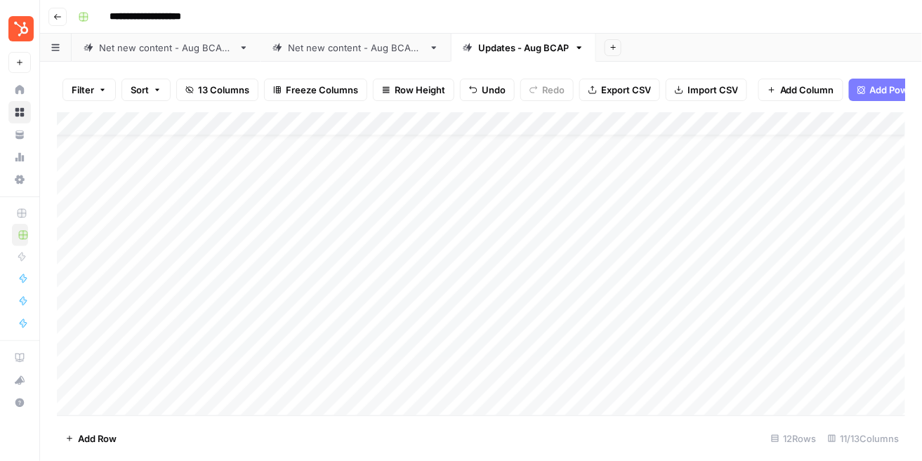
click at [713, 284] on div "Add Column" at bounding box center [481, 263] width 849 height 303
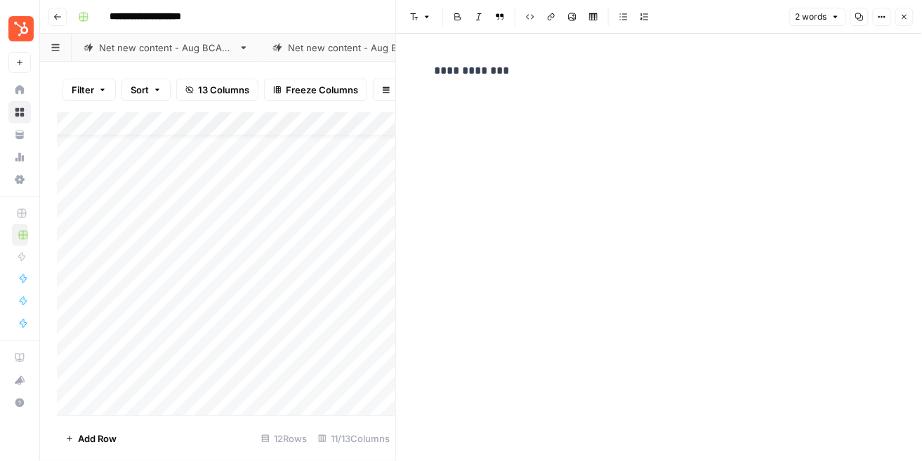
click at [688, 78] on p "**********" at bounding box center [659, 71] width 449 height 18
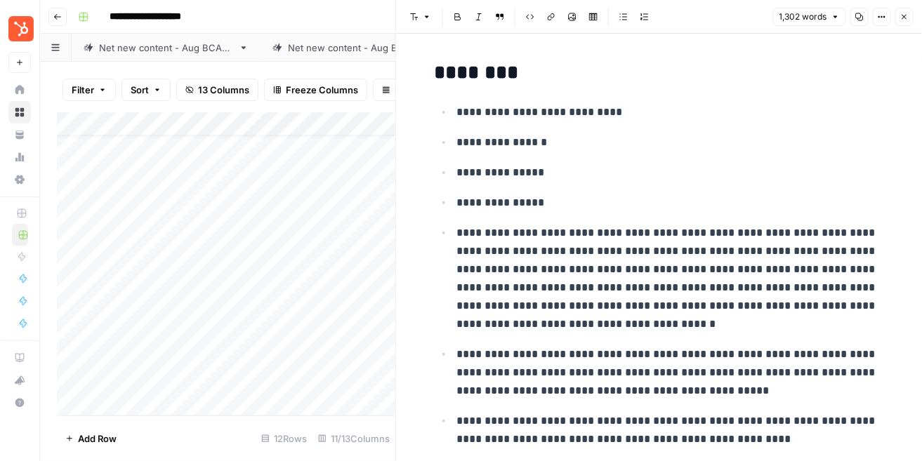
click at [900, 12] on button "Close" at bounding box center [904, 17] width 18 height 18
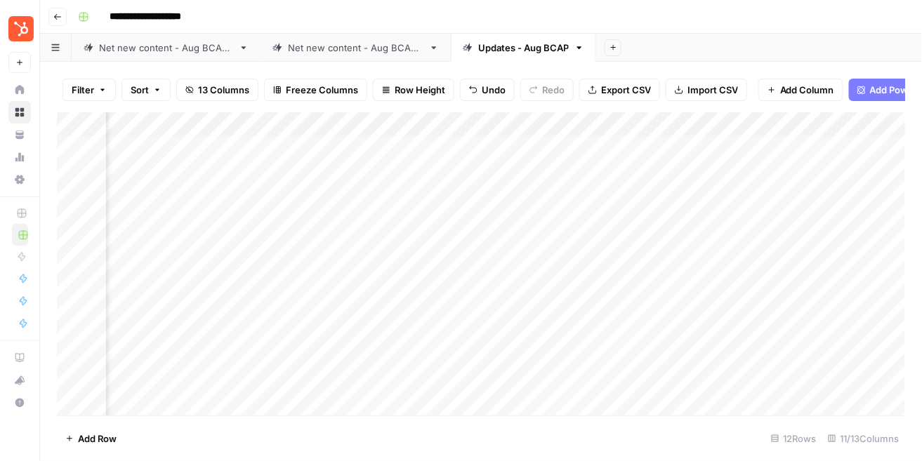
scroll to position [4, 577]
drag, startPoint x: 178, startPoint y: 121, endPoint x: 321, endPoint y: 122, distance: 142.6
click at [321, 122] on div "Add Column" at bounding box center [481, 263] width 849 height 303
click at [674, 306] on div "Add Column" at bounding box center [481, 263] width 849 height 303
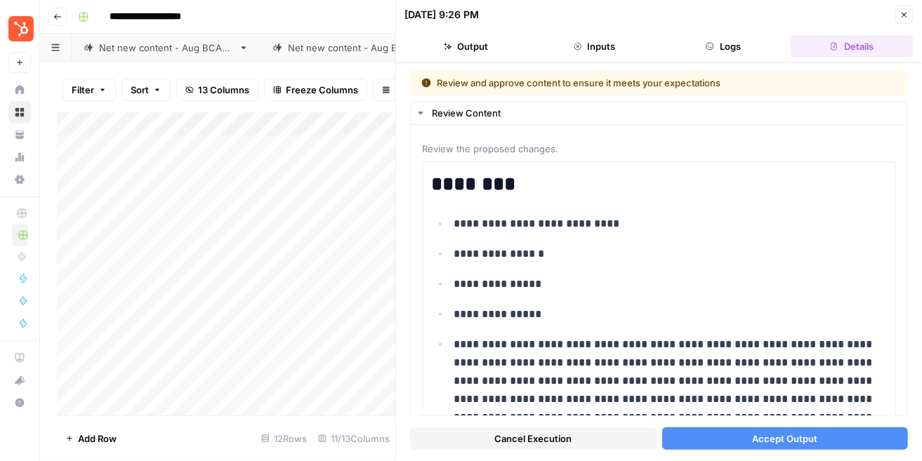
click at [912, 11] on button "Close" at bounding box center [904, 15] width 18 height 18
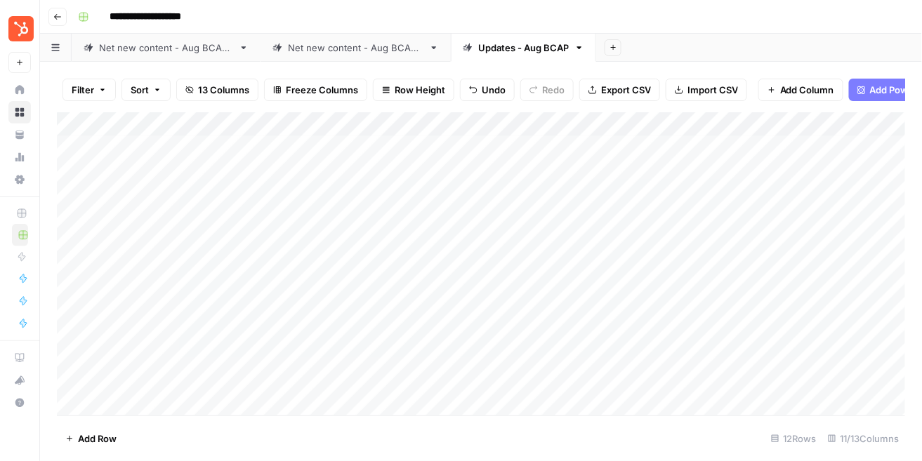
scroll to position [4, 0]
click at [673, 284] on div "Add Column" at bounding box center [481, 263] width 849 height 303
click at [676, 338] on div "Add Column" at bounding box center [481, 263] width 849 height 303
click at [676, 357] on div "Add Column" at bounding box center [481, 263] width 849 height 303
click at [676, 380] on div "Add Column" at bounding box center [481, 263] width 849 height 303
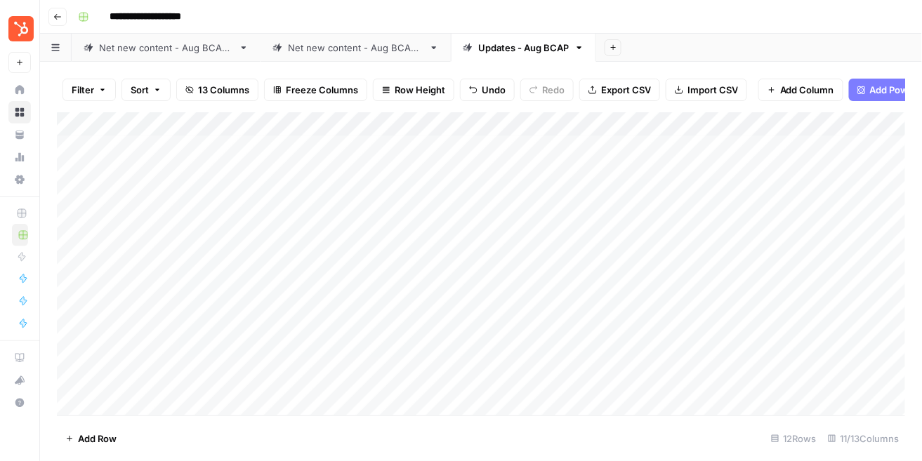
click at [673, 404] on div "Add Column" at bounding box center [481, 263] width 849 height 303
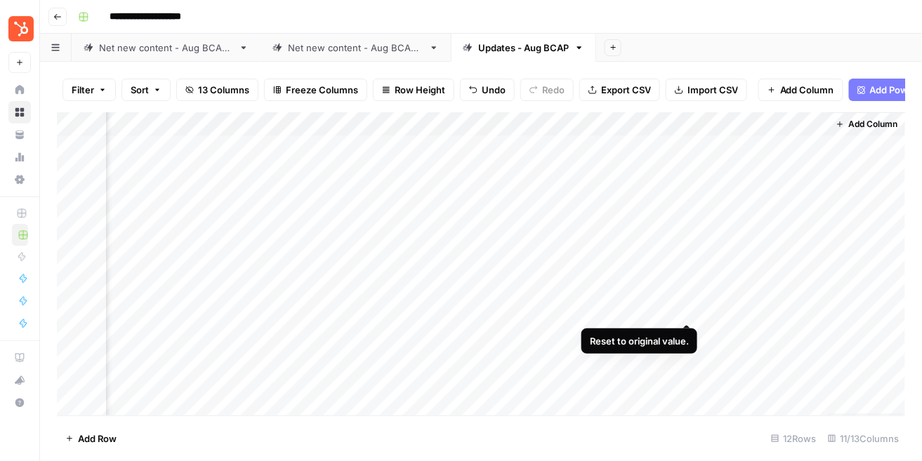
click at [687, 313] on div "Add Column" at bounding box center [481, 263] width 849 height 303
click at [687, 337] on div "Add Column" at bounding box center [481, 263] width 849 height 303
click at [687, 355] on div "Add Column" at bounding box center [481, 263] width 849 height 303
click at [688, 382] on div "Add Column" at bounding box center [481, 263] width 849 height 303
click at [688, 399] on div "Add Column" at bounding box center [481, 263] width 849 height 303
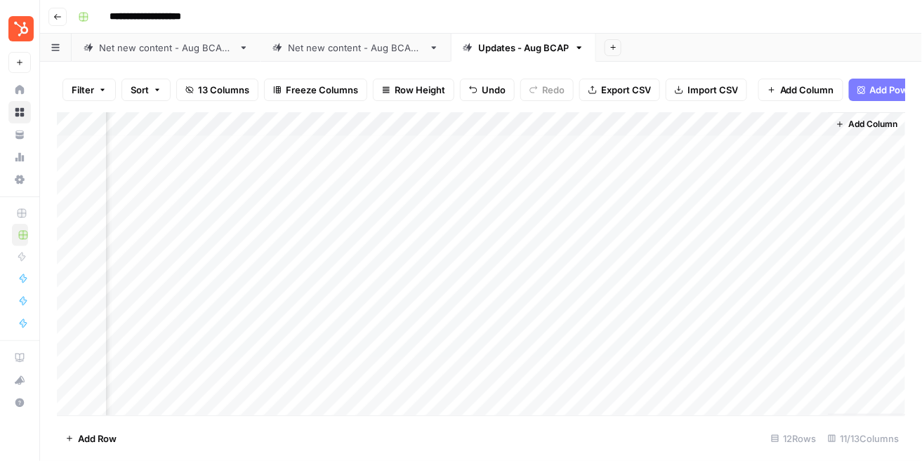
click at [430, 307] on div "Add Column" at bounding box center [481, 263] width 849 height 303
click at [440, 335] on div "Add Column" at bounding box center [481, 263] width 849 height 303
click at [436, 354] on div "Add Column" at bounding box center [481, 263] width 849 height 303
click at [436, 371] on div "Add Column" at bounding box center [481, 263] width 849 height 303
click at [432, 379] on div "Add Column" at bounding box center [481, 263] width 849 height 303
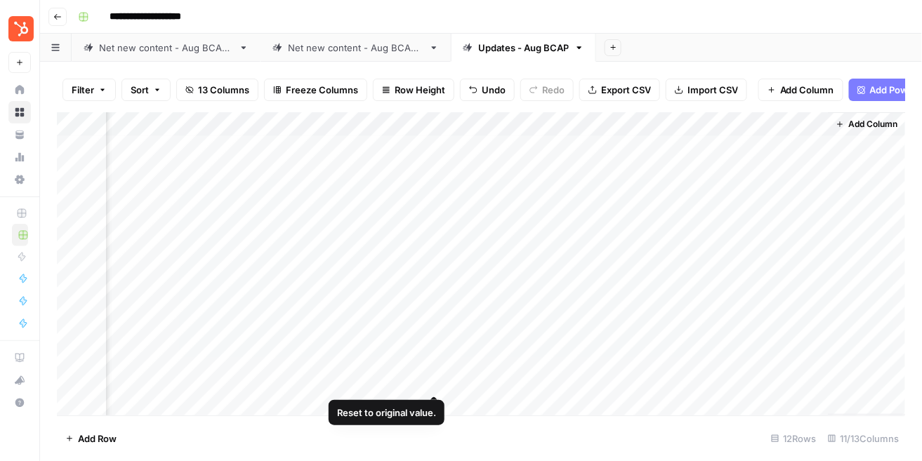
click at [432, 401] on div "Add Column" at bounding box center [481, 263] width 849 height 303
drag, startPoint x: 254, startPoint y: 124, endPoint x: 829, endPoint y: 131, distance: 575.2
click at [832, 133] on div "Add Column" at bounding box center [481, 263] width 849 height 303
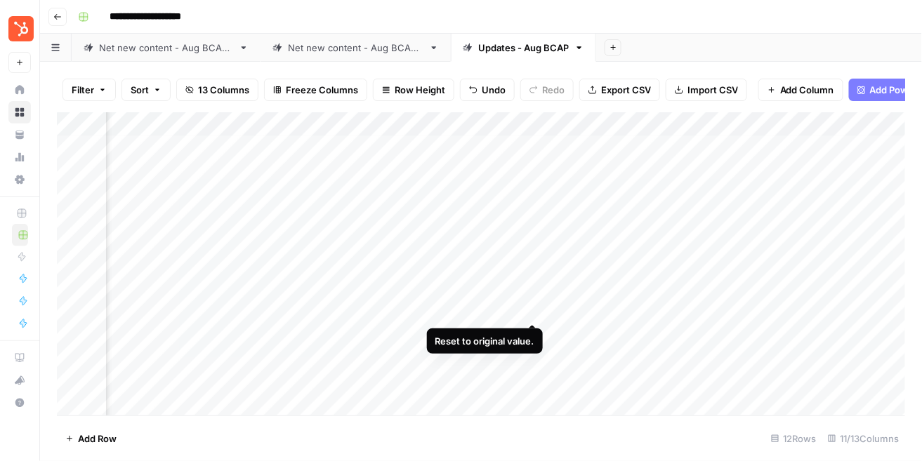
click at [531, 312] on div "Add Column" at bounding box center [481, 263] width 849 height 303
click at [537, 336] on div "Add Column" at bounding box center [481, 263] width 849 height 303
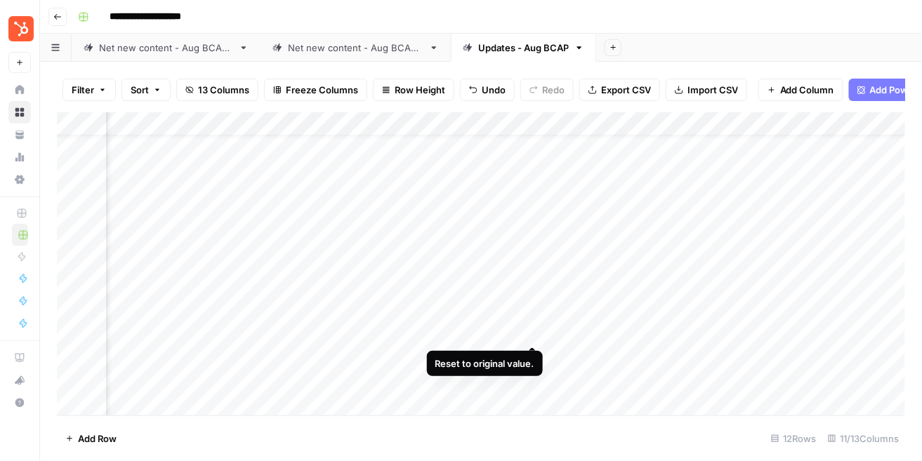
click at [539, 337] on div "Add Column" at bounding box center [481, 263] width 849 height 303
click at [538, 348] on div "Add Column" at bounding box center [481, 263] width 849 height 303
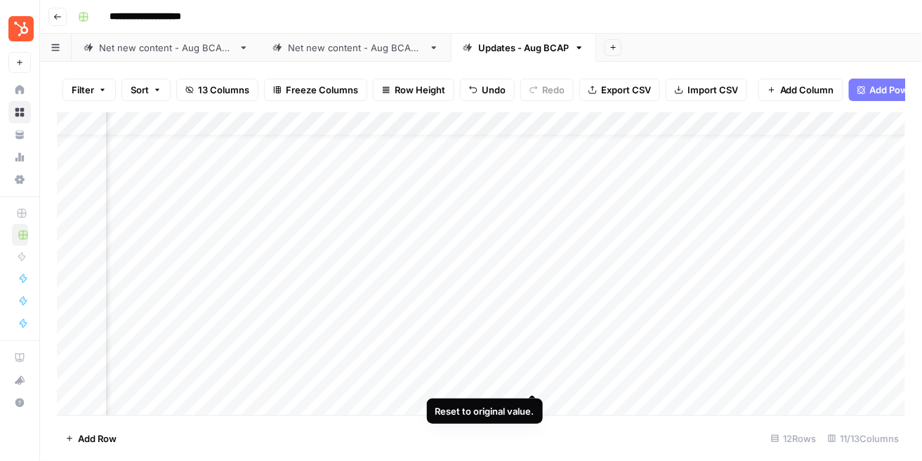
click at [537, 375] on div "Add Column" at bounding box center [481, 263] width 849 height 303
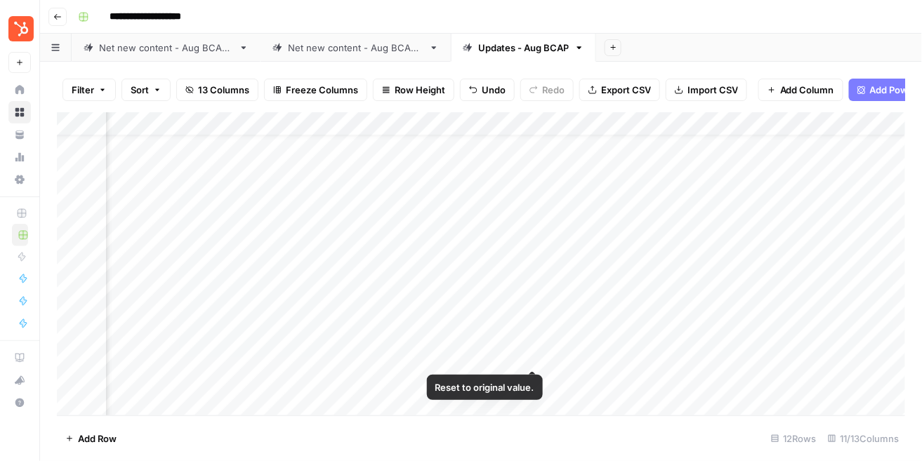
click at [532, 355] on div "Add Column" at bounding box center [481, 263] width 849 height 303
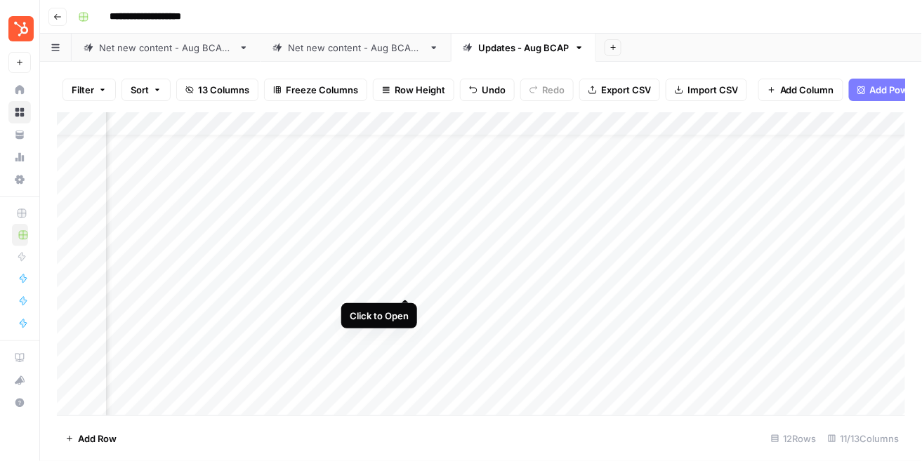
click at [400, 284] on div "Add Column" at bounding box center [481, 263] width 849 height 303
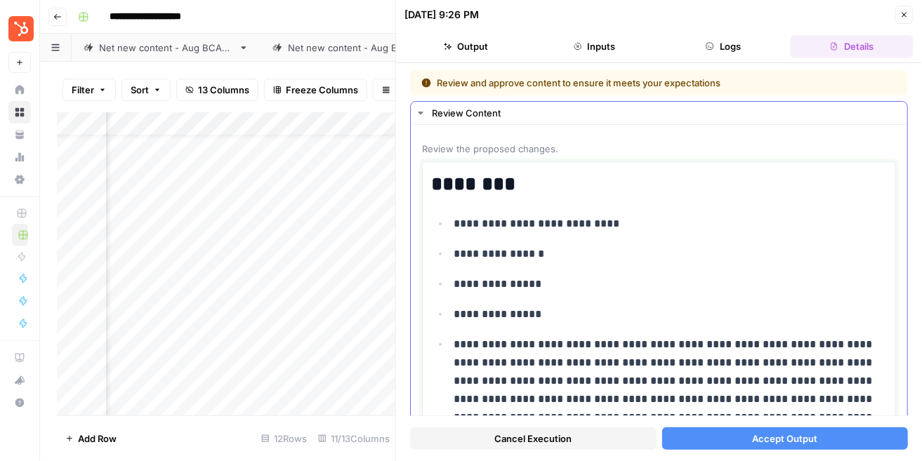
click at [531, 230] on p "**********" at bounding box center [670, 224] width 433 height 18
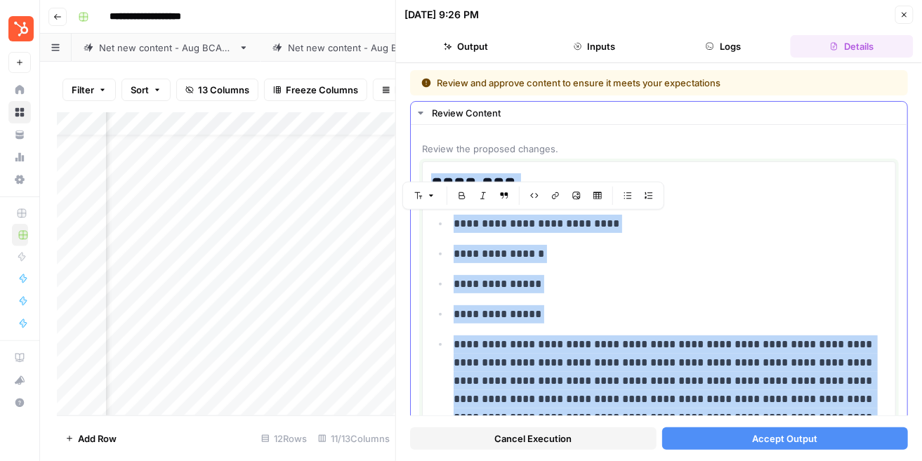
copy div "**********"
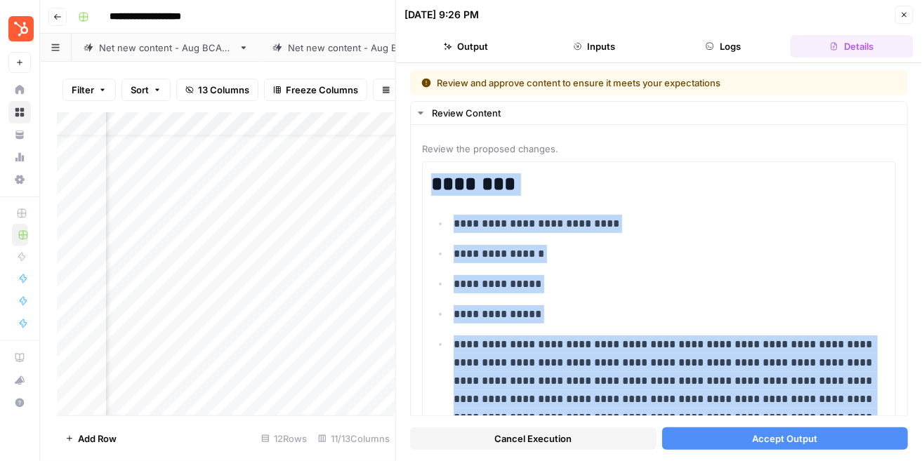
click at [904, 17] on icon "button" at bounding box center [904, 15] width 8 height 8
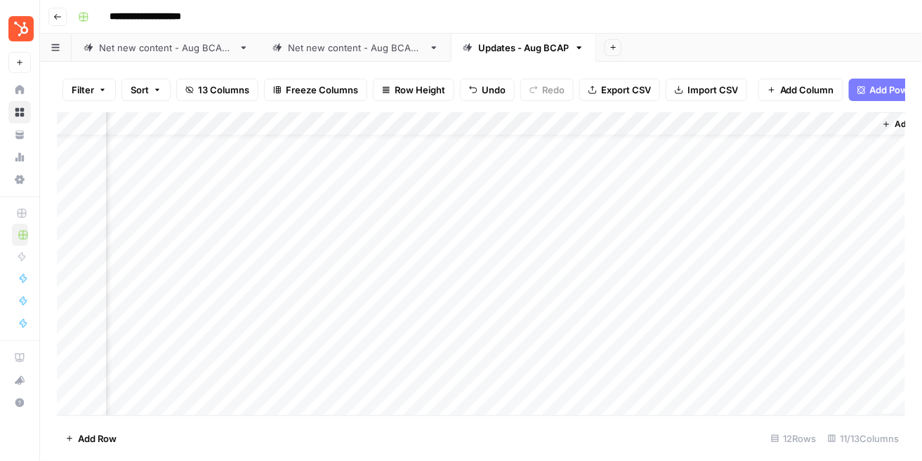
scroll to position [29, 749]
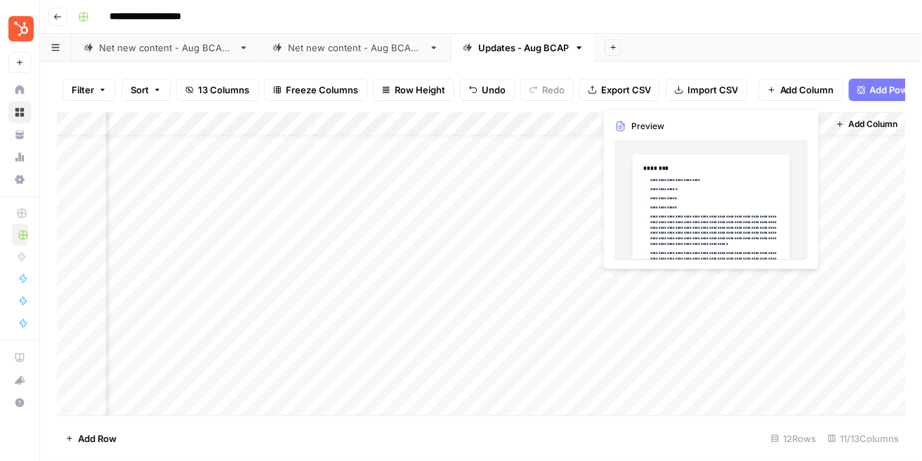
click at [742, 289] on div "Add Column" at bounding box center [481, 263] width 849 height 303
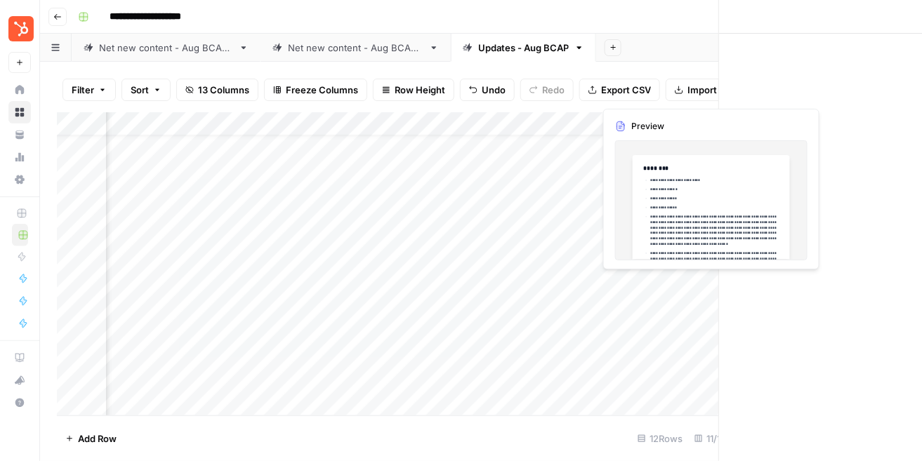
scroll to position [29, 744]
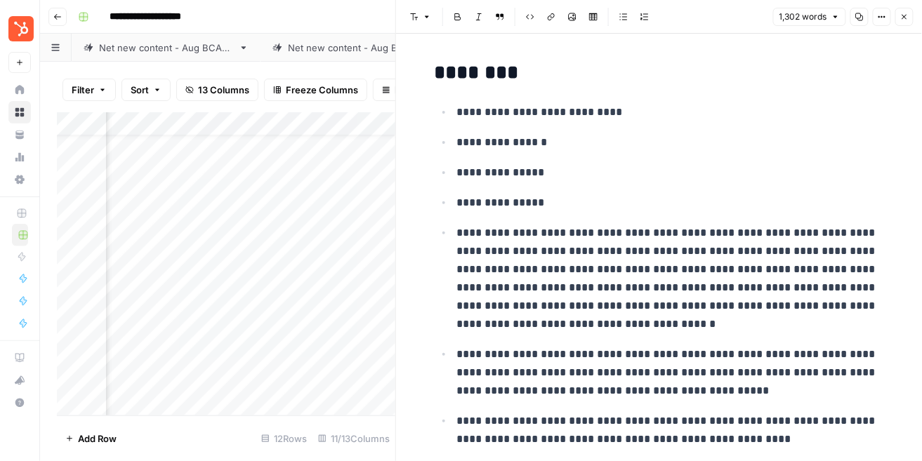
click at [669, 270] on p "**********" at bounding box center [670, 279] width 427 height 110
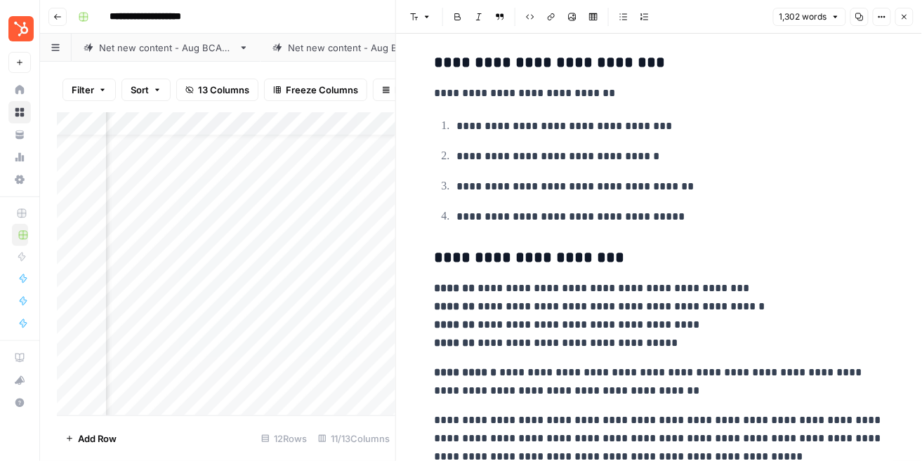
click at [905, 13] on icon "button" at bounding box center [904, 17] width 8 height 8
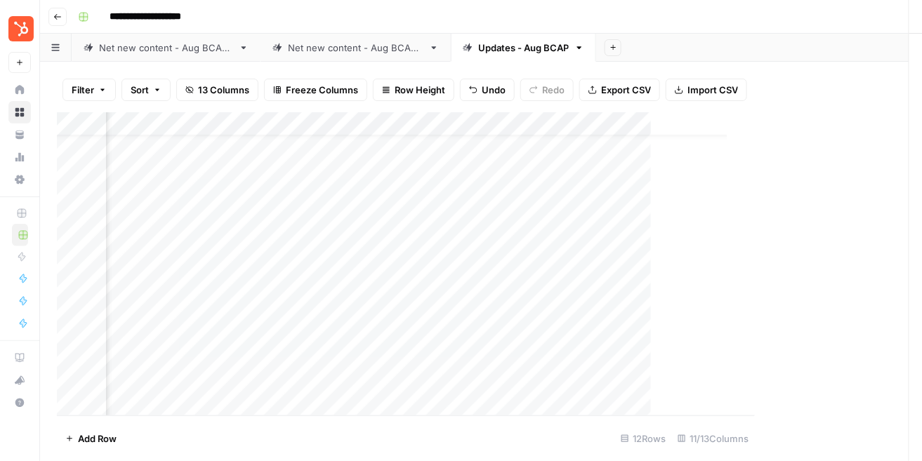
scroll to position [29, 732]
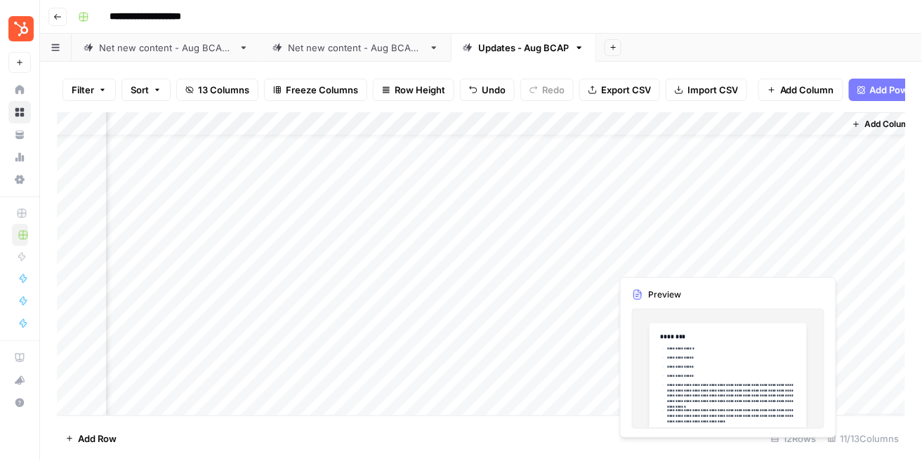
click at [806, 256] on div "Add Column" at bounding box center [481, 263] width 849 height 303
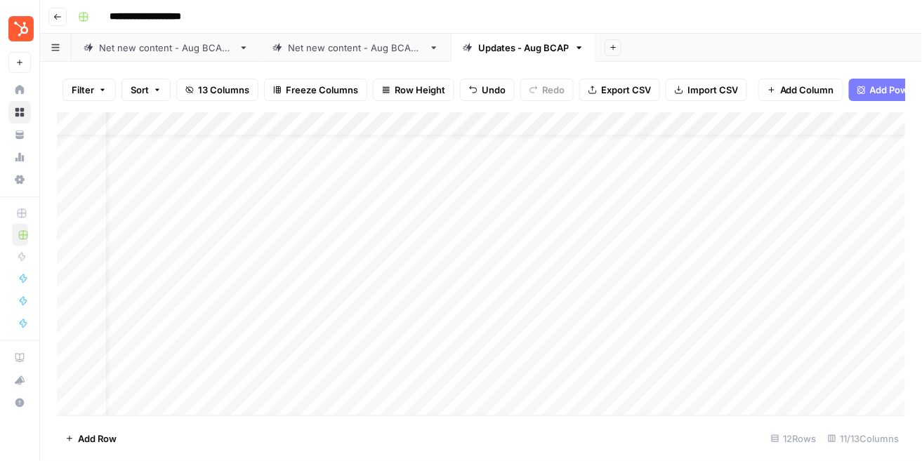
scroll to position [29, 0]
click at [678, 287] on div "Add Column" at bounding box center [481, 263] width 849 height 303
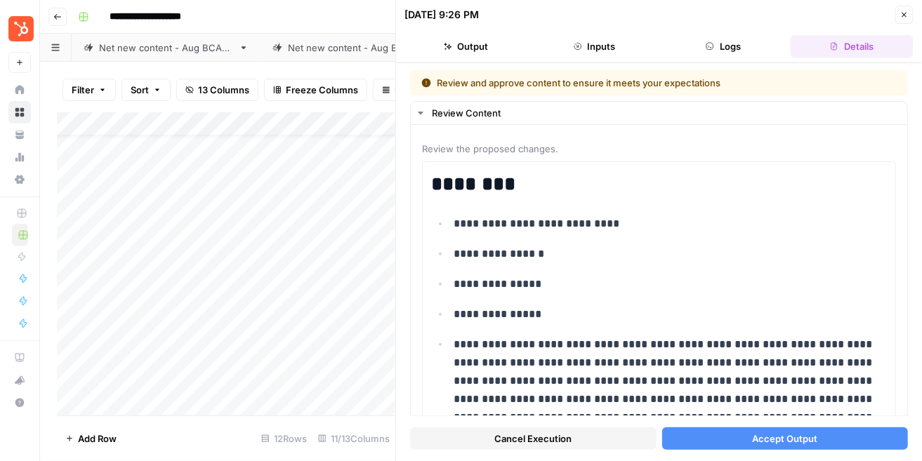
click at [751, 437] on button "Accept Output" at bounding box center [785, 439] width 246 height 22
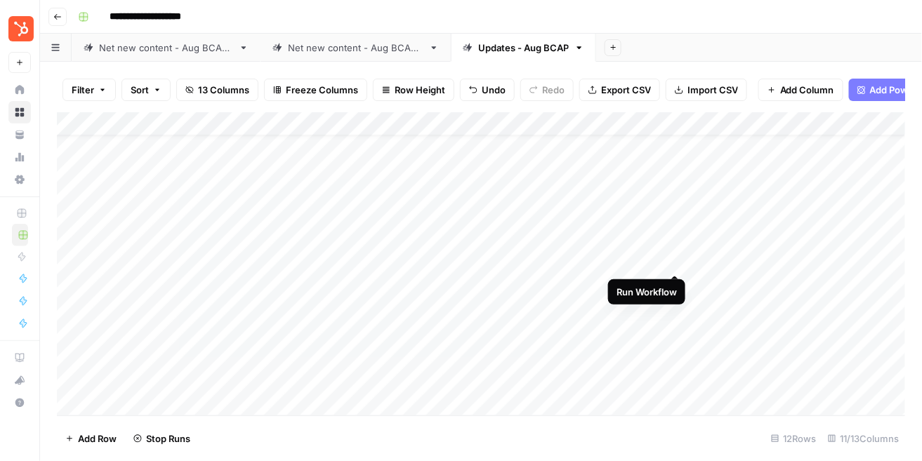
click at [677, 261] on div "Add Column" at bounding box center [481, 263] width 849 height 303
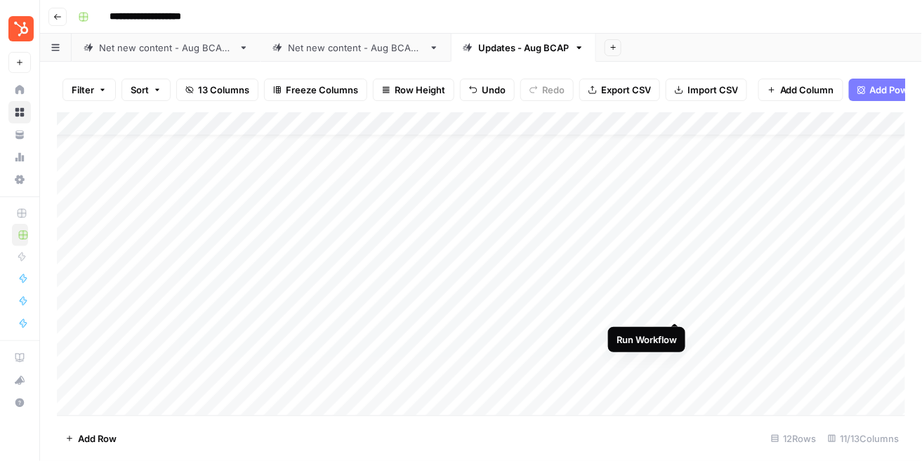
click at [678, 305] on div "Add Column" at bounding box center [481, 263] width 849 height 303
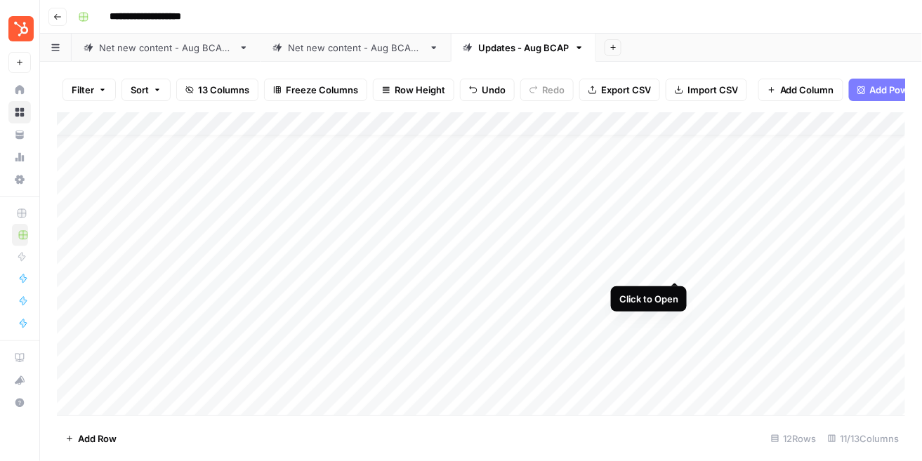
click at [674, 269] on div "Add Column" at bounding box center [481, 263] width 849 height 303
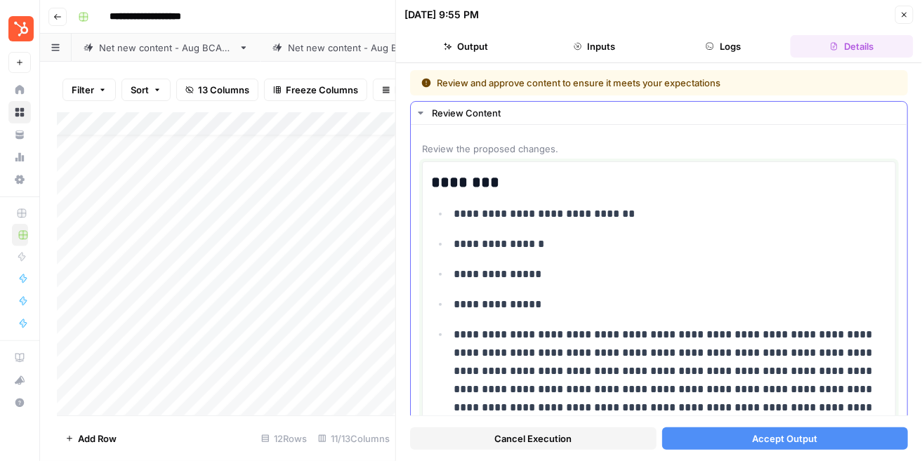
click at [671, 326] on p "**********" at bounding box center [670, 381] width 433 height 110
copy div "**********"
click at [900, 8] on button "Close" at bounding box center [904, 15] width 18 height 18
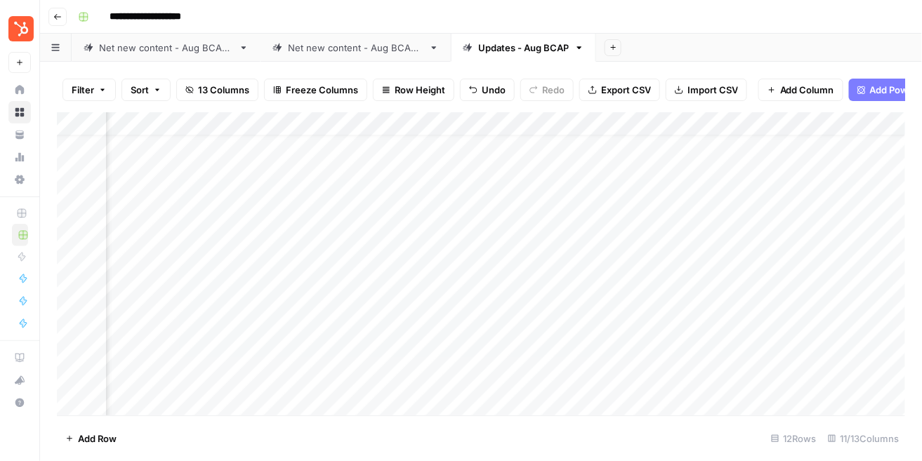
scroll to position [22, 749]
click at [734, 268] on div "Add Column" at bounding box center [481, 263] width 849 height 303
click at [808, 262] on div "Add Column" at bounding box center [481, 263] width 849 height 303
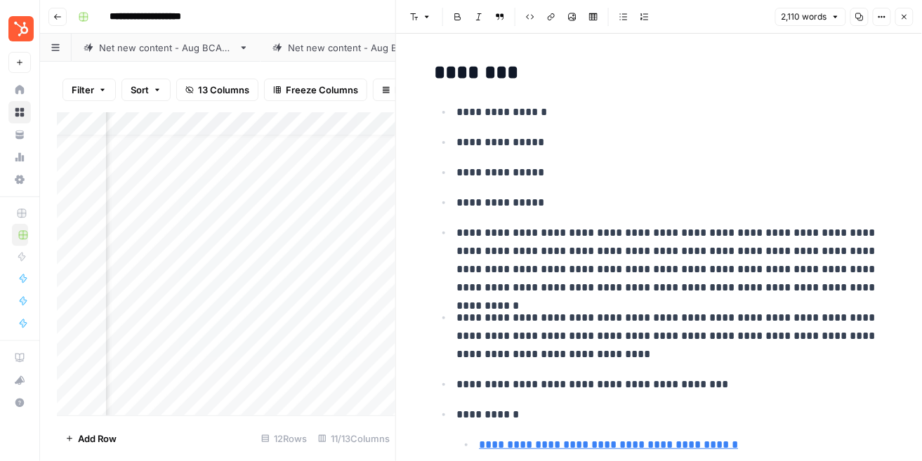
click at [713, 264] on p "**********" at bounding box center [670, 260] width 427 height 73
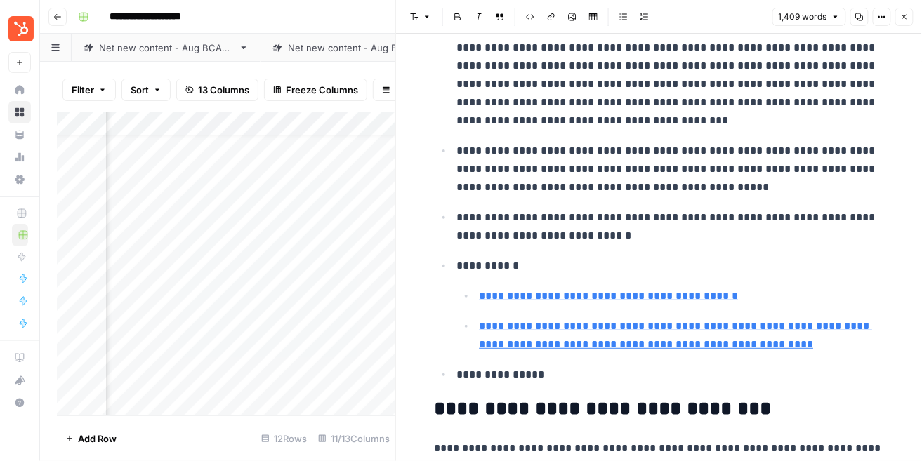
scroll to position [0, 0]
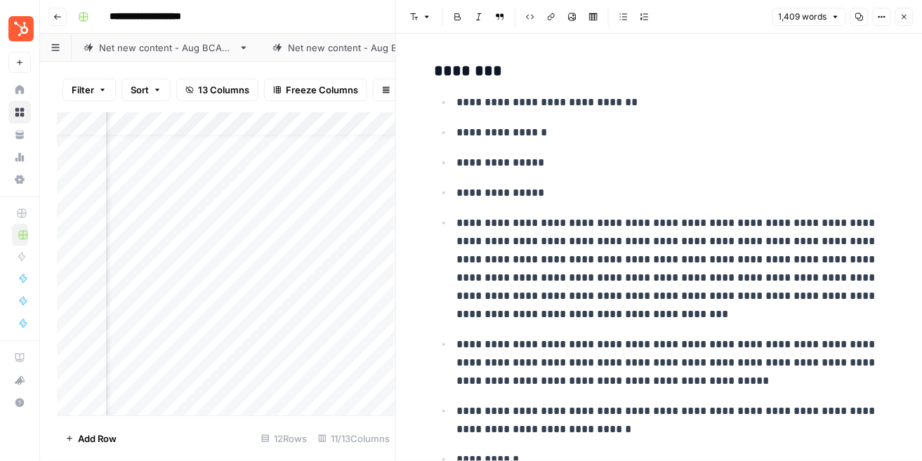
click at [904, 16] on icon "button" at bounding box center [904, 17] width 8 height 8
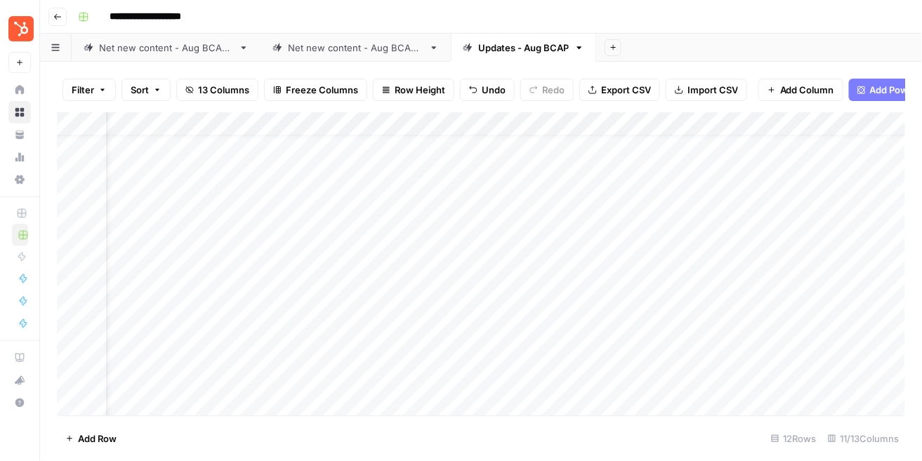
scroll to position [22, 0]
click at [670, 267] on div "Add Column" at bounding box center [481, 263] width 849 height 303
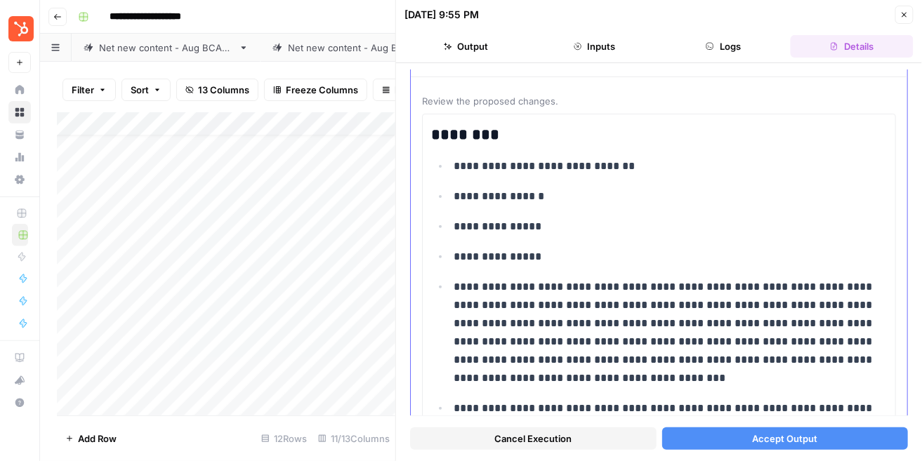
scroll to position [74, 0]
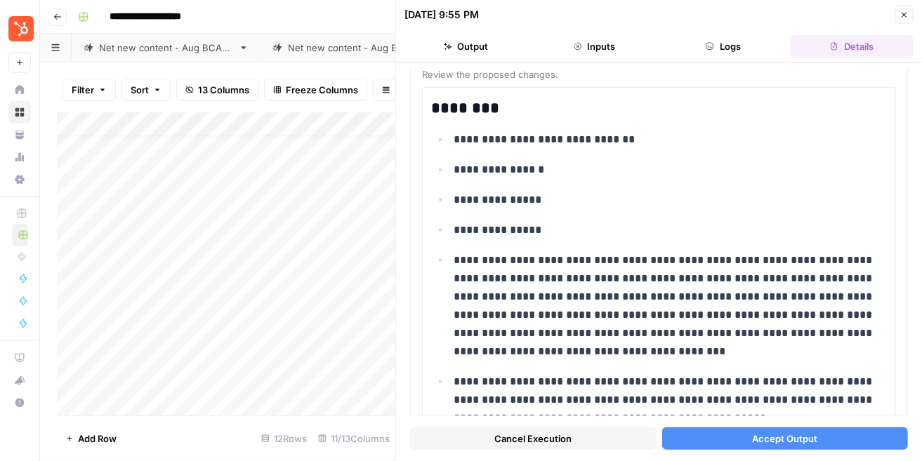
click at [728, 438] on button "Accept Output" at bounding box center [785, 439] width 246 height 22
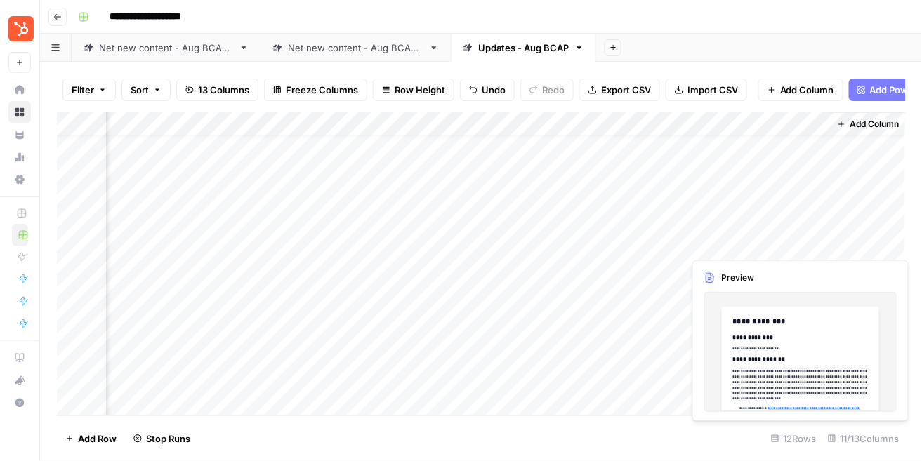
scroll to position [22, 749]
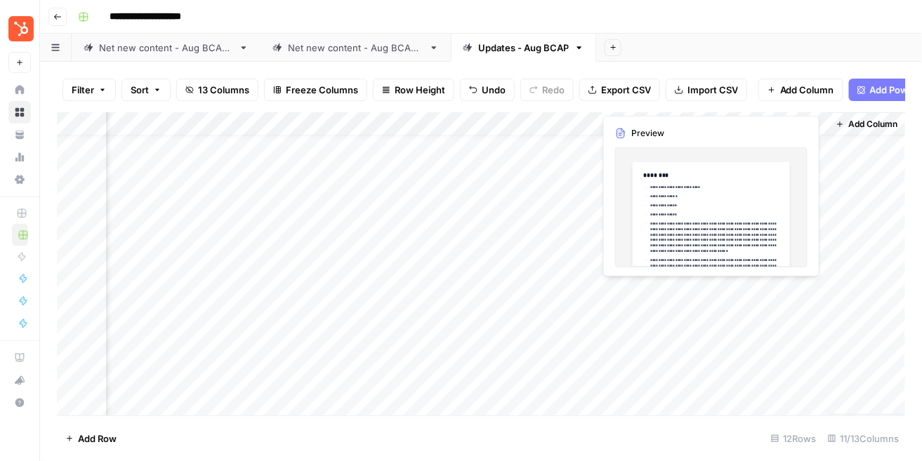
click at [739, 292] on div "Add Column" at bounding box center [481, 263] width 849 height 303
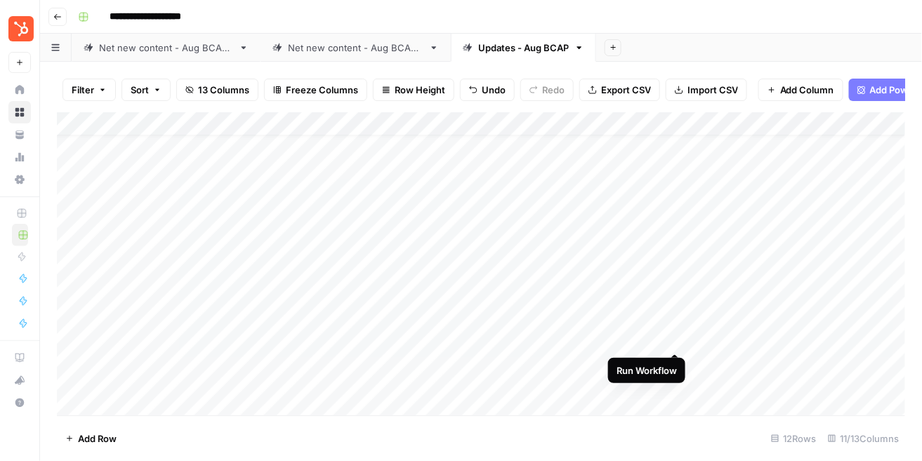
click at [674, 338] on div "Add Column" at bounding box center [481, 263] width 849 height 303
click at [363, 44] on div "Net new content - Aug BCAP 2" at bounding box center [356, 48] width 136 height 14
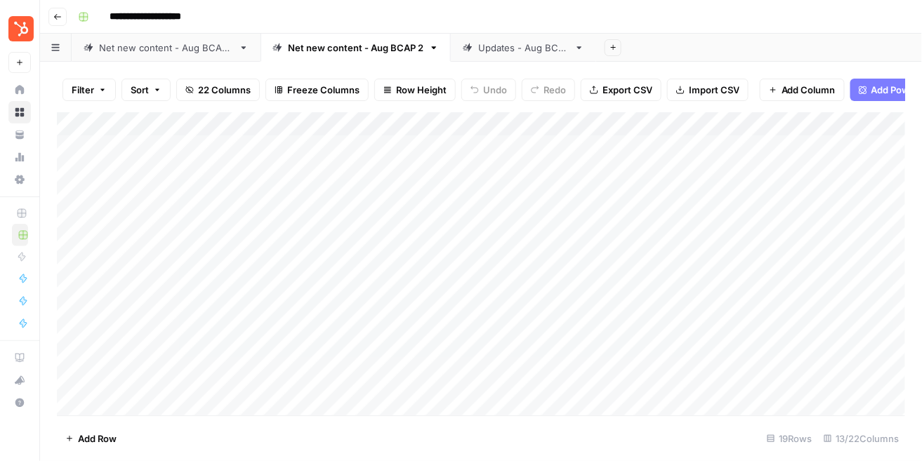
click at [493, 46] on div "Updates - Aug BCAP" at bounding box center [523, 48] width 91 height 14
click at [312, 359] on div "Add Column" at bounding box center [481, 263] width 849 height 303
click at [316, 383] on div "Add Column" at bounding box center [481, 263] width 849 height 303
click at [311, 311] on div "Add Column" at bounding box center [481, 263] width 849 height 303
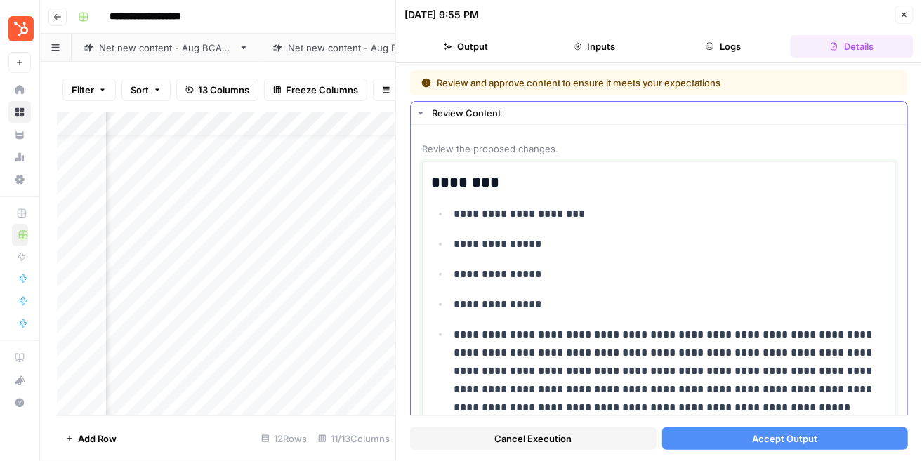
click at [534, 272] on p "**********" at bounding box center [670, 274] width 433 height 18
copy div "**********"
click at [904, 20] on button "Close" at bounding box center [904, 15] width 18 height 18
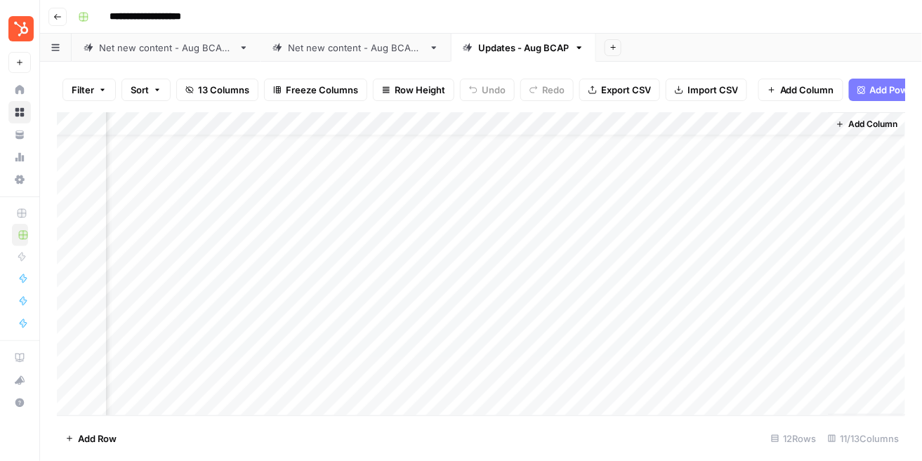
scroll to position [29, 749]
click at [735, 308] on div "Add Column" at bounding box center [481, 263] width 849 height 303
click at [816, 306] on div "Add Column" at bounding box center [481, 263] width 849 height 303
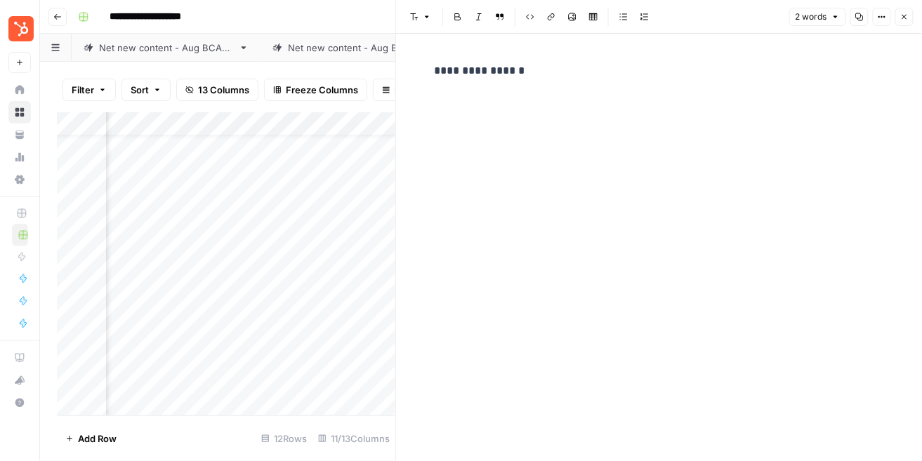
click at [669, 256] on div "**********" at bounding box center [659, 248] width 466 height 428
click at [584, 119] on div "**********" at bounding box center [659, 248] width 466 height 428
click at [511, 79] on p "**********" at bounding box center [659, 71] width 449 height 18
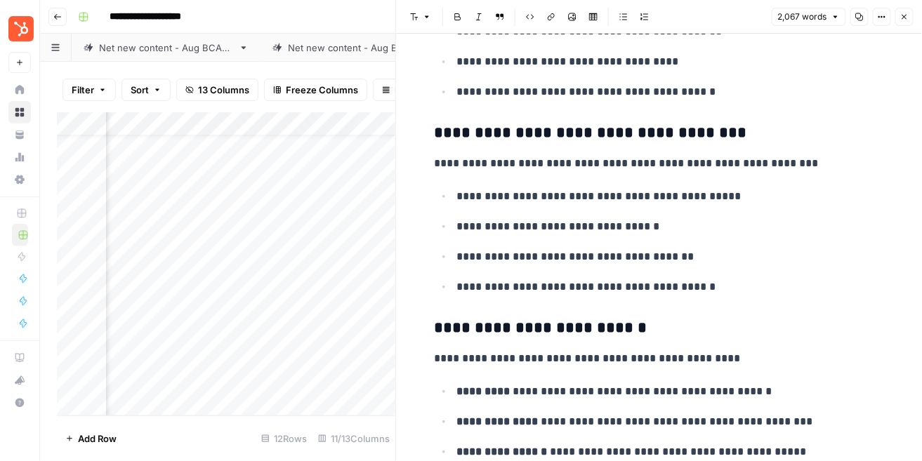
scroll to position [5270, 0]
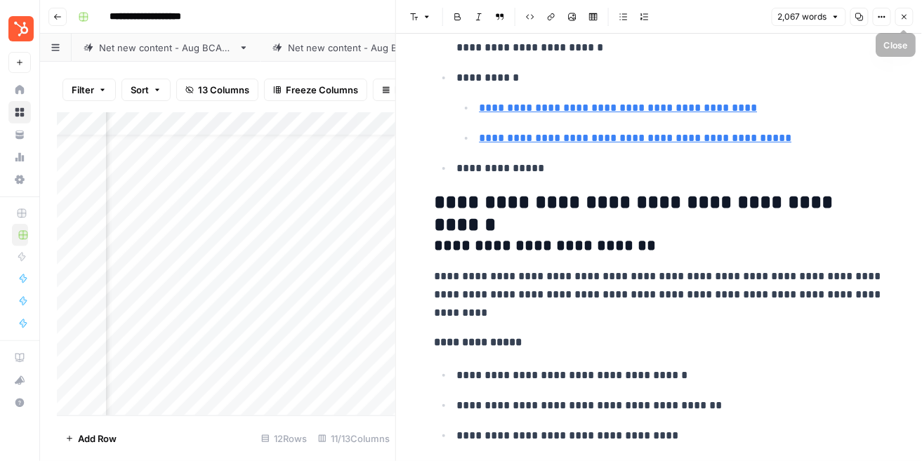
click at [901, 13] on icon "button" at bounding box center [904, 17] width 8 height 8
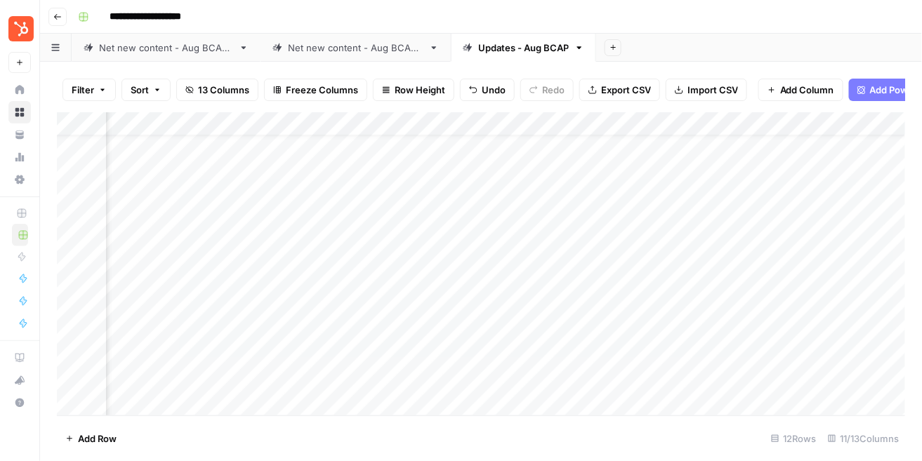
scroll to position [29, 0]
click at [671, 307] on div "Add Column" at bounding box center [481, 263] width 849 height 303
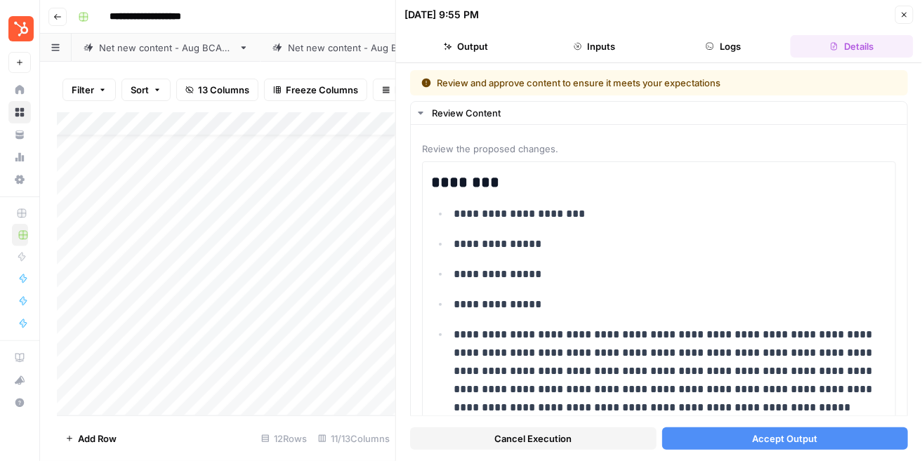
click at [717, 431] on button "Accept Output" at bounding box center [785, 439] width 246 height 22
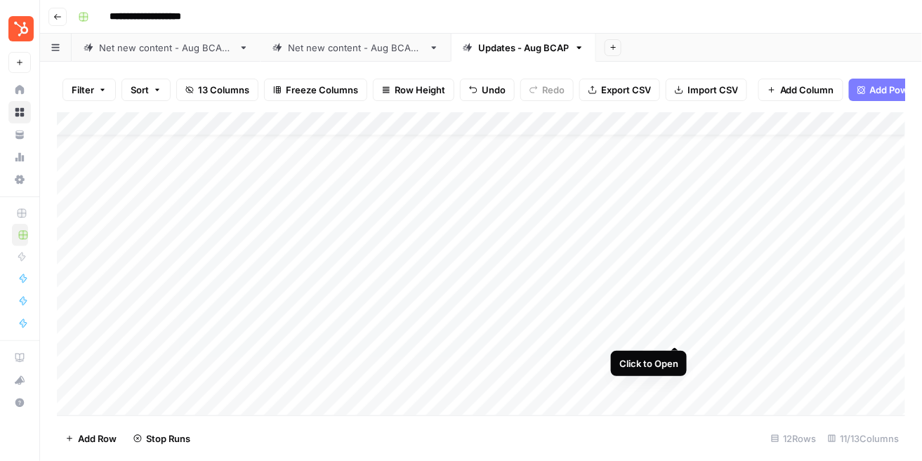
click at [674, 334] on div "Add Column" at bounding box center [481, 263] width 849 height 303
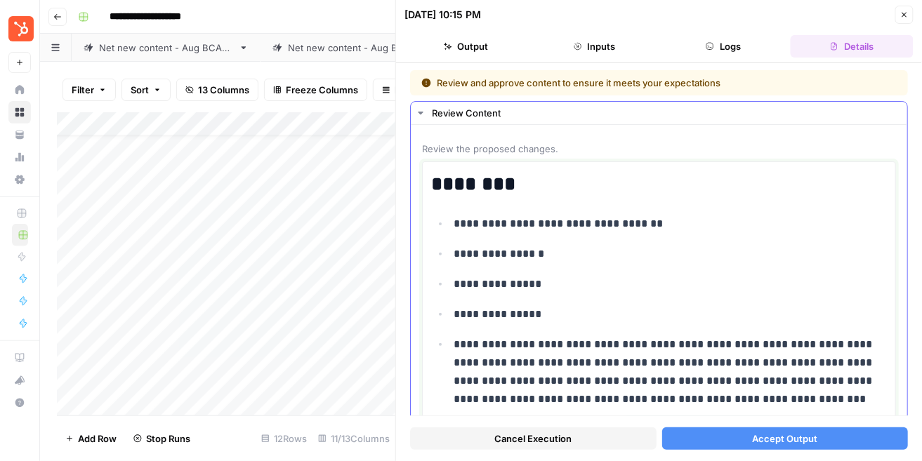
click at [590, 267] on ul "**********" at bounding box center [659, 447] width 456 height 467
copy div "**********"
click at [900, 9] on button "Close" at bounding box center [904, 15] width 18 height 18
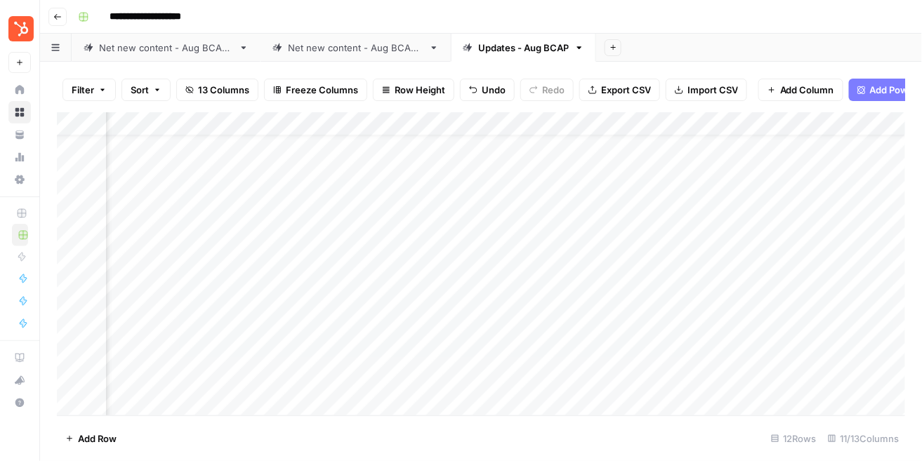
scroll to position [29, 716]
click at [845, 329] on div "Add Column" at bounding box center [481, 263] width 849 height 303
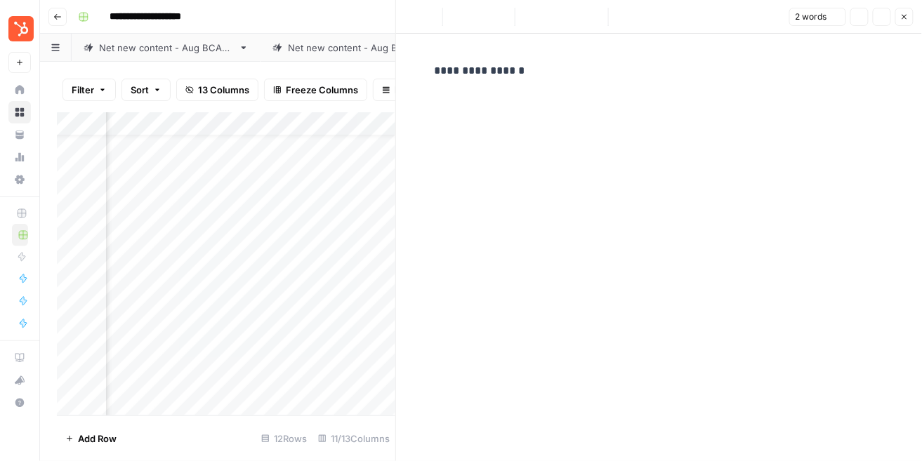
click at [671, 270] on div "**********" at bounding box center [659, 248] width 466 height 428
click at [587, 191] on div "**********" at bounding box center [659, 248] width 466 height 428
click at [522, 88] on div "**********" at bounding box center [659, 248] width 466 height 428
click at [498, 68] on p "**********" at bounding box center [659, 71] width 449 height 18
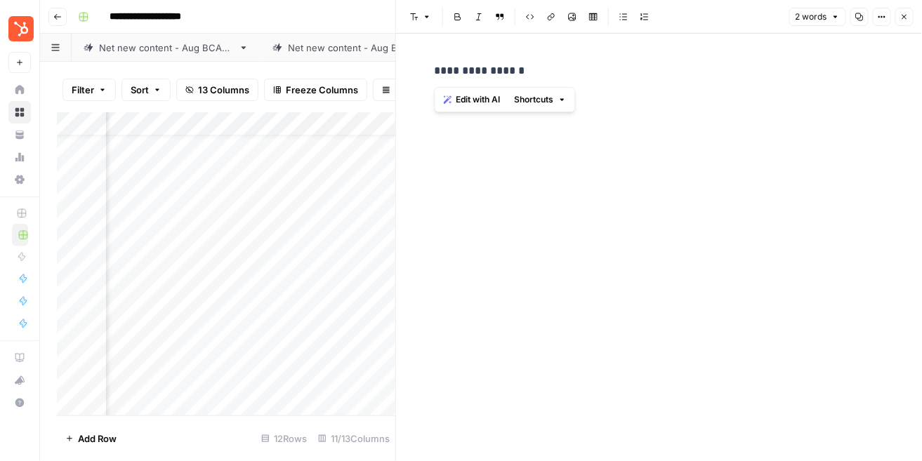
scroll to position [3344, 0]
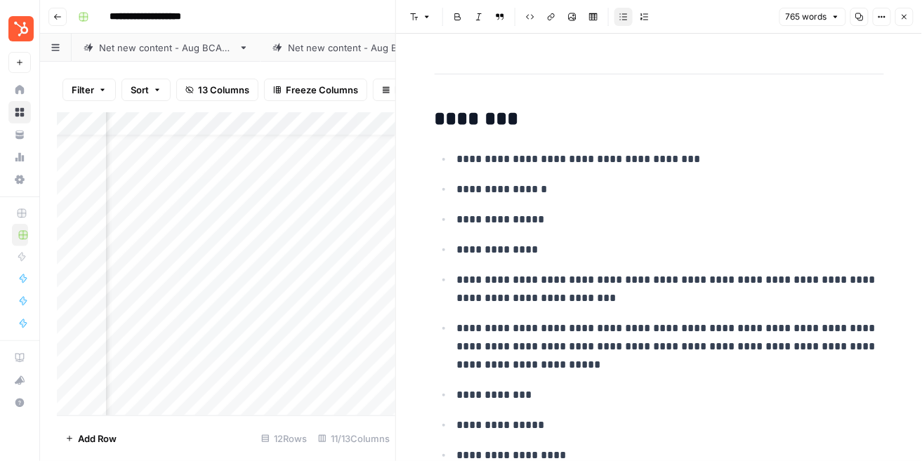
click at [900, 17] on icon "button" at bounding box center [904, 17] width 8 height 8
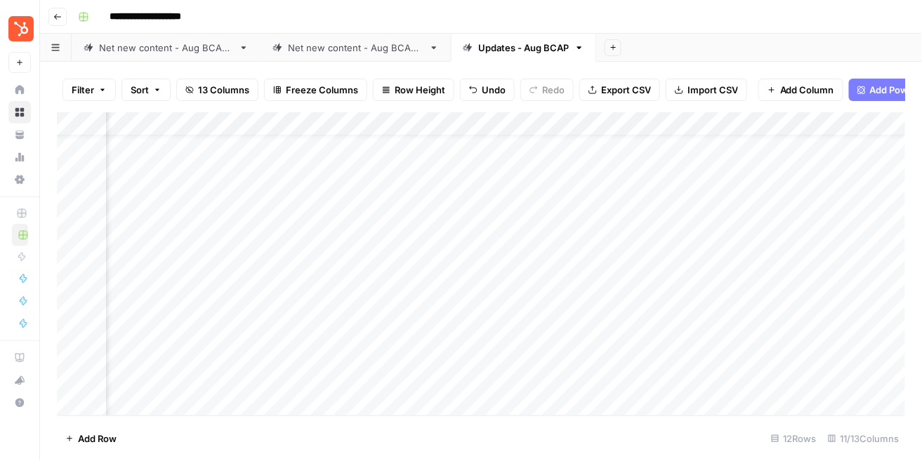
scroll to position [29, 0]
click at [674, 332] on div "Add Column" at bounding box center [481, 263] width 849 height 303
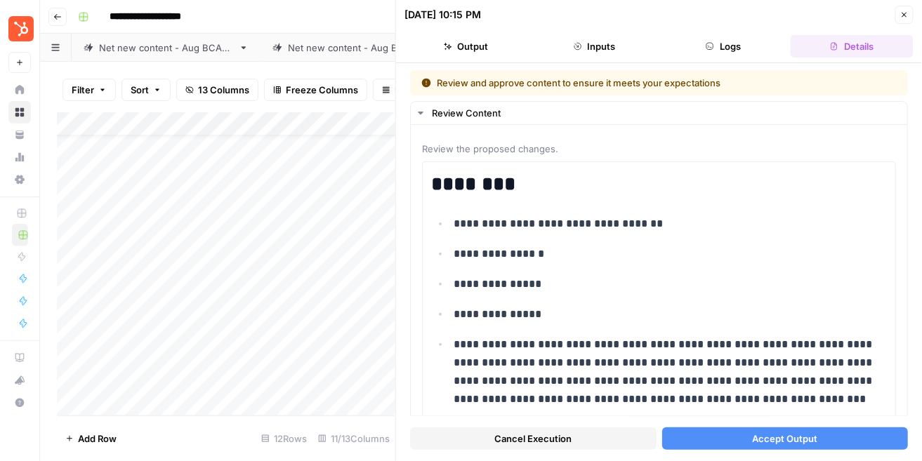
click at [704, 440] on button "Accept Output" at bounding box center [785, 439] width 246 height 22
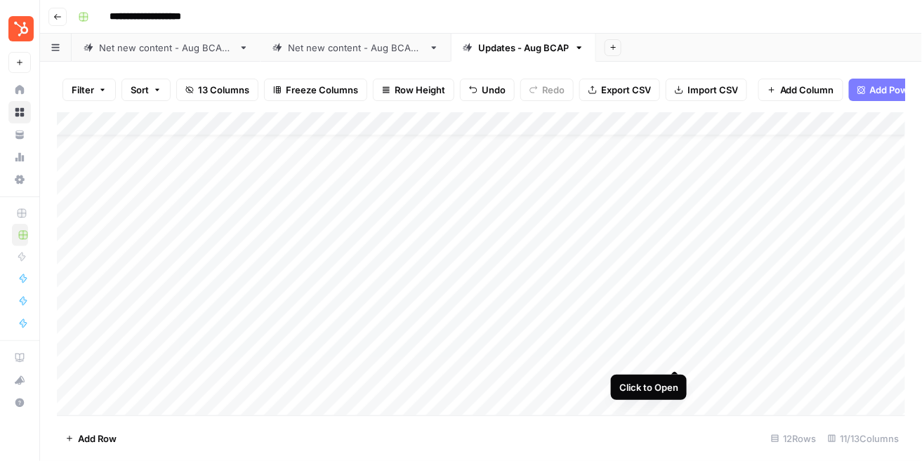
click at [671, 360] on div "Add Column" at bounding box center [481, 263] width 849 height 303
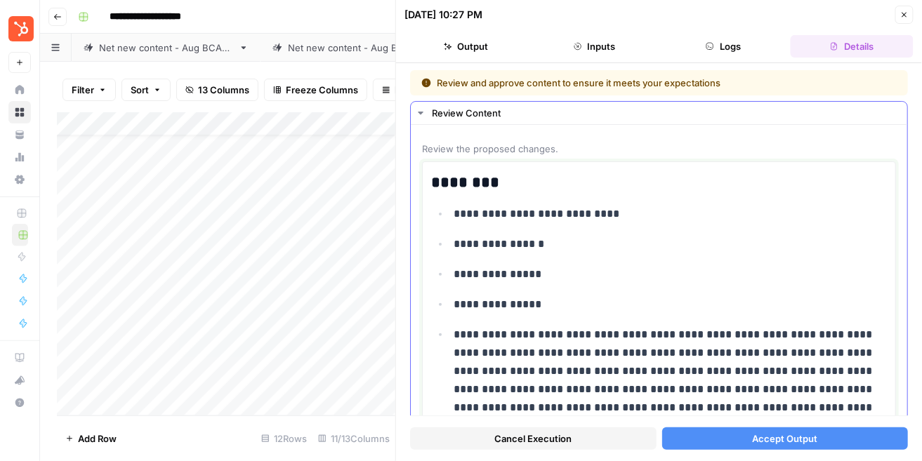
click at [586, 254] on ul "**********" at bounding box center [659, 407] width 456 height 407
copy div "**********"
click at [904, 15] on icon "button" at bounding box center [904, 15] width 8 height 8
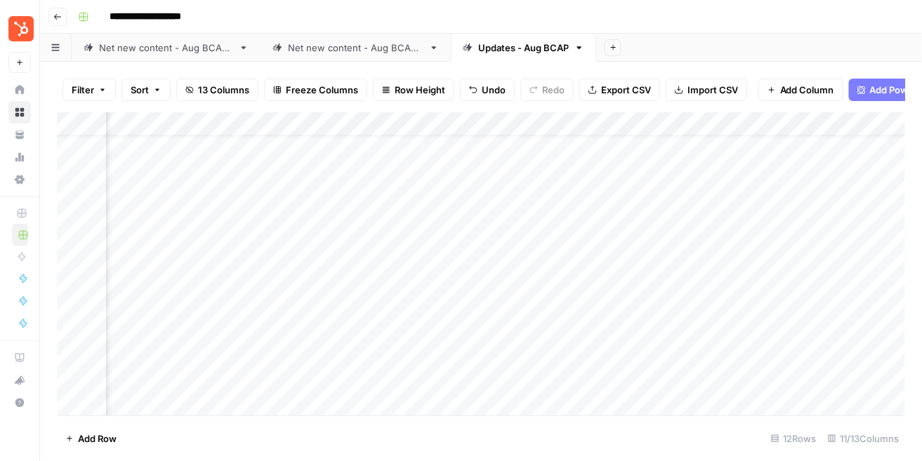
scroll to position [29, 749]
click at [759, 354] on div "Add Column" at bounding box center [481, 263] width 849 height 303
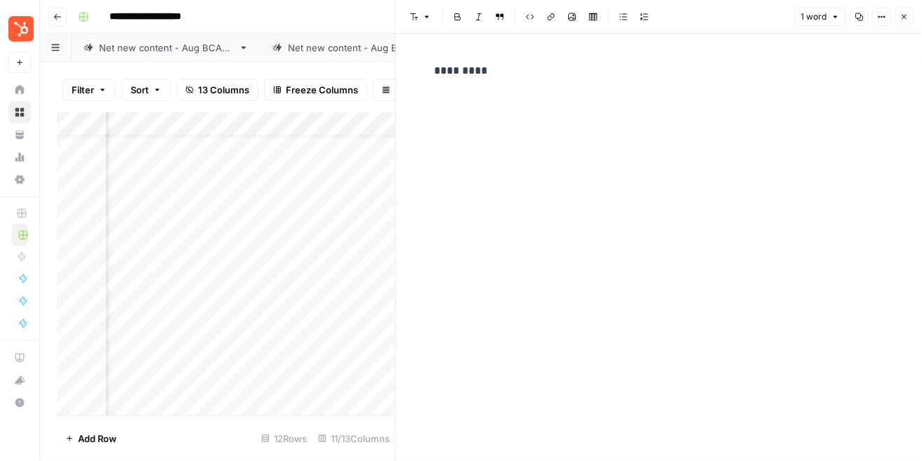
click at [728, 287] on div "*********" at bounding box center [659, 248] width 466 height 428
click at [472, 71] on p "*********" at bounding box center [659, 71] width 449 height 18
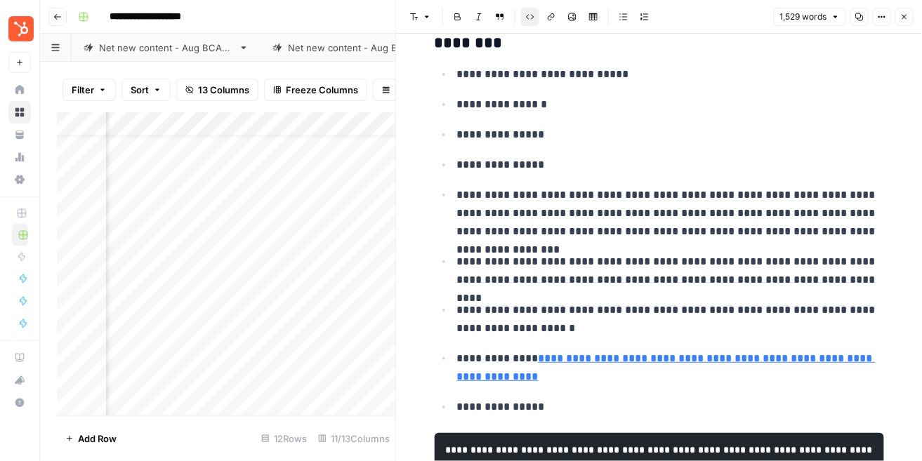
scroll to position [2085, 0]
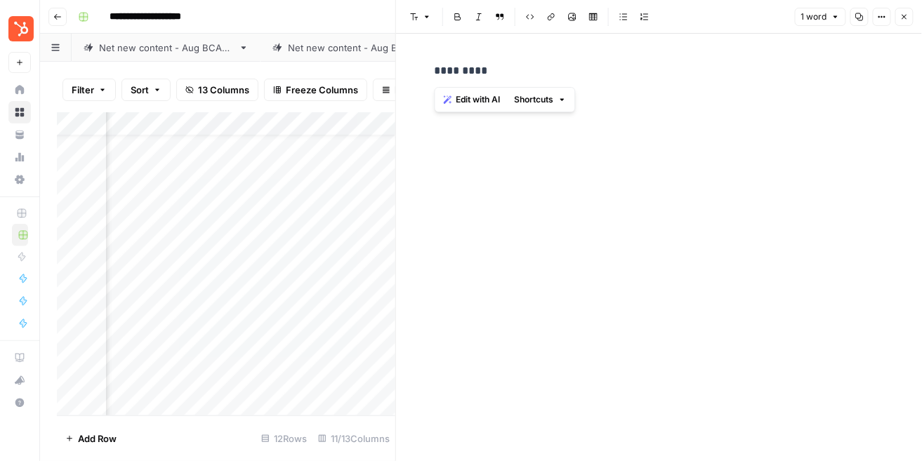
scroll to position [0, 0]
click at [477, 67] on p "*********" at bounding box center [659, 71] width 449 height 18
drag, startPoint x: 435, startPoint y: 67, endPoint x: 380, endPoint y: 67, distance: 54.8
click at [380, 67] on body "**********" at bounding box center [461, 230] width 922 height 461
click at [426, 67] on div "*********" at bounding box center [659, 70] width 466 height 29
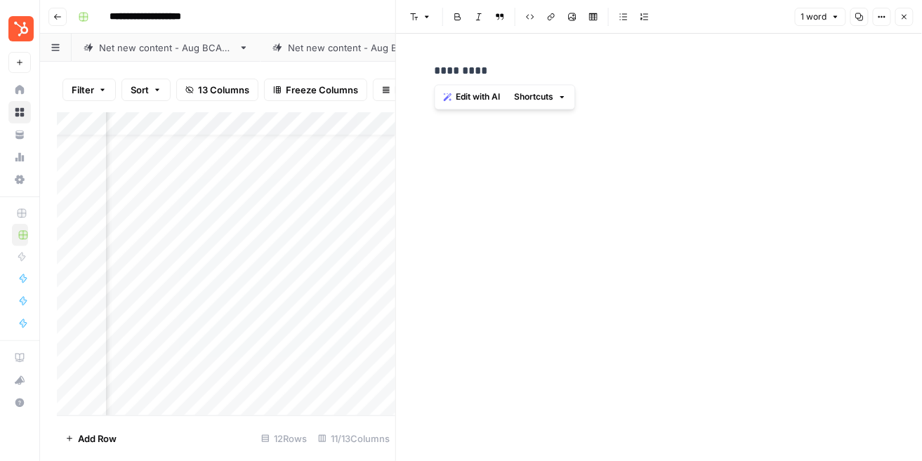
drag, startPoint x: 495, startPoint y: 72, endPoint x: 433, endPoint y: 72, distance: 62.5
click at [433, 72] on div "*********" at bounding box center [659, 70] width 466 height 29
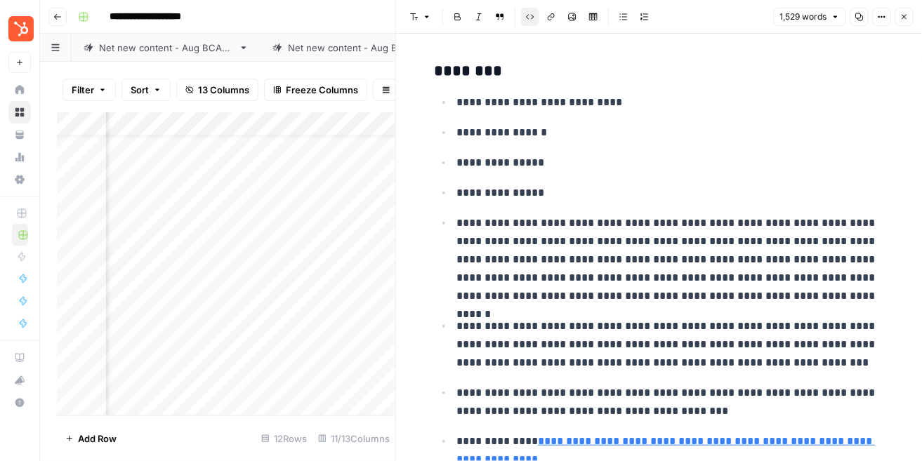
click at [909, 13] on button "Close" at bounding box center [904, 17] width 18 height 18
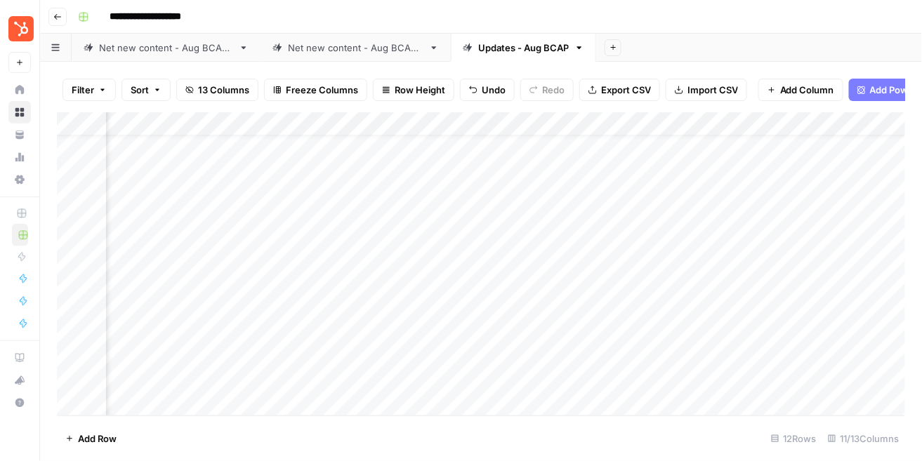
scroll to position [29, 0]
click at [675, 360] on div "Add Column" at bounding box center [481, 263] width 849 height 303
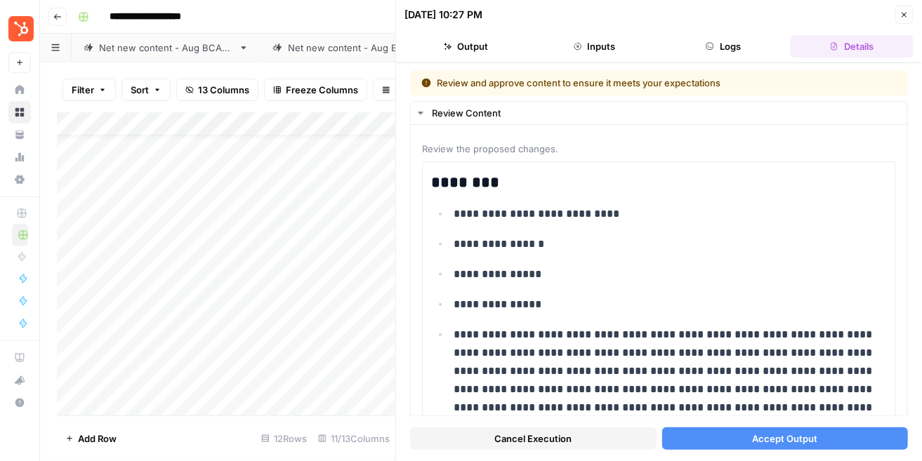
click at [780, 441] on span "Accept Output" at bounding box center [784, 439] width 65 height 14
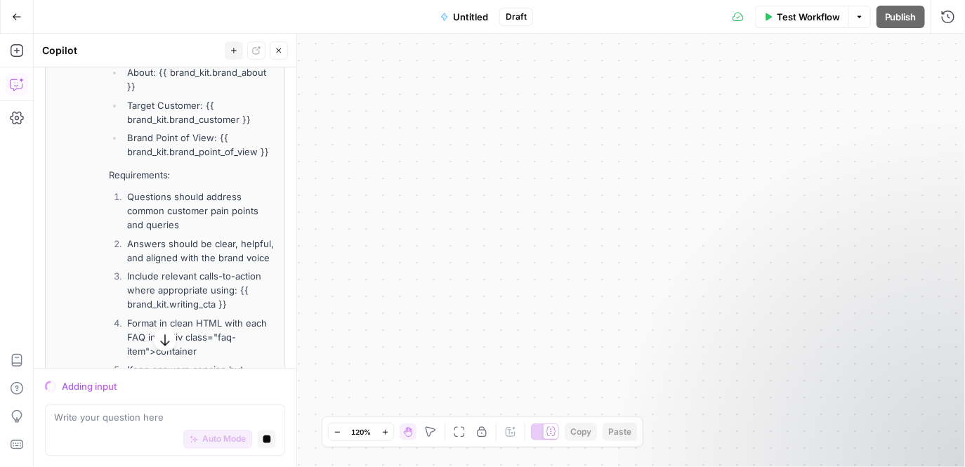
scroll to position [892, 0]
